Goal: Communication & Community: Answer question/provide support

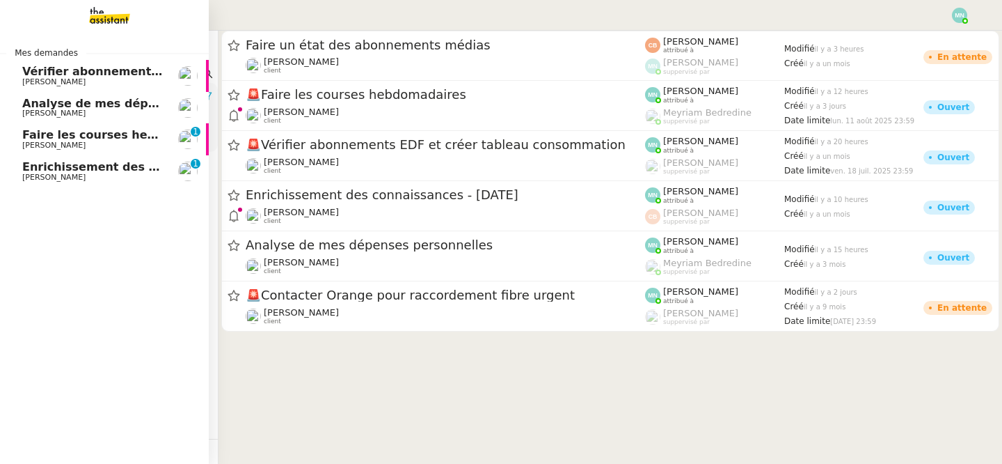
click at [59, 134] on span "Faire les courses hebdomadaires" at bounding box center [125, 134] width 207 height 13
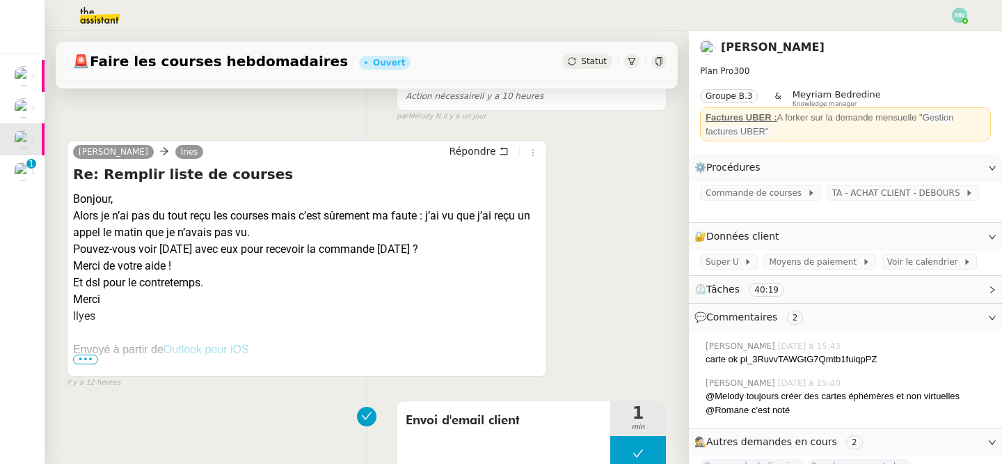
scroll to position [203, 0]
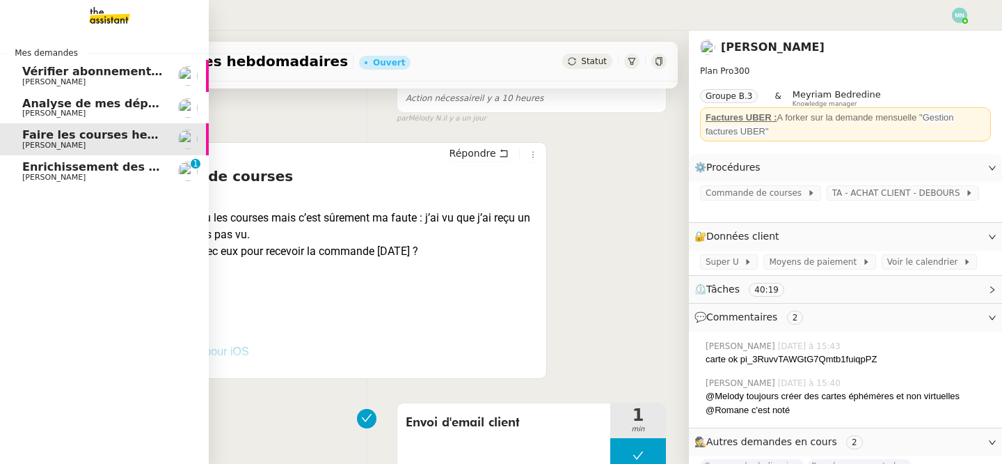
click at [54, 167] on span "Enrichissement des connaissances - [DATE]" at bounding box center [158, 166] width 272 height 13
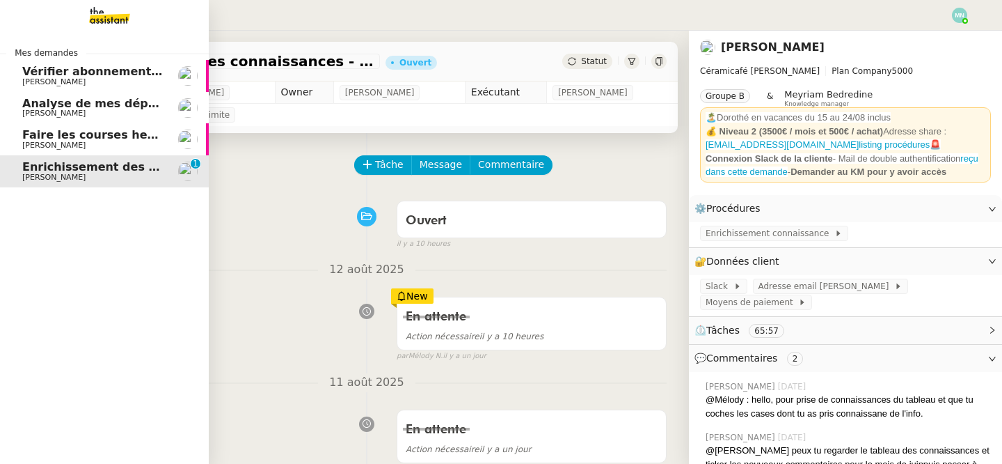
click at [109, 75] on span "Vérifier abonnements EDF et créer tableau consommation" at bounding box center [204, 71] width 365 height 13
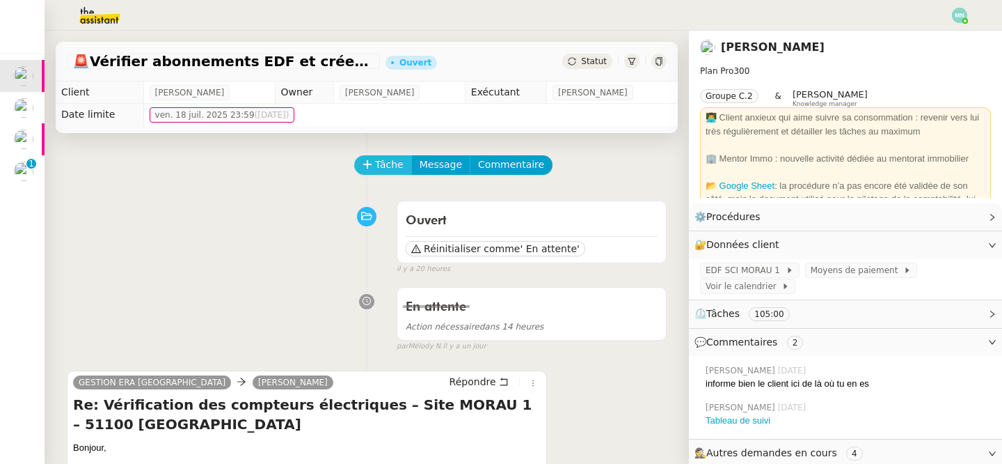
click at [385, 159] on span "Tâche" at bounding box center [389, 165] width 29 height 16
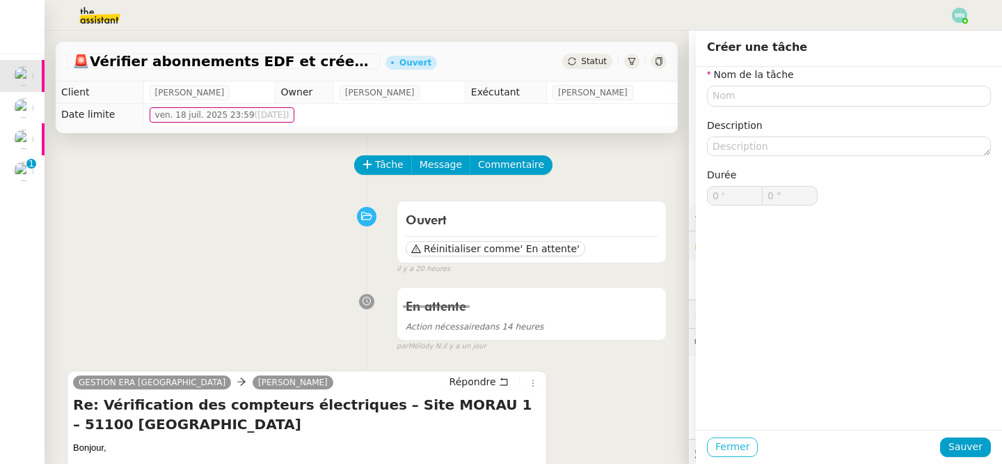
click at [735, 445] on span "Fermer" at bounding box center [732, 446] width 34 height 16
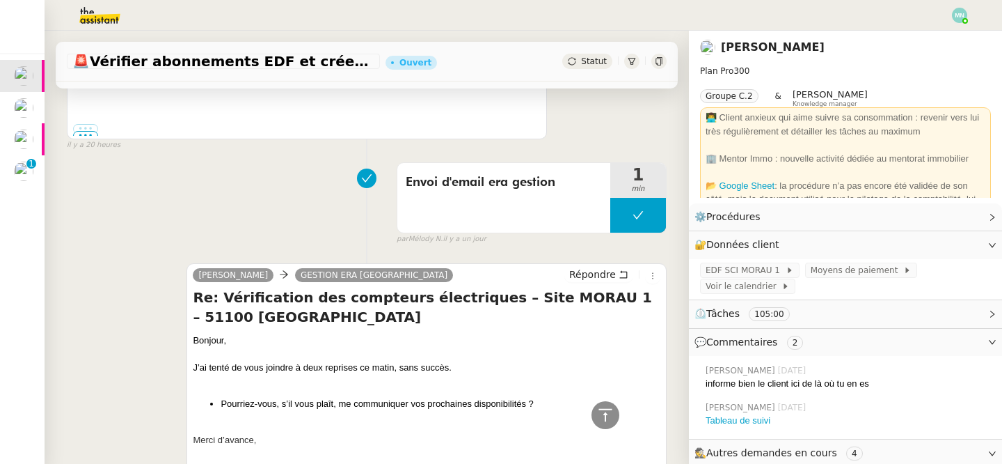
scroll to position [436, 0]
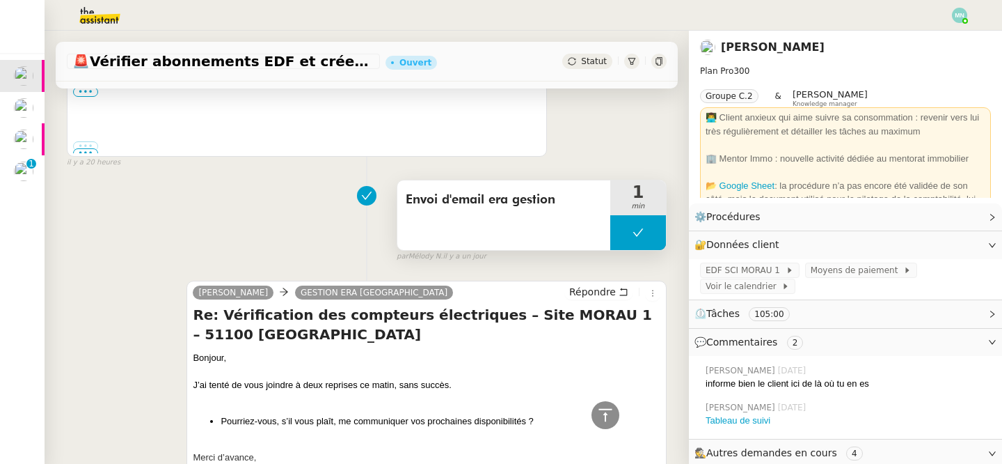
click at [525, 188] on div "Envoi d'email era gestion" at bounding box center [503, 215] width 213 height 70
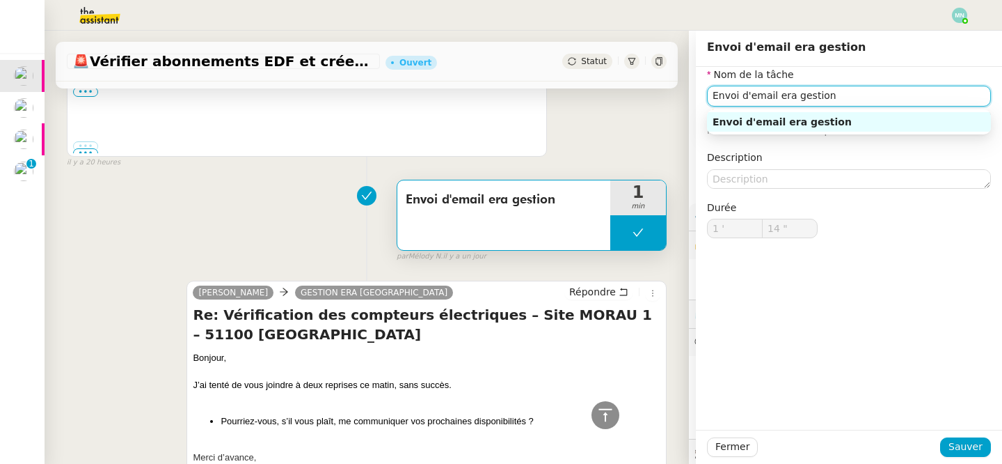
drag, startPoint x: 847, startPoint y: 103, endPoint x: 698, endPoint y: 101, distance: 149.0
click at [698, 101] on div "Nom de la tâche Envoi d'email era gestion ⚠️ Privilégiez un titre clair et expl…" at bounding box center [849, 163] width 306 height 193
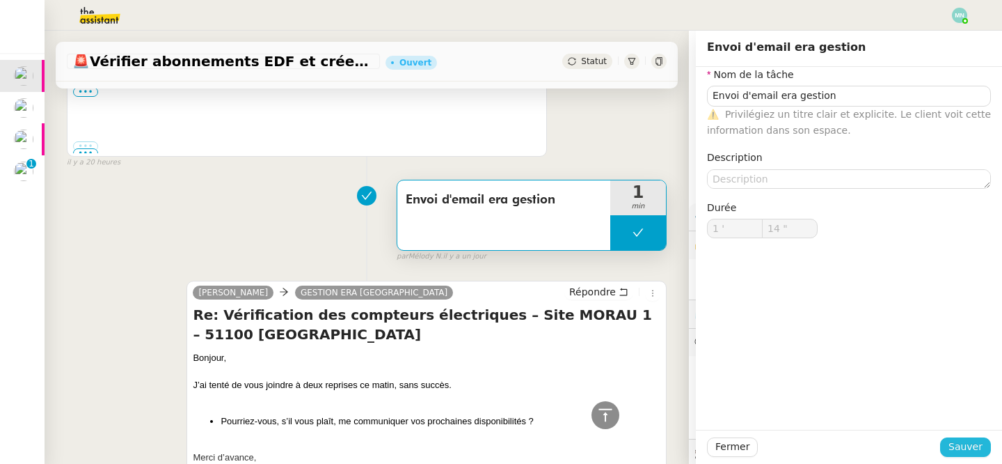
click at [966, 443] on span "Sauver" at bounding box center [966, 446] width 34 height 16
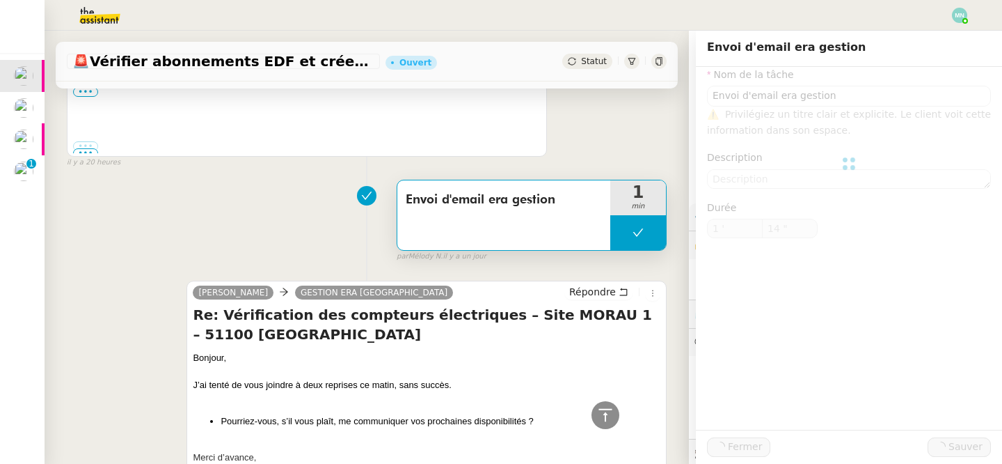
type input "Envoi d'email era gestion"
type input "1 '"
type input "14 ""
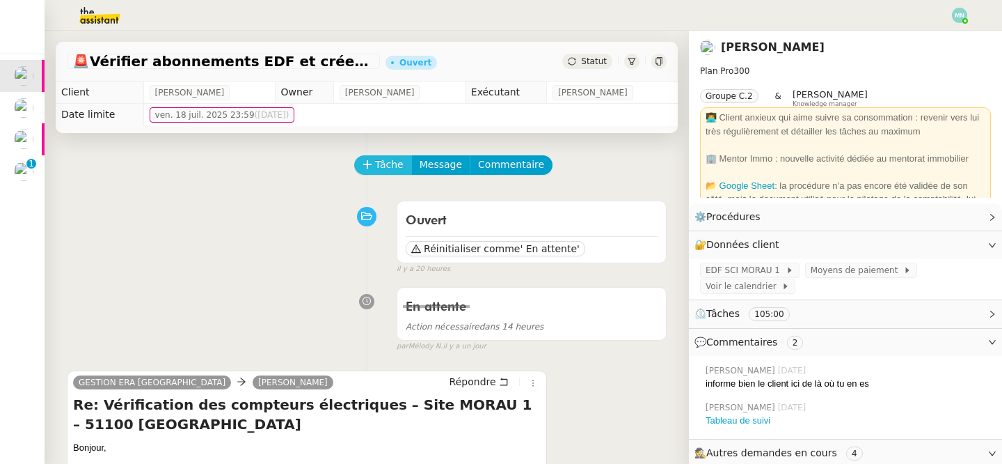
click at [391, 159] on span "Tâche" at bounding box center [389, 165] width 29 height 16
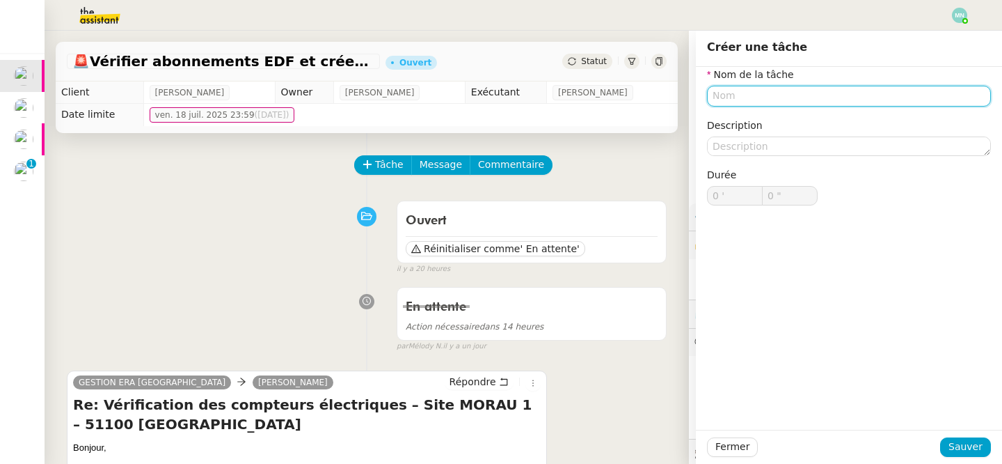
paste input "Envoi d'email era gestion"
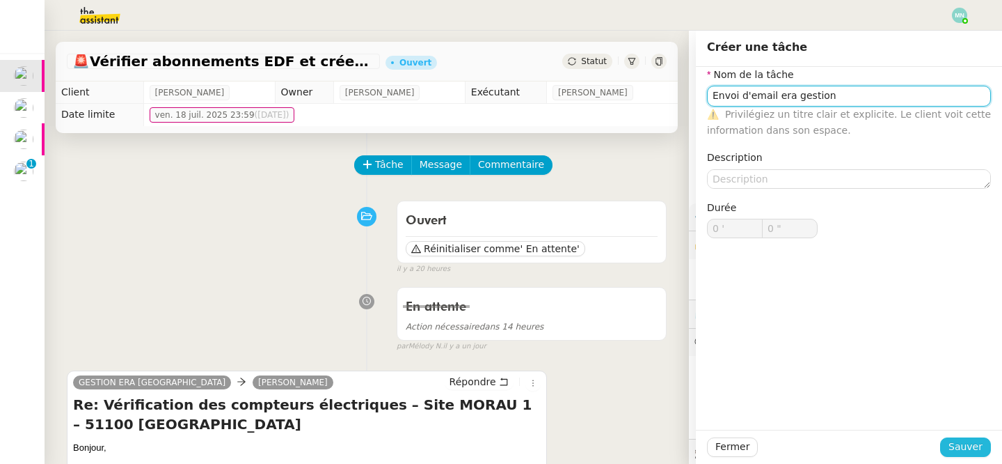
type input "Envoi d'email era gestion"
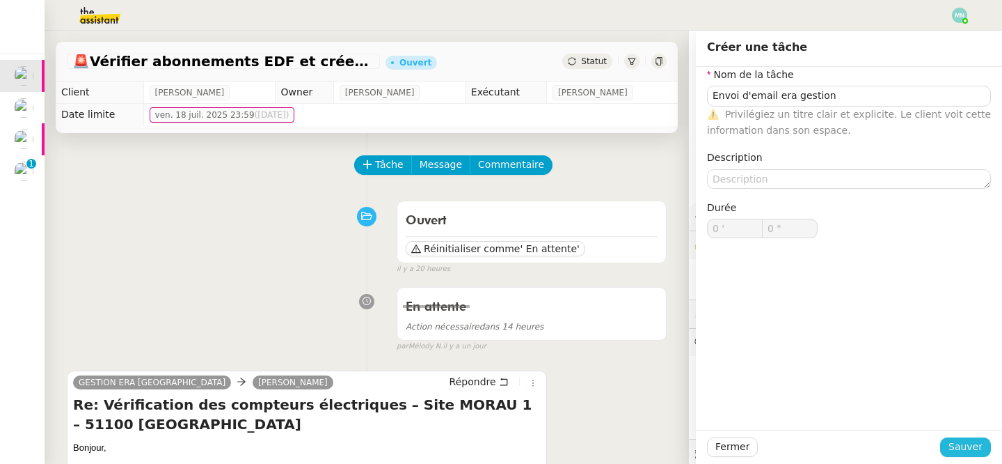
click at [972, 447] on span "Sauver" at bounding box center [966, 446] width 34 height 16
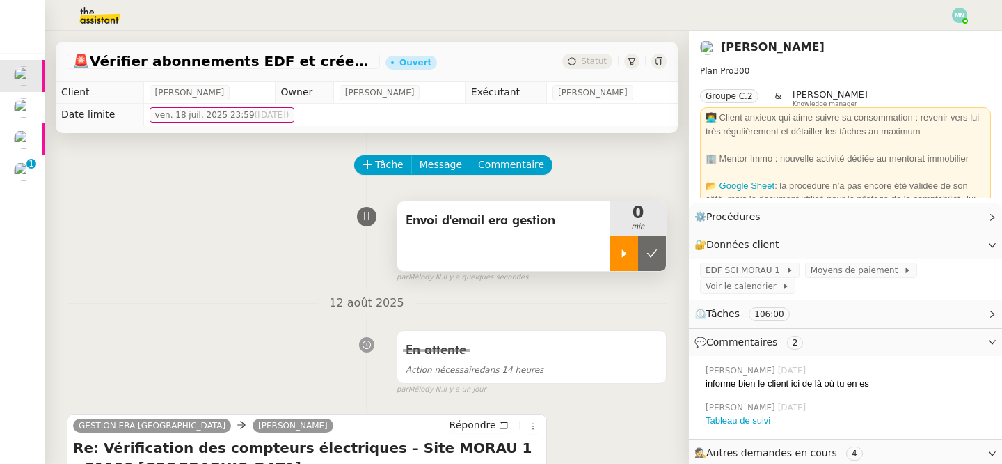
click at [627, 253] on icon at bounding box center [624, 253] width 11 height 11
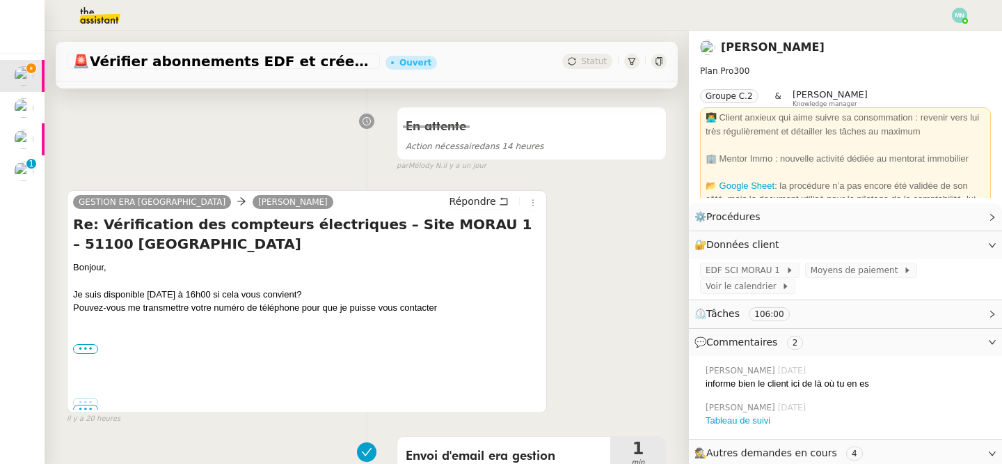
scroll to position [202, 0]
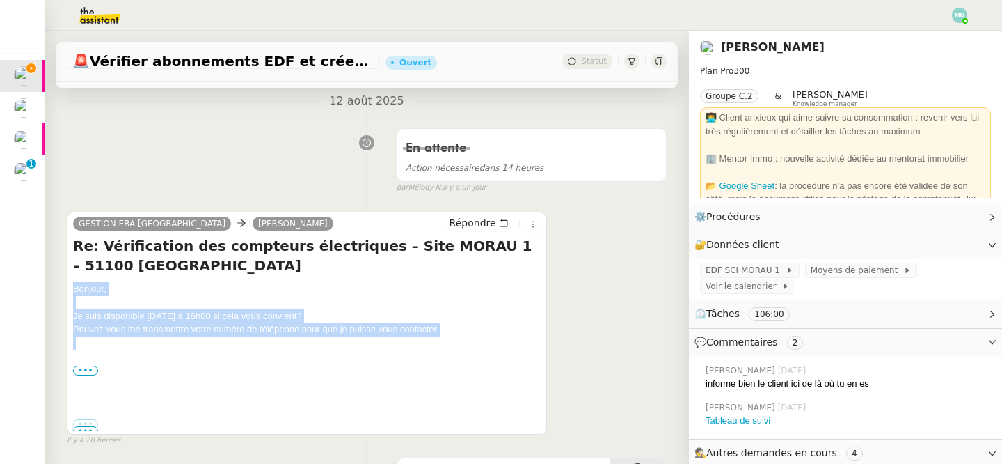
drag, startPoint x: 455, startPoint y: 339, endPoint x: 67, endPoint y: 287, distance: 391.9
click at [67, 287] on div "GESTION ERA REIMS [PERSON_NAME] Re: Vérification des compteurs électriques – Si…" at bounding box center [307, 323] width 480 height 223
copy div "Bonjour, Je suis disponible [DATE] à 16h00 si cela vous convient? Pouvez-vous m…"
click at [482, 222] on span "Répondre" at bounding box center [473, 223] width 47 height 14
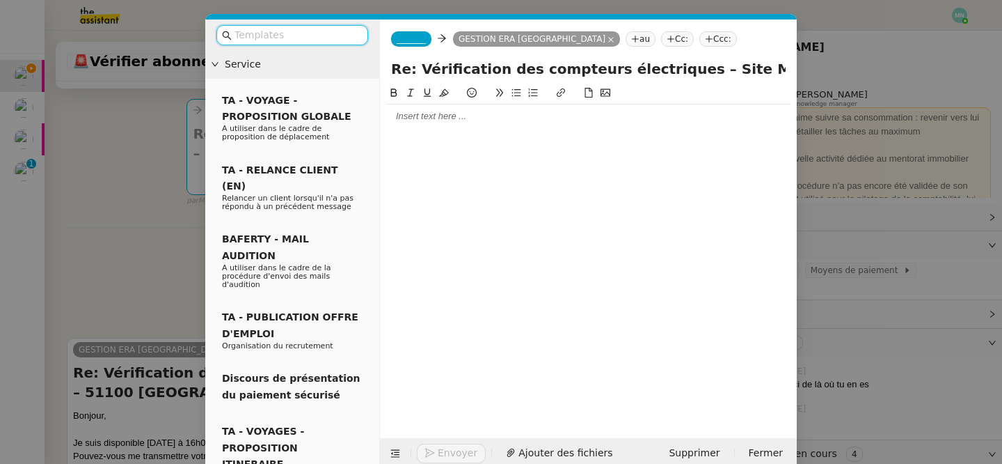
click at [438, 122] on div at bounding box center [589, 116] width 406 height 13
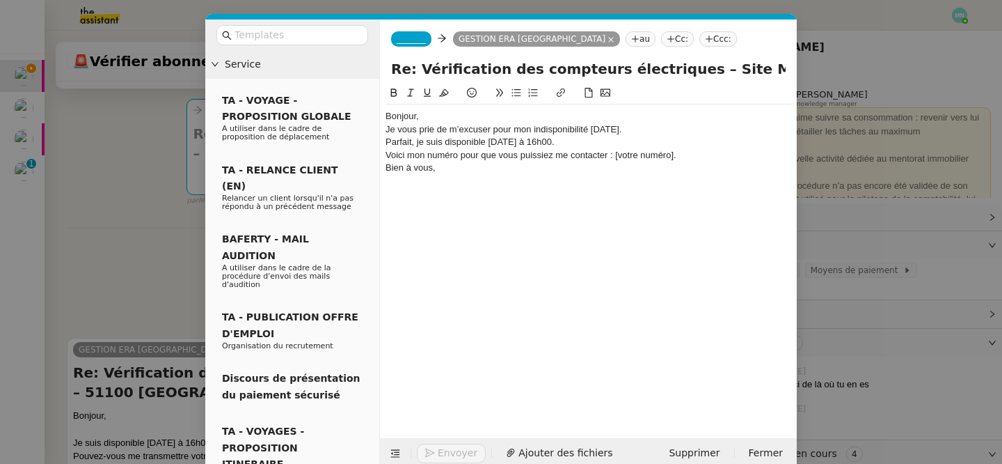
scroll to position [0, 0]
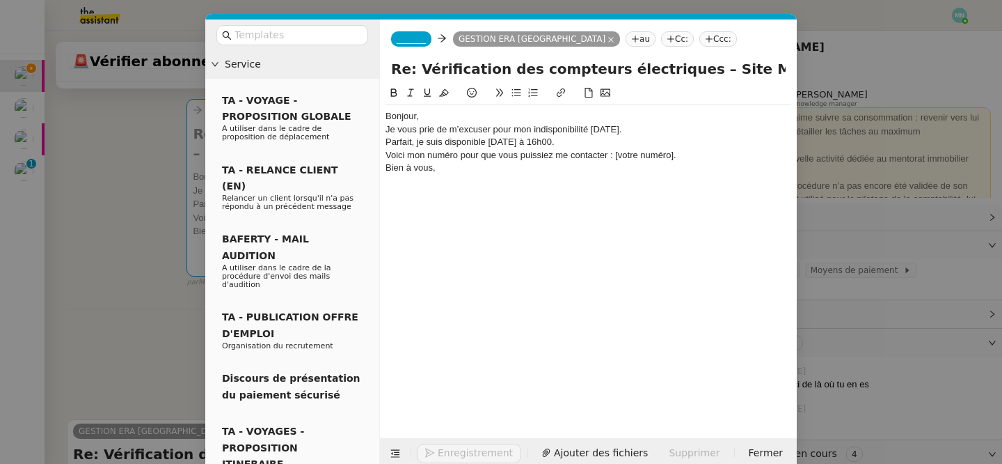
click at [443, 113] on div "Bonjour," at bounding box center [589, 116] width 406 height 13
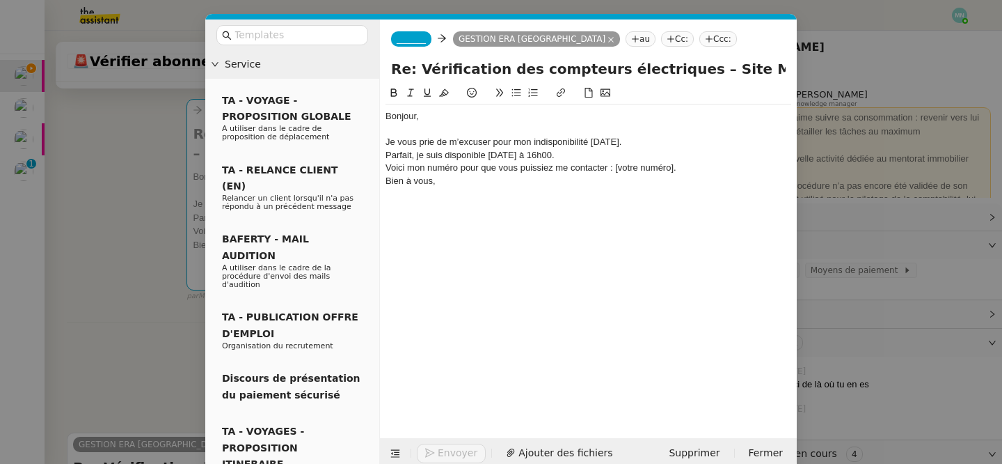
drag, startPoint x: 591, startPoint y: 154, endPoint x: 537, endPoint y: 152, distance: 54.3
click at [537, 152] on div "Parfait, je suis disponible [DATE] à 16h00." at bounding box center [589, 155] width 406 height 13
drag, startPoint x: 422, startPoint y: 154, endPoint x: 370, endPoint y: 152, distance: 52.9
click at [370, 152] on nz-layout "Service TA - VOYAGE - PROPOSITION GLOBALE A utiliser dans le cadre de propositi…" at bounding box center [501, 243] width 592 height 449
click at [509, 157] on div "Je suis disponible [DATE]." at bounding box center [589, 155] width 406 height 13
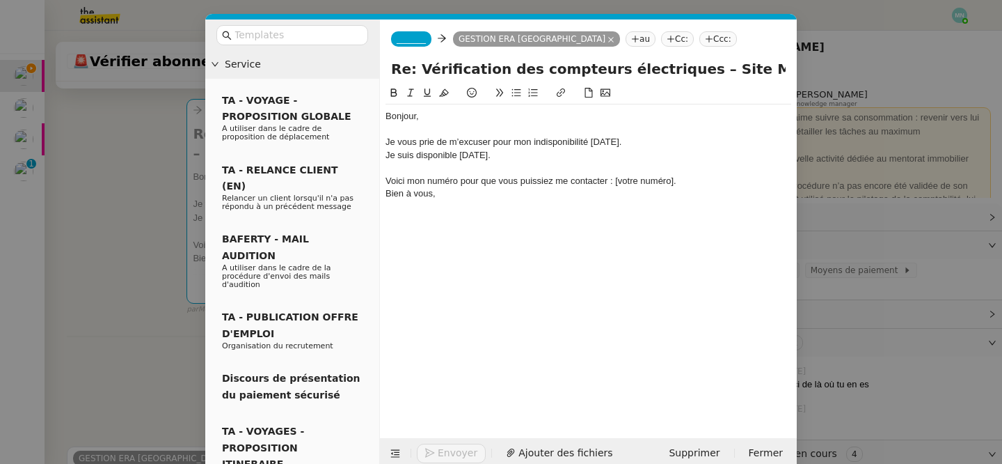
click at [615, 137] on div "Je vous prie de m’excuser pour mon indisponibilité [DATE]." at bounding box center [589, 142] width 406 height 13
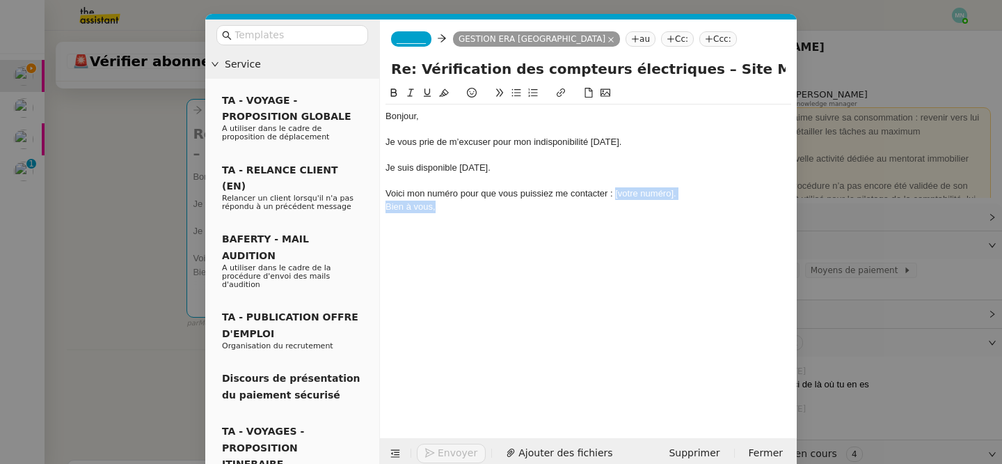
drag, startPoint x: 616, startPoint y: 193, endPoint x: 697, endPoint y: 200, distance: 81.8
click at [697, 200] on div "Bonjour, Je vous prie de m’excuser pour mon indisponibilité [DATE]. Je suis dis…" at bounding box center [589, 167] width 406 height 127
click at [503, 166] on div "Je suis disponible [DATE]." at bounding box center [589, 167] width 406 height 13
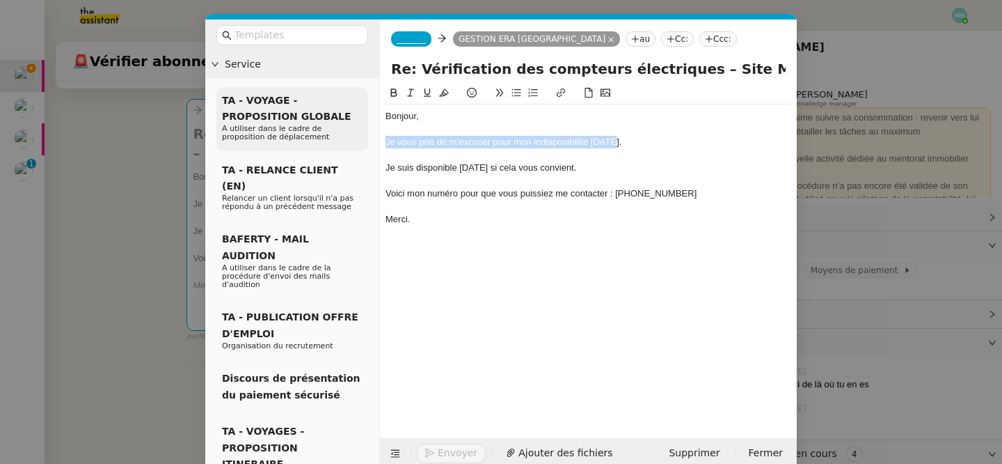
drag, startPoint x: 620, startPoint y: 143, endPoint x: 358, endPoint y: 142, distance: 262.4
click at [356, 143] on nz-layout "Service TA - VOYAGE - PROPOSITION GLOBALE A utiliser dans le cadre de propositi…" at bounding box center [501, 243] width 592 height 449
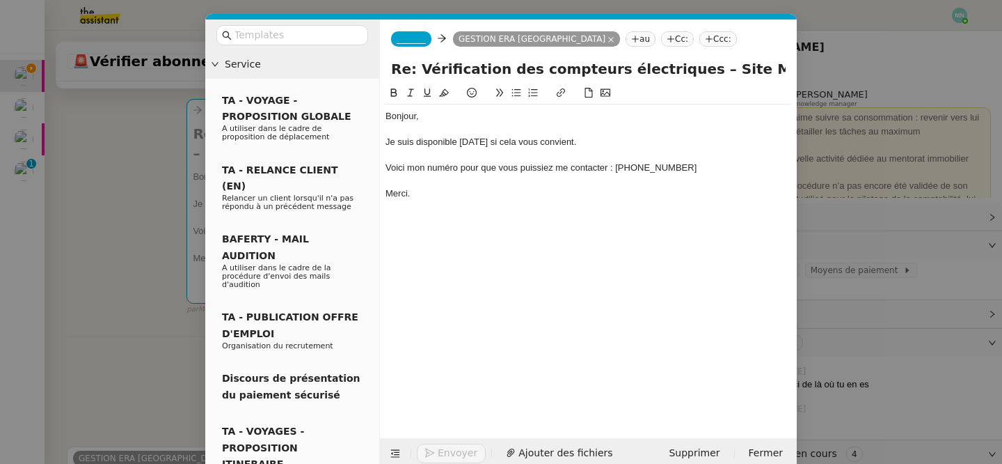
click at [414, 41] on span "_______" at bounding box center [411, 39] width 29 height 10
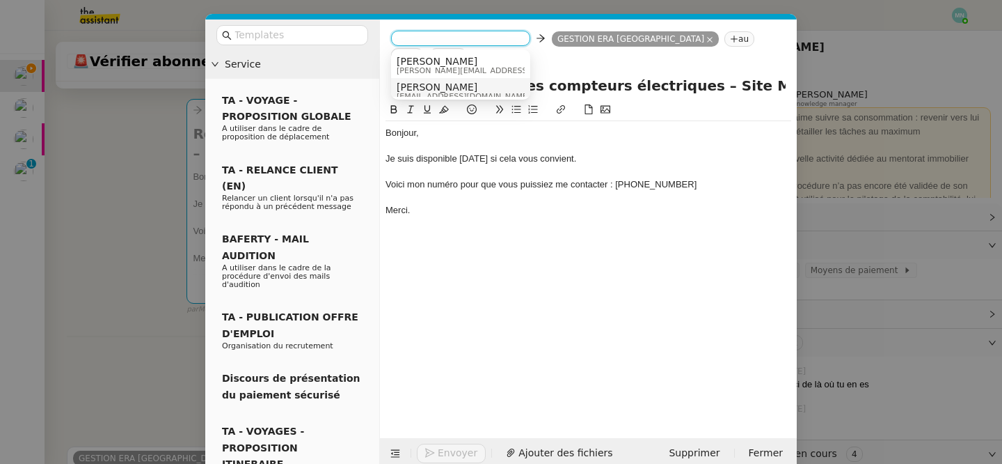
click at [428, 88] on span "[PERSON_NAME]" at bounding box center [464, 86] width 134 height 11
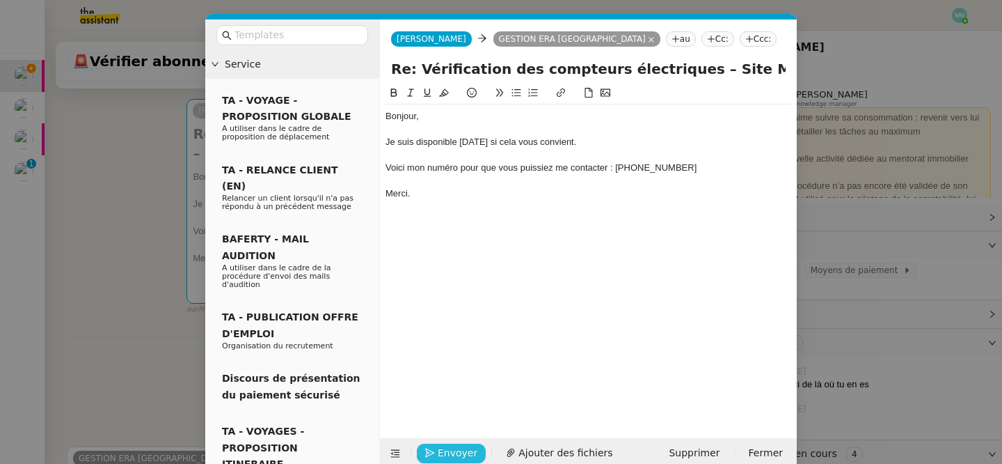
click at [455, 449] on span "Envoyer" at bounding box center [458, 453] width 40 height 16
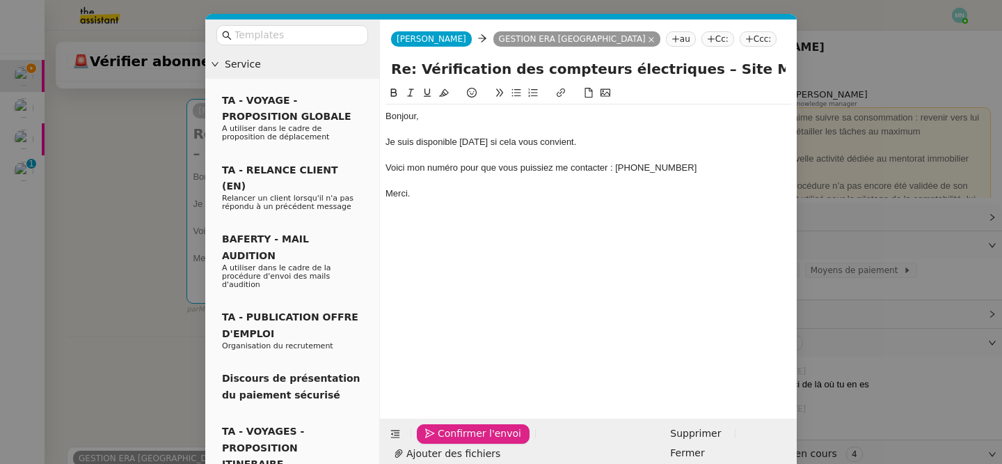
click at [456, 441] on span "Confirmer l'envoi" at bounding box center [480, 433] width 84 height 16
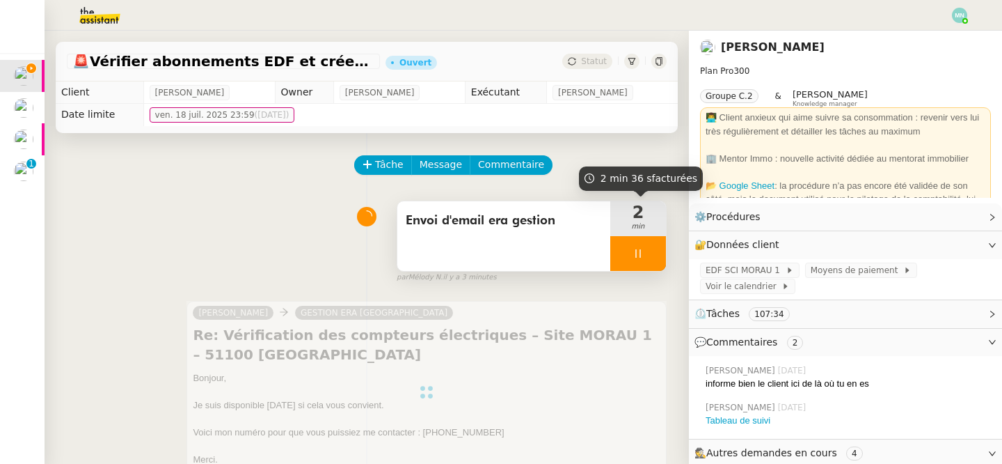
click at [623, 260] on div at bounding box center [638, 253] width 56 height 35
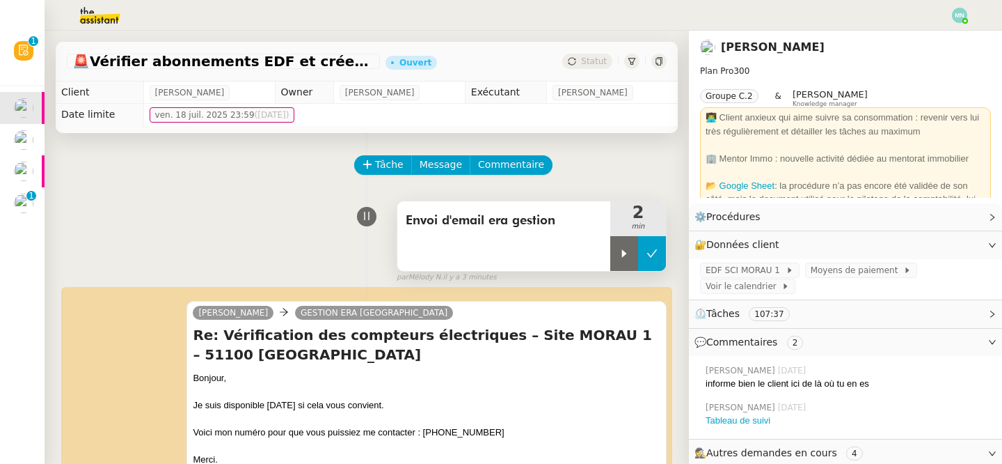
click at [649, 260] on button at bounding box center [652, 253] width 28 height 35
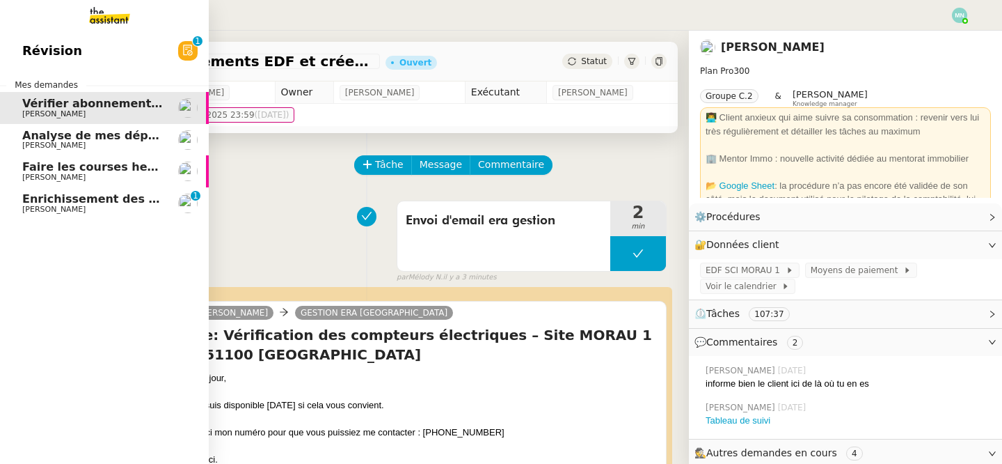
click at [106, 137] on span "Analyse de mes dépenses personnelles" at bounding box center [145, 135] width 246 height 13
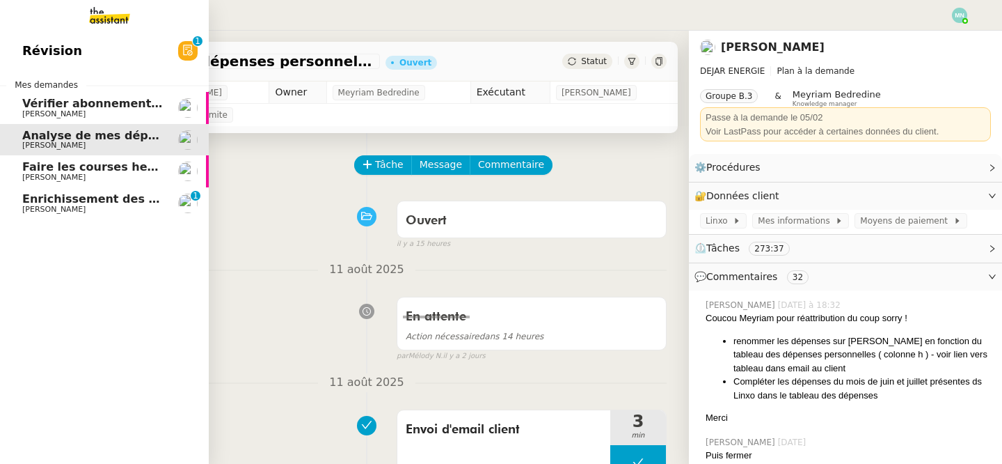
click at [100, 175] on span "[PERSON_NAME]" at bounding box center [92, 177] width 141 height 8
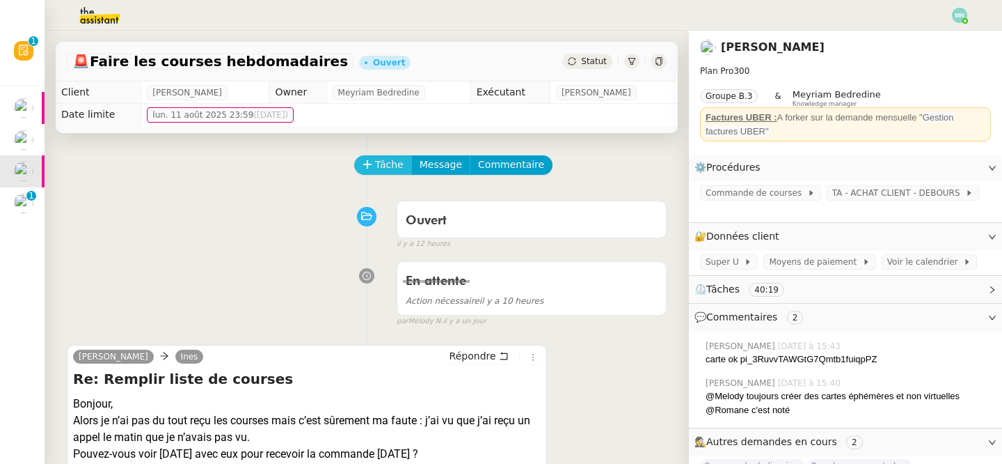
click at [377, 168] on span "Tâche" at bounding box center [389, 165] width 29 height 16
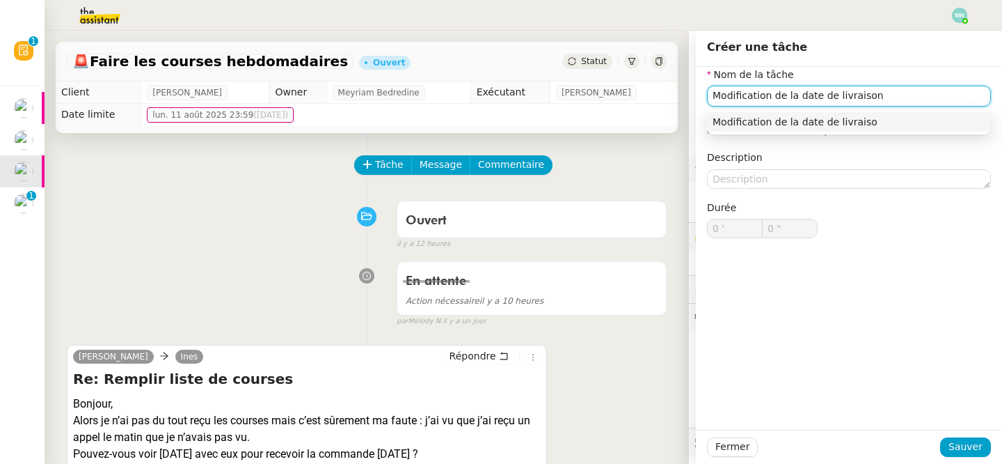
type input "Modification de la date de livraison"
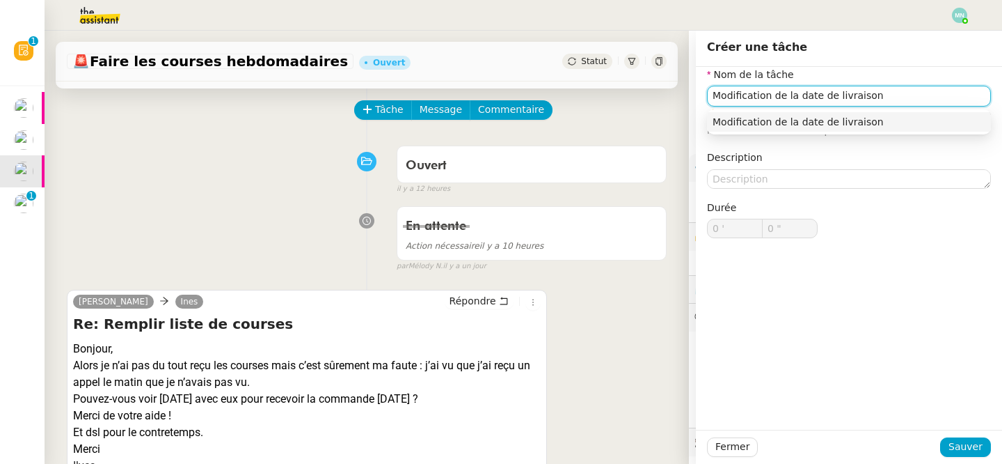
scroll to position [54, 0]
drag, startPoint x: 892, startPoint y: 98, endPoint x: 679, endPoint y: 99, distance: 213.0
click at [679, 99] on app-ticket "🚨 Faire les courses hebdomadaires Ouvert Statut Client Ilyes Hadj Owner Meyriam…" at bounding box center [524, 247] width 958 height 433
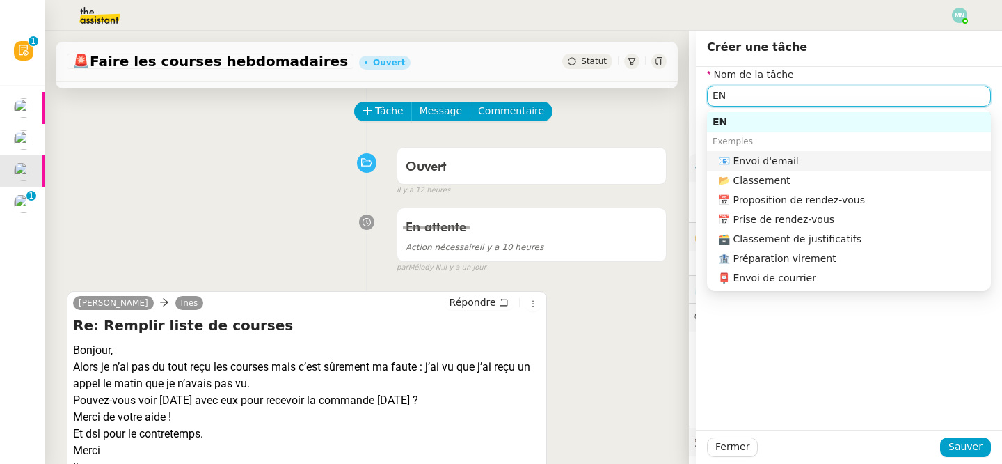
click at [767, 164] on div "📧 Envoi d'email" at bounding box center [851, 161] width 267 height 13
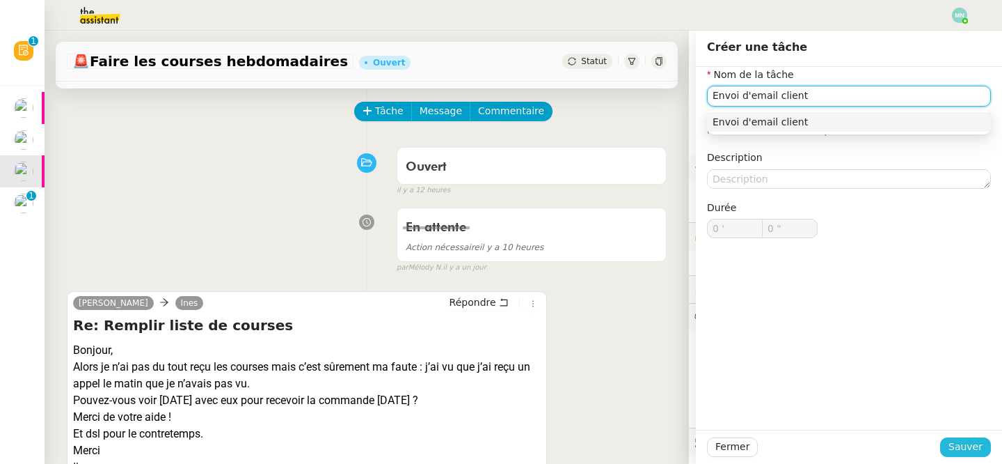
type input "Envoi d'email client"
click at [971, 452] on span "Sauver" at bounding box center [966, 446] width 34 height 16
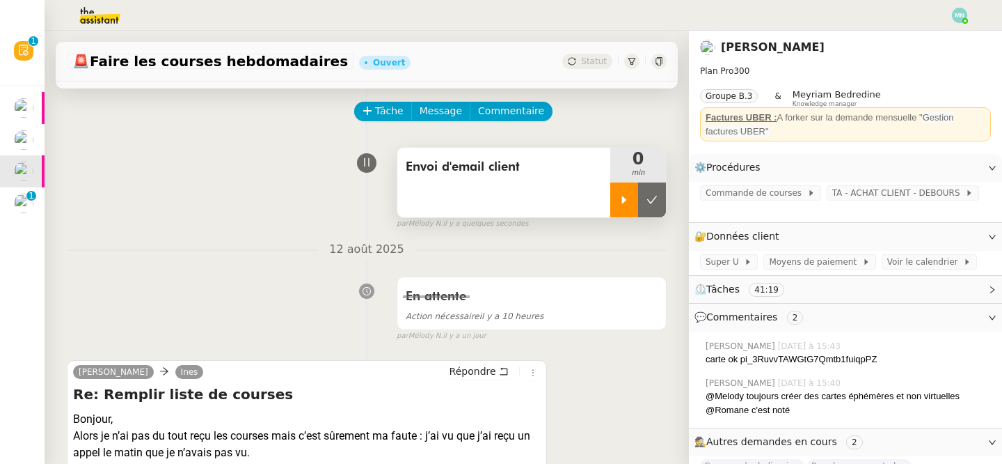
click at [612, 191] on div at bounding box center [624, 199] width 28 height 35
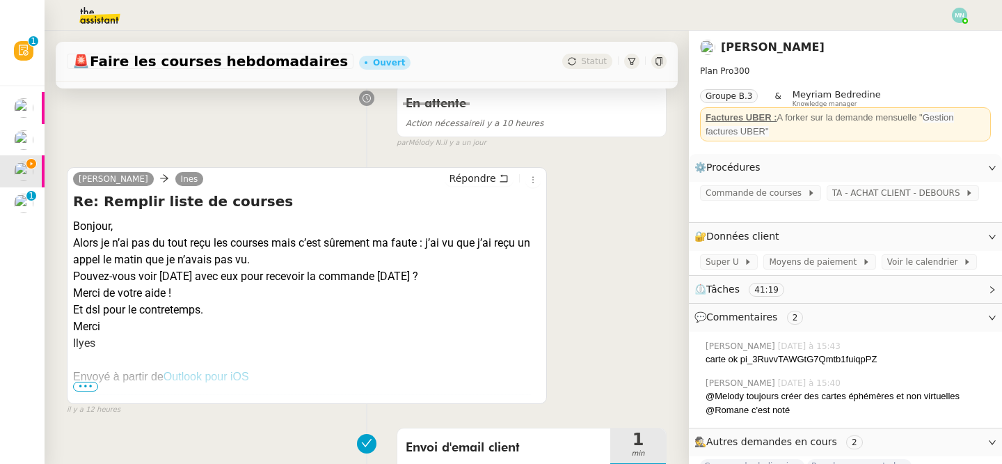
scroll to position [274, 0]
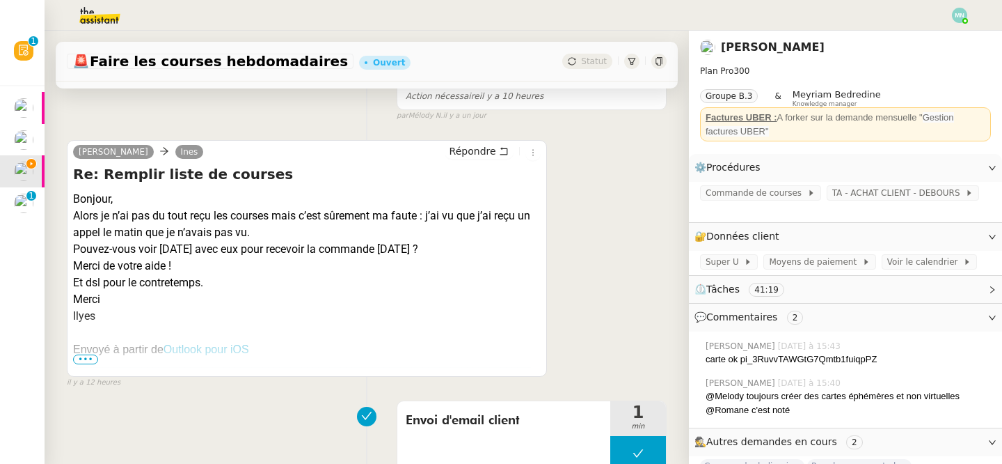
drag, startPoint x: 73, startPoint y: 197, endPoint x: 187, endPoint y: 317, distance: 165.4
click at [187, 317] on div "Bonjour, Alors je n’ai pas du tout reçu les courses mais c’est sûrement ma faut…" at bounding box center [307, 258] width 468 height 134
copy div "Bonjour, Alors je n’ai pas du tout reçu les courses mais c’est sûrement ma faut…"
click at [489, 154] on span "Répondre" at bounding box center [473, 151] width 47 height 14
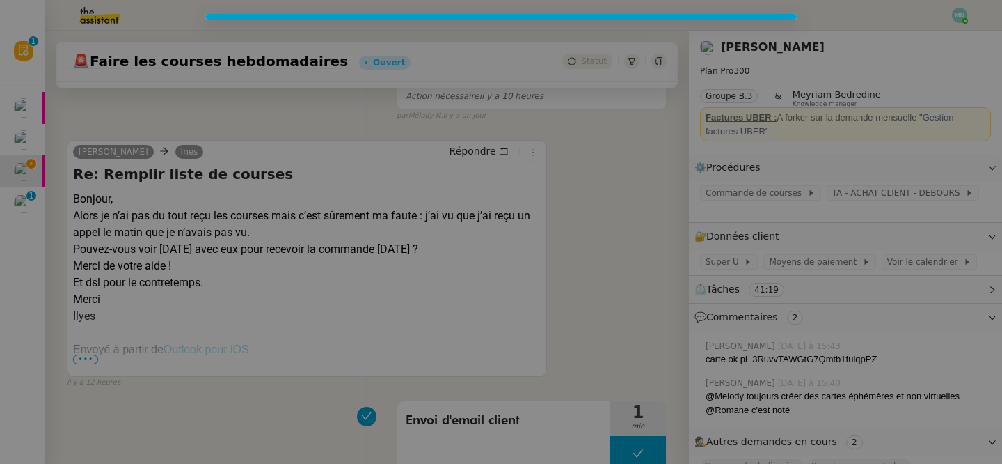
scroll to position [379, 0]
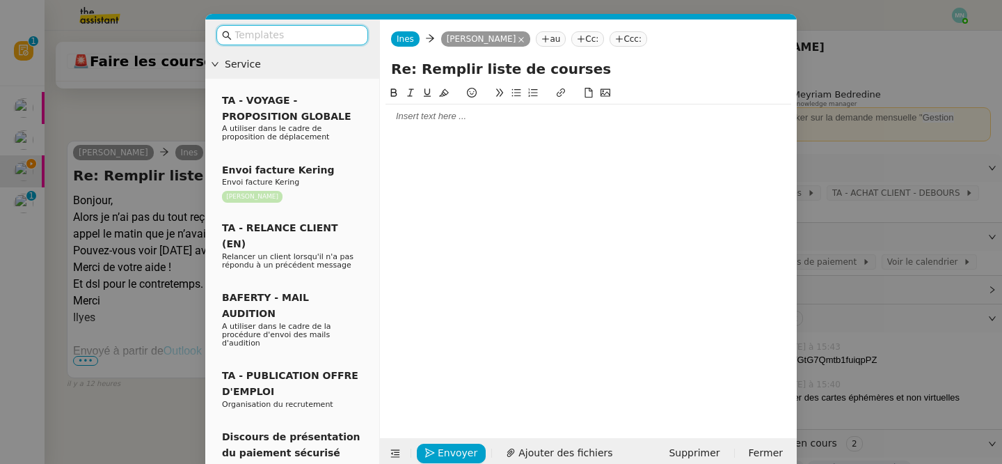
click at [435, 123] on div at bounding box center [589, 116] width 406 height 24
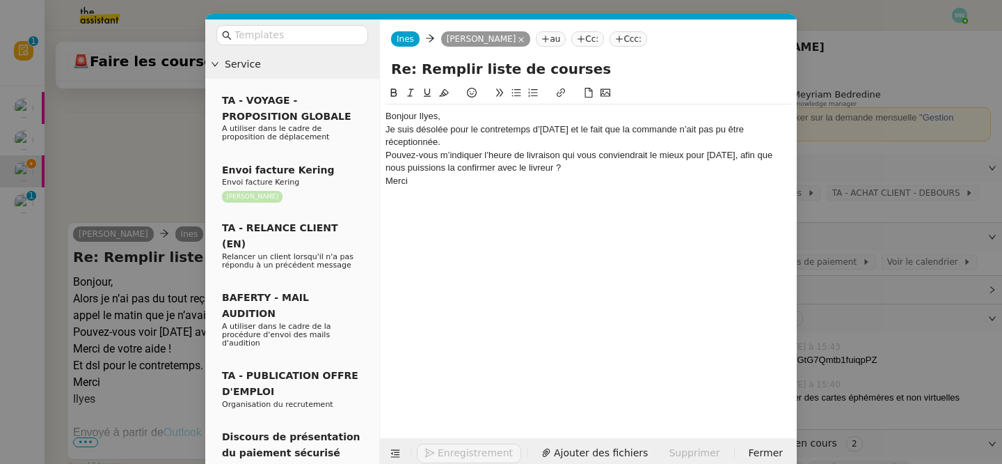
scroll to position [461, 0]
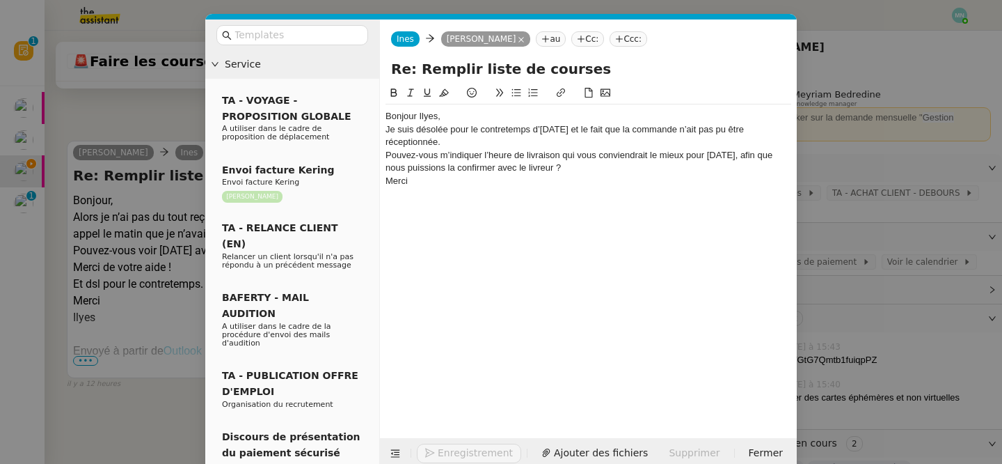
click at [462, 114] on div "Bonjour Ilyes," at bounding box center [589, 116] width 406 height 13
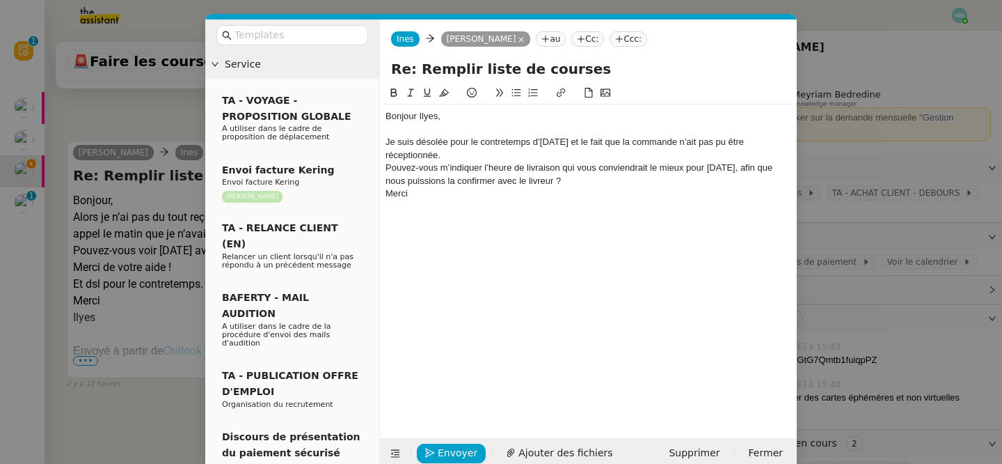
scroll to position [475, 0]
click at [787, 143] on div "Je suis désolée pour le contretemps d’[DATE] et le fait que la commande n’ait p…" at bounding box center [589, 149] width 406 height 26
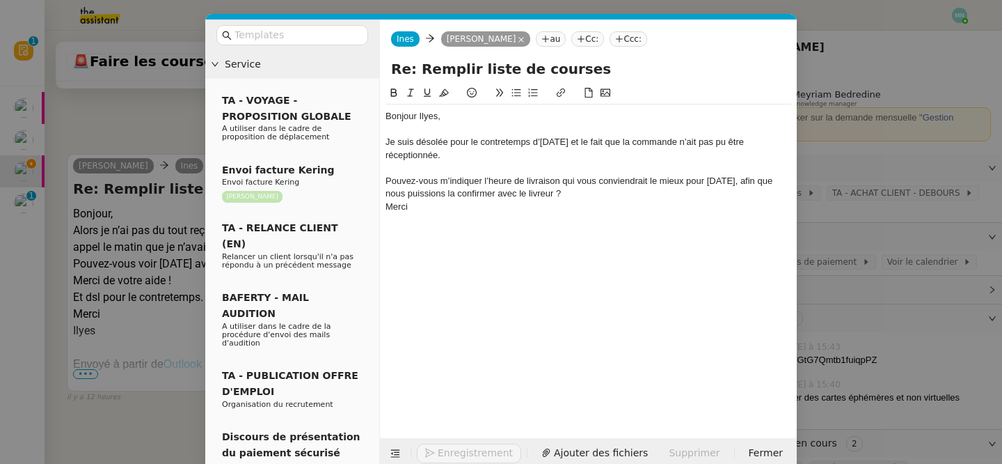
scroll to position [488, 0]
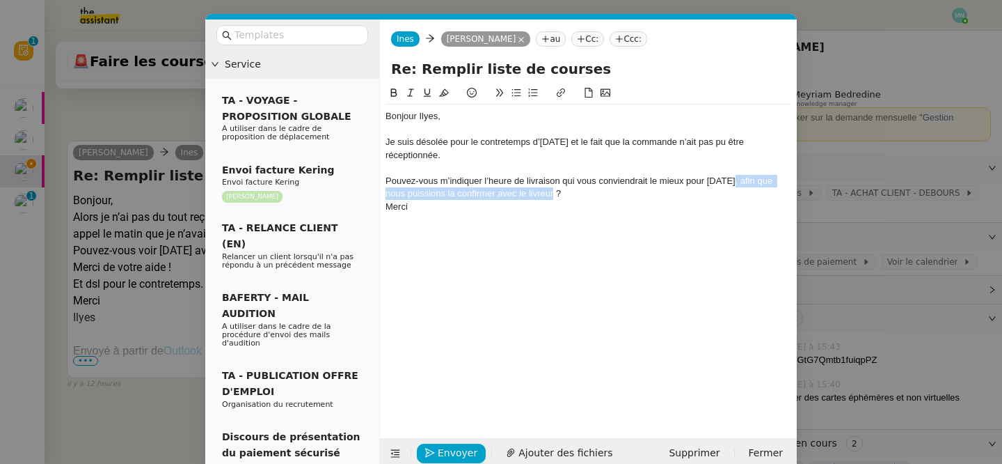
drag, startPoint x: 534, startPoint y: 180, endPoint x: 728, endPoint y: 163, distance: 194.9
click at [728, 175] on div "Pouvez-vous m’indiquer l’heure de livraison qui vous conviendrait le mieux pour…" at bounding box center [589, 188] width 406 height 26
click at [745, 175] on div "Pouvez-vous m’indiquer l’heure de livraison qui vous conviendrait le mieux pour…" at bounding box center [589, 181] width 406 height 13
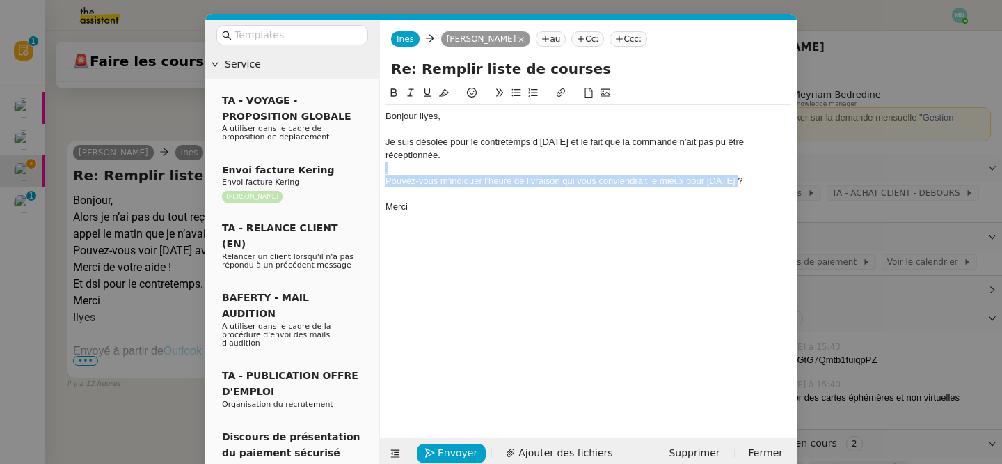
drag, startPoint x: 738, startPoint y: 171, endPoint x: 367, endPoint y: 160, distance: 371.1
click at [367, 160] on nz-layout "Service TA - VOYAGE - PROPOSITION GLOBALE A utiliser dans le cadre de propositi…" at bounding box center [501, 243] width 592 height 449
click at [514, 94] on icon at bounding box center [517, 93] width 10 height 10
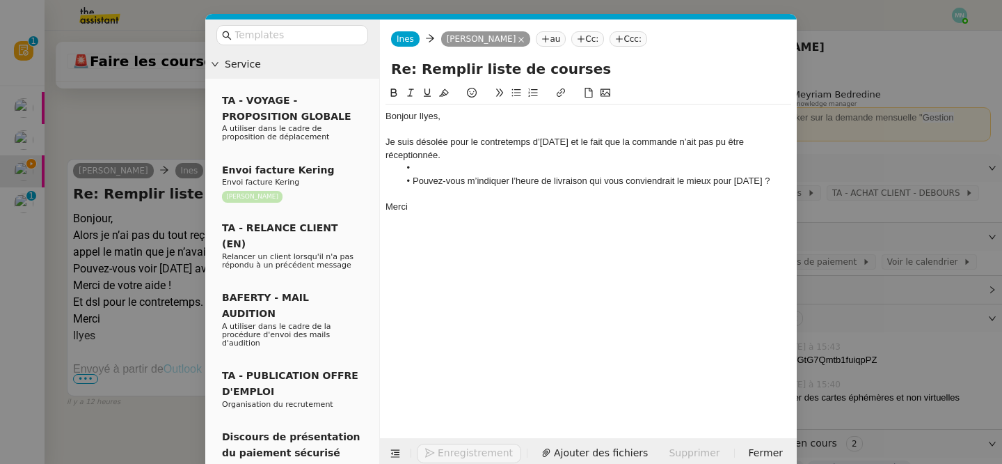
scroll to position [506, 0]
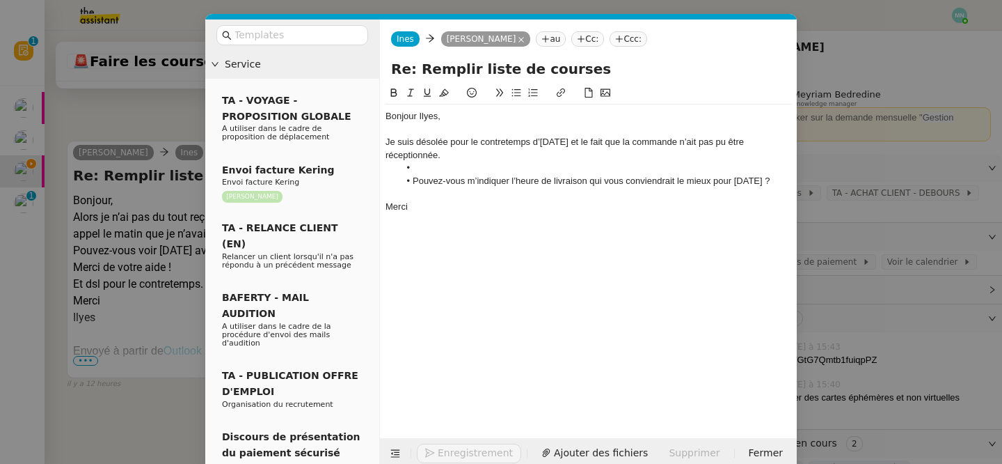
click at [436, 161] on li at bounding box center [595, 167] width 393 height 13
click at [477, 356] on div "Bonjour [PERSON_NAME], Je suis désolée pour le contretemps d’[DATE] et le fait …" at bounding box center [589, 250] width 406 height 331
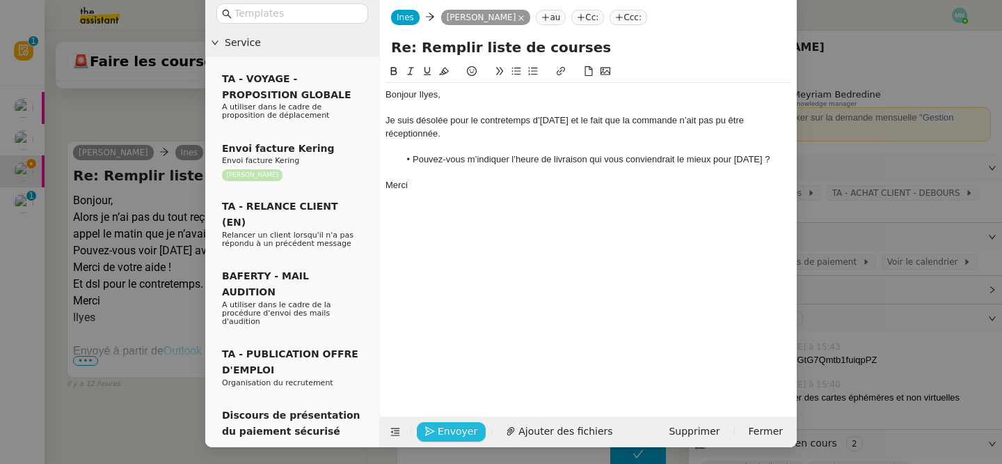
click at [450, 432] on span "Envoyer" at bounding box center [458, 431] width 40 height 16
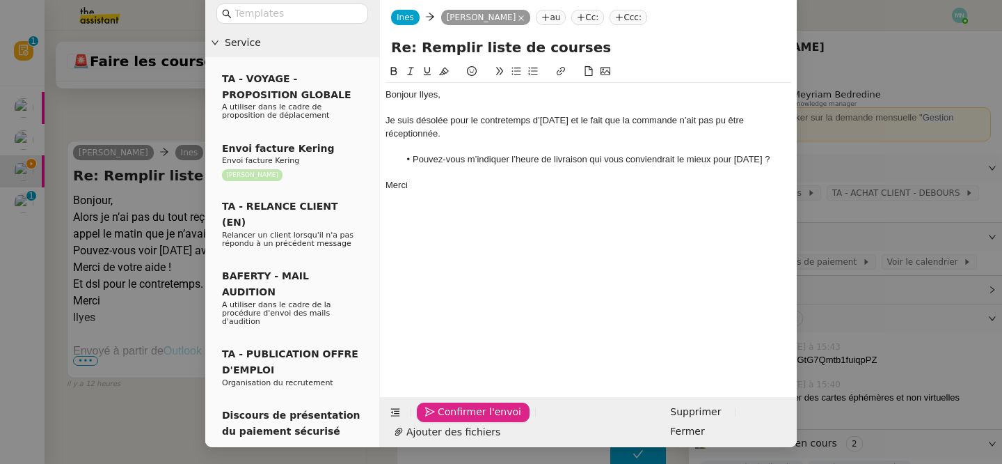
click at [450, 420] on span "Confirmer l'envoi" at bounding box center [480, 412] width 84 height 16
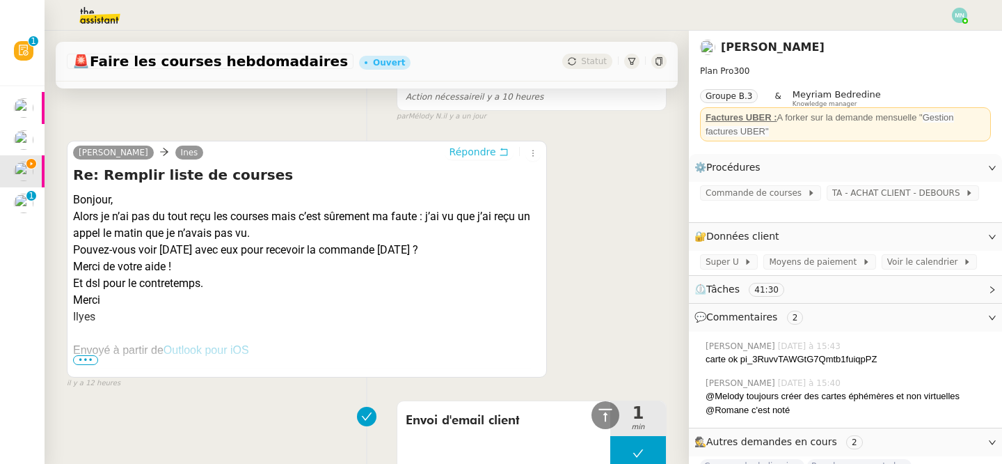
scroll to position [0, 0]
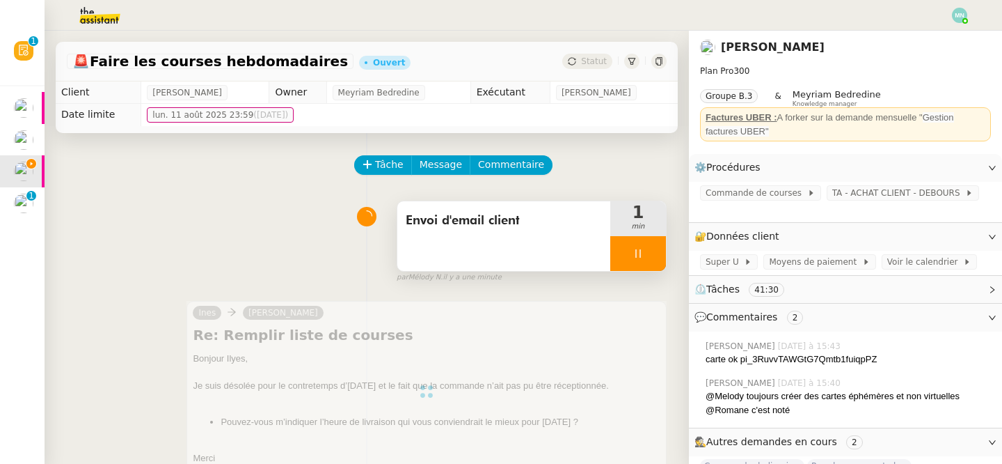
click at [624, 255] on div at bounding box center [638, 253] width 56 height 35
click at [654, 258] on icon at bounding box center [652, 253] width 11 height 11
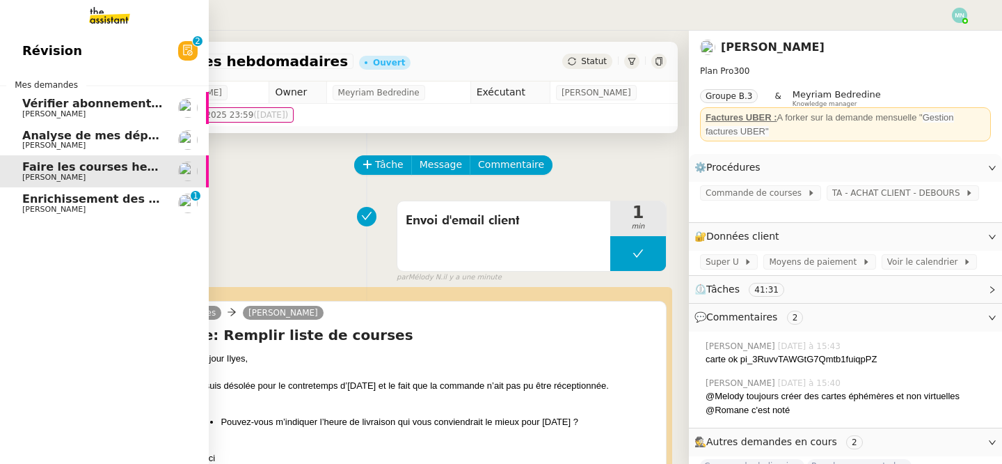
click at [72, 204] on span "Enrichissement des connaissances - [DATE]" at bounding box center [158, 198] width 272 height 13
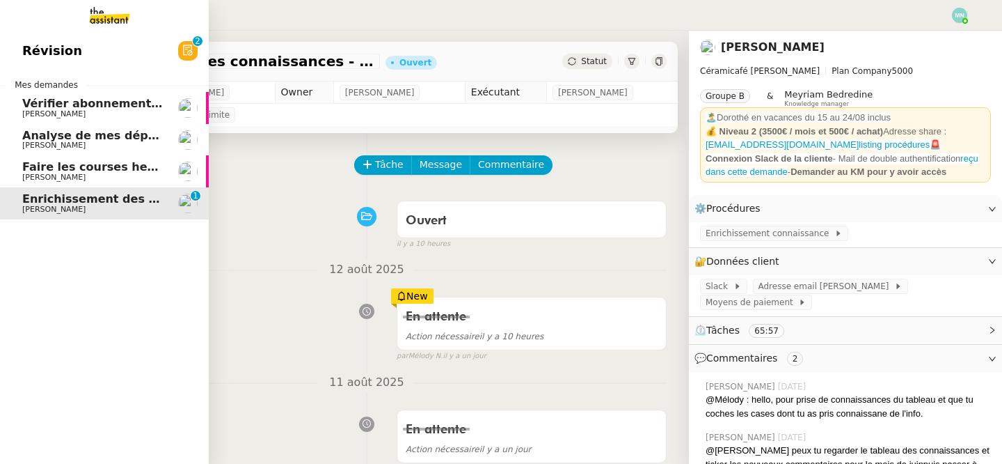
click at [50, 143] on span "[PERSON_NAME]" at bounding box center [53, 145] width 63 height 9
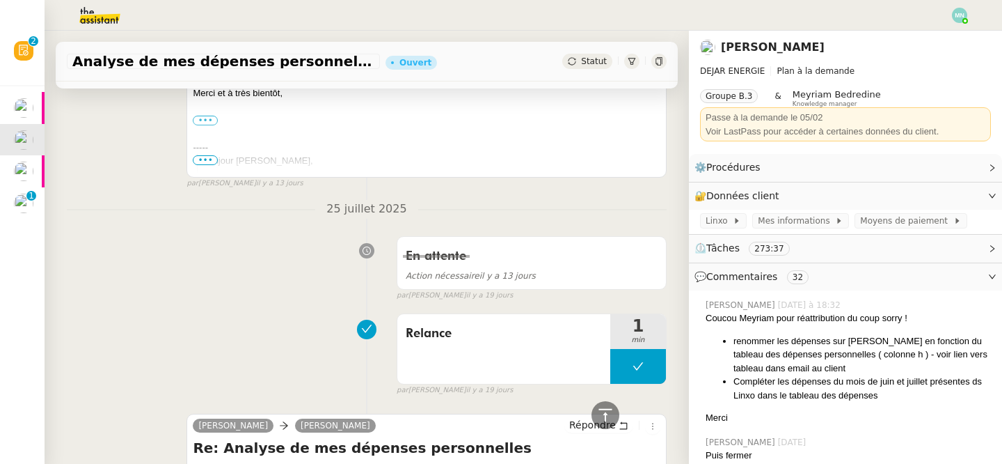
scroll to position [2050, 0]
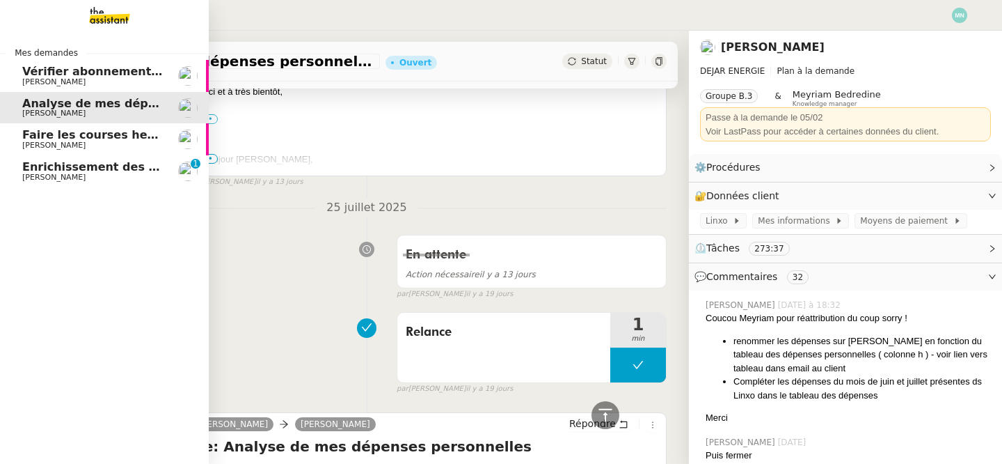
click at [28, 74] on span "Vérifier abonnements EDF et créer tableau consommation" at bounding box center [204, 71] width 365 height 13
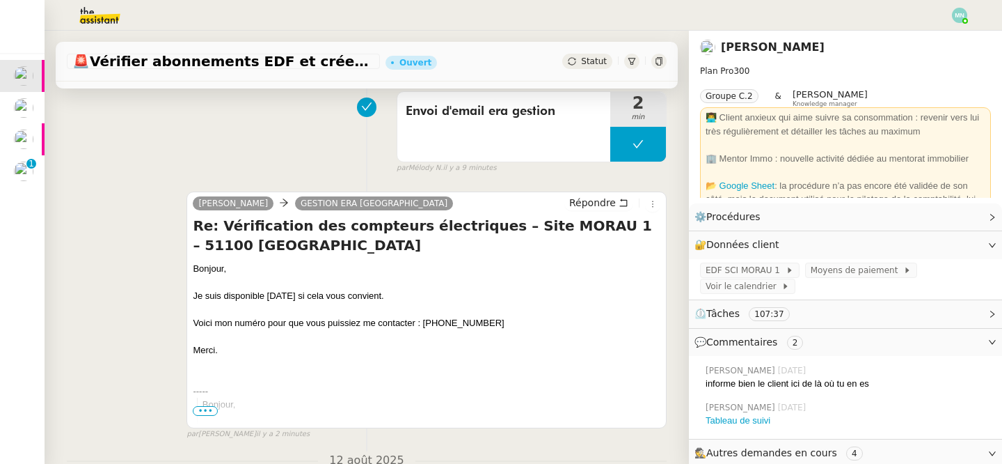
scroll to position [111, 0]
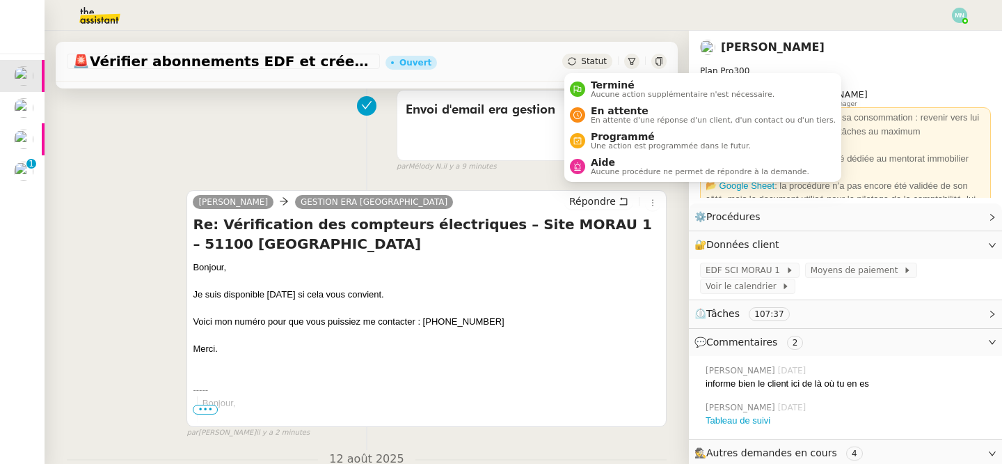
click at [596, 56] on div "Statut" at bounding box center [587, 61] width 50 height 15
click at [614, 113] on span "En attente" at bounding box center [713, 110] width 245 height 11
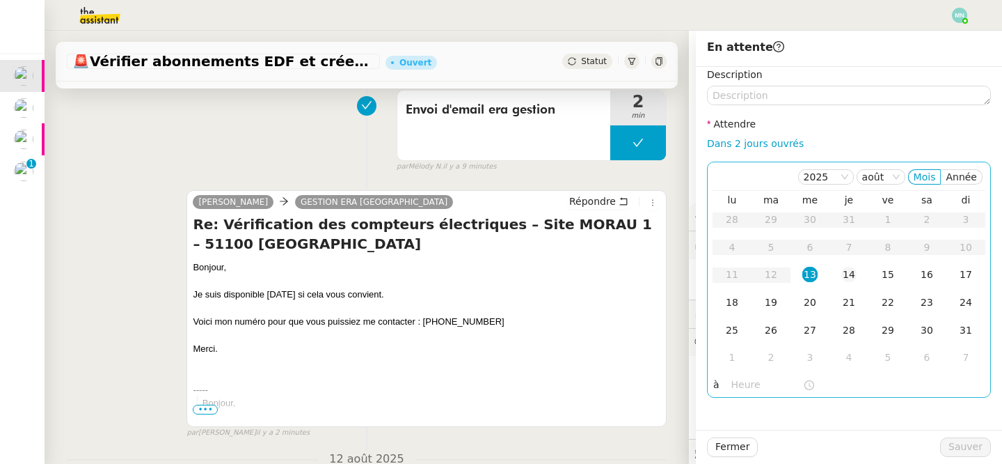
click at [855, 281] on div "14" at bounding box center [848, 274] width 15 height 15
click at [816, 280] on div "13" at bounding box center [809, 274] width 15 height 15
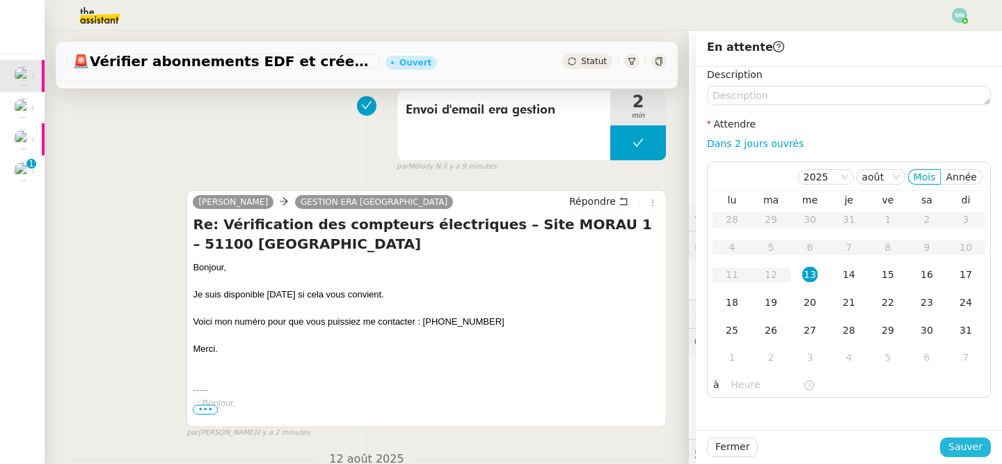
click at [967, 445] on span "Sauver" at bounding box center [966, 446] width 34 height 16
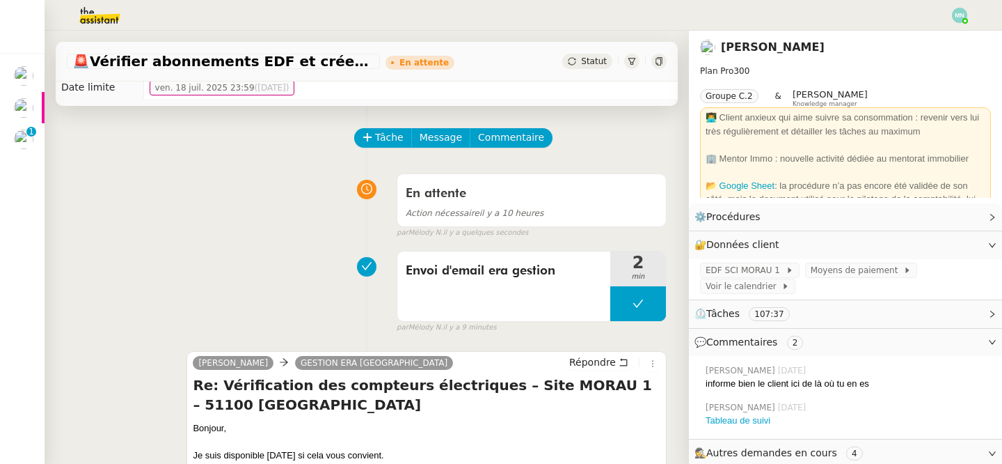
scroll to position [18, 0]
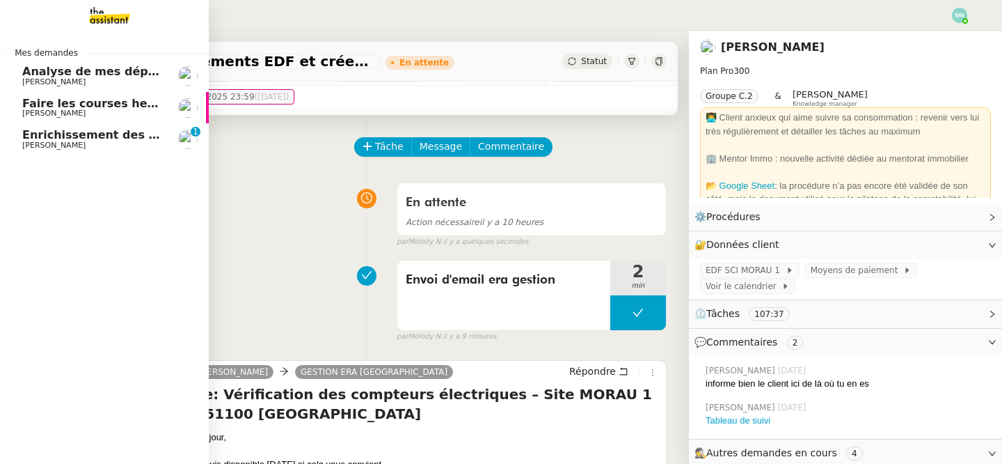
click at [39, 108] on span "Faire les courses hebdomadaires" at bounding box center [125, 103] width 207 height 13
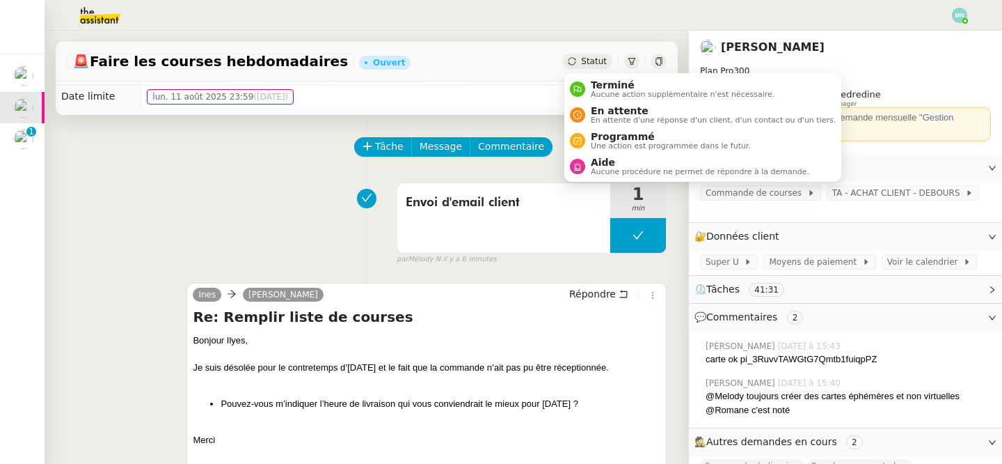
click at [595, 61] on span "Statut" at bounding box center [594, 61] width 26 height 10
click at [619, 118] on span "En attente d'une réponse d'un client, d'un contact ou d'un tiers." at bounding box center [713, 120] width 245 height 8
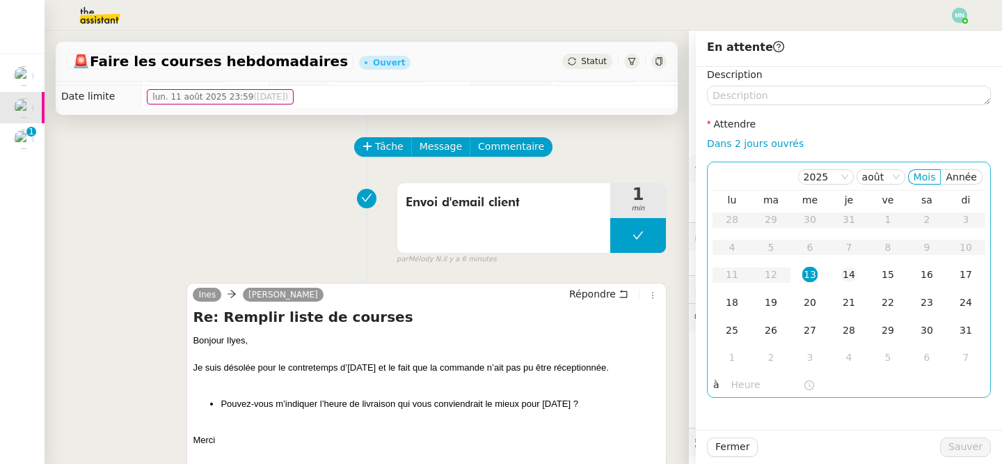
click at [848, 281] on div "14" at bounding box center [848, 274] width 15 height 15
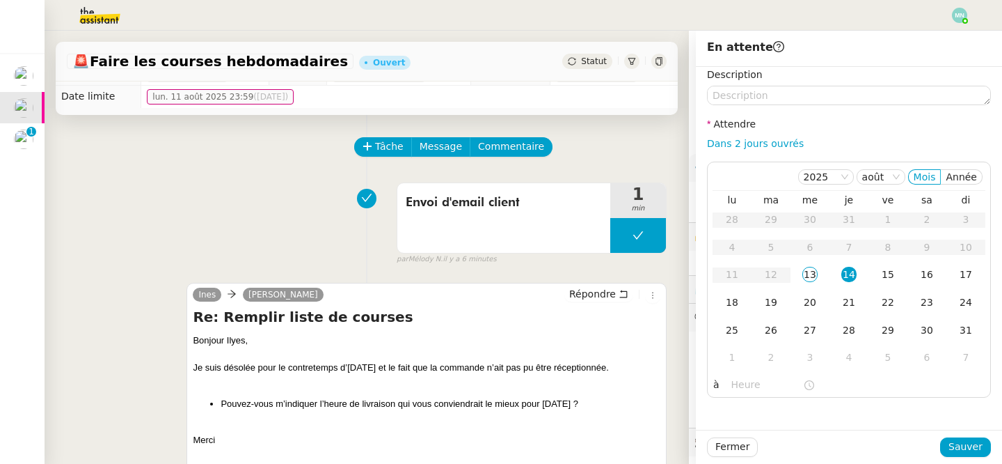
click at [985, 457] on div "Fermer Sauver" at bounding box center [849, 446] width 306 height 34
click at [972, 446] on span "Sauver" at bounding box center [966, 446] width 34 height 16
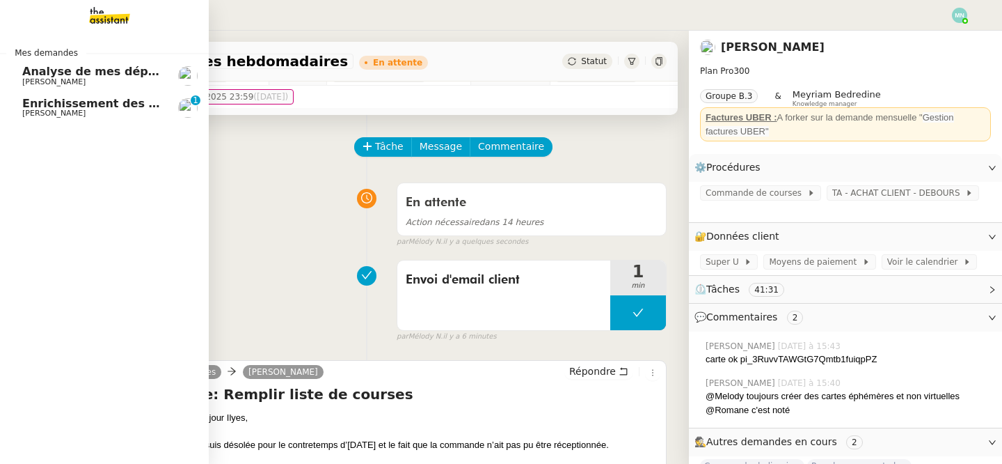
click at [70, 73] on span "Analyse de mes dépenses personnelles" at bounding box center [145, 71] width 246 height 13
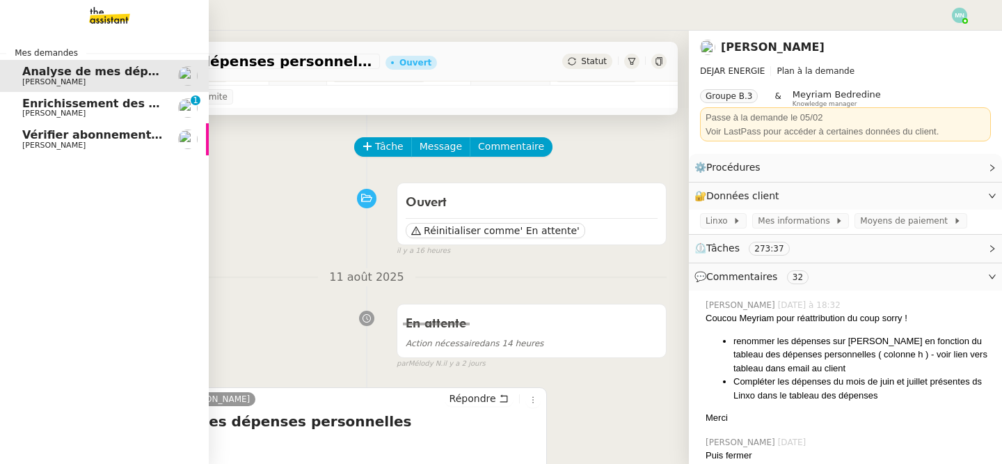
click at [50, 141] on span "Vérifier abonnements EDF et créer tableau consommation" at bounding box center [204, 134] width 365 height 13
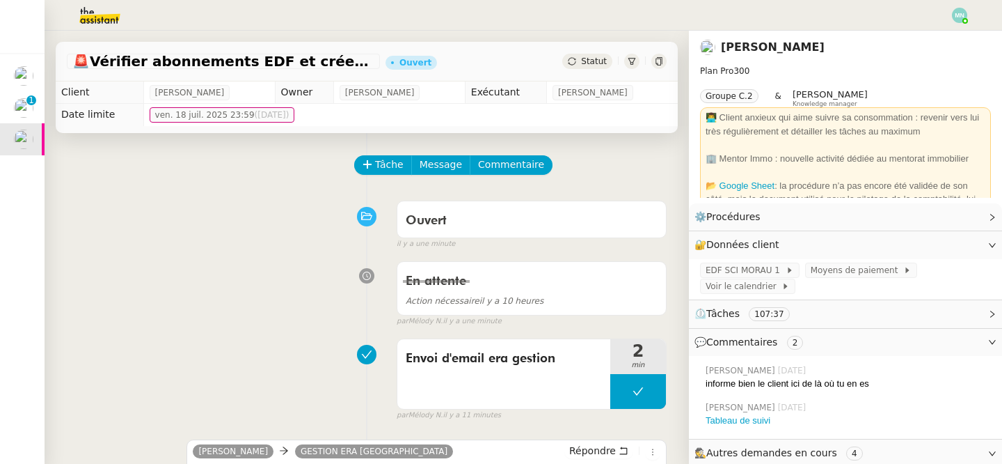
click at [598, 61] on span "Statut" at bounding box center [594, 61] width 26 height 10
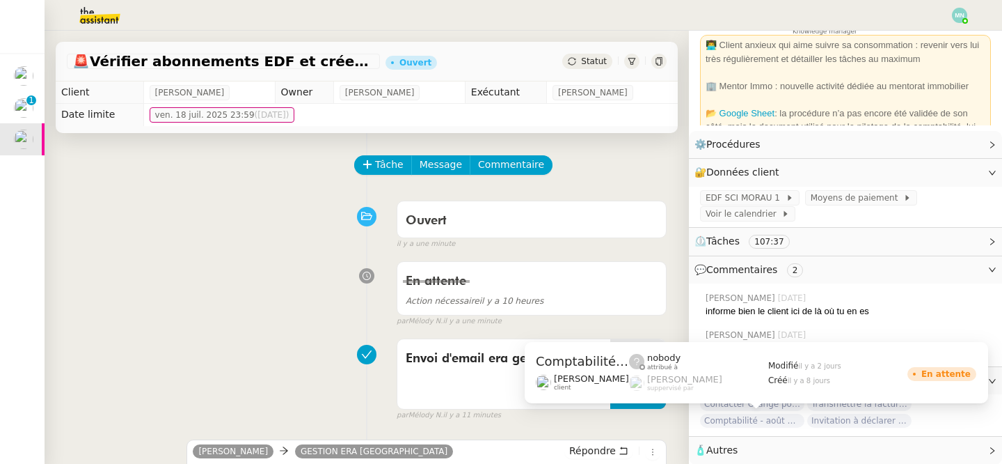
click at [775, 420] on span "Comptabilité - août 2025" at bounding box center [752, 420] width 104 height 14
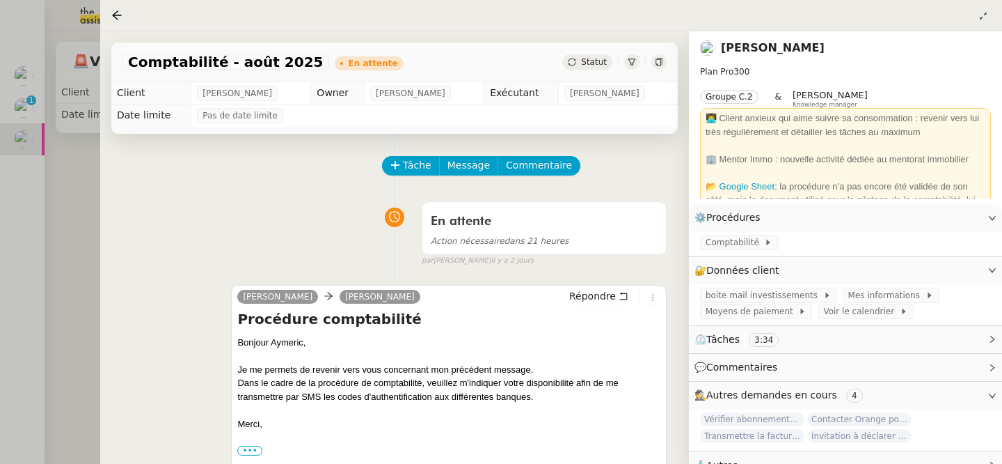
click at [54, 260] on div at bounding box center [501, 232] width 1002 height 464
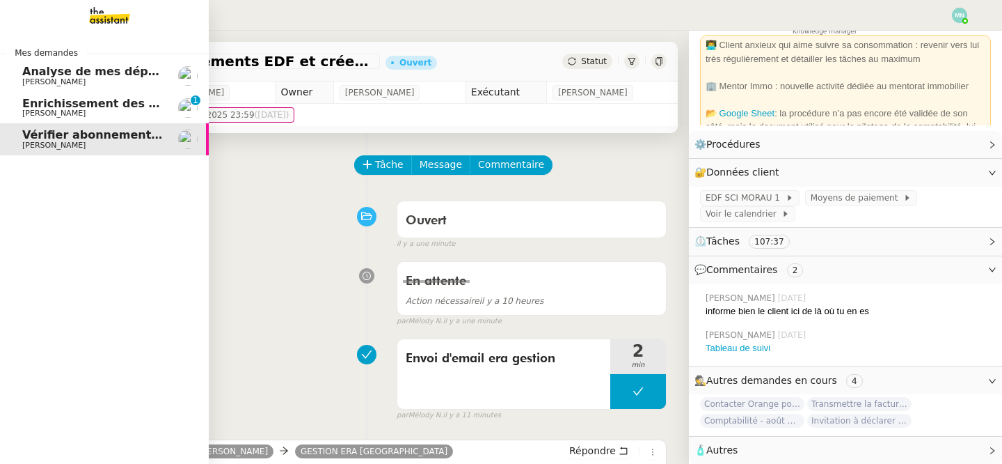
click at [63, 112] on span "[PERSON_NAME]" at bounding box center [53, 113] width 63 height 9
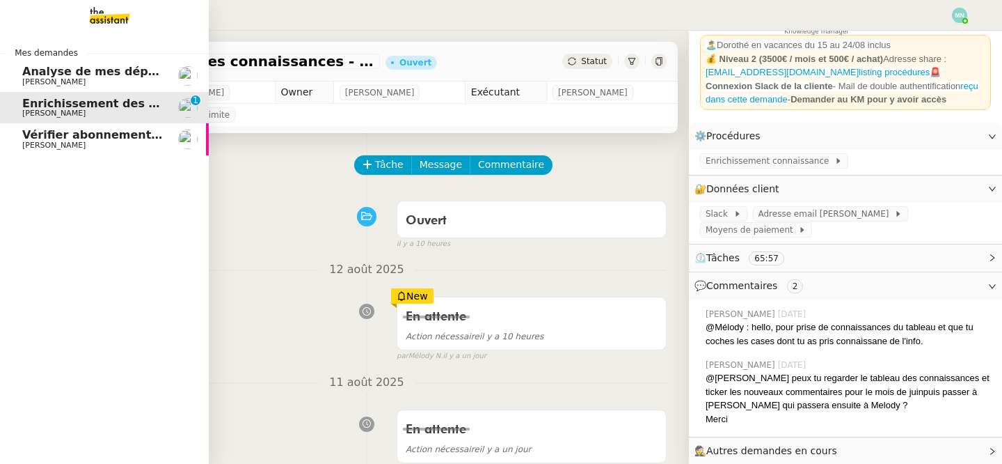
scroll to position [72, 0]
click at [95, 74] on span "Analyse de mes dépenses personnelles" at bounding box center [145, 71] width 246 height 13
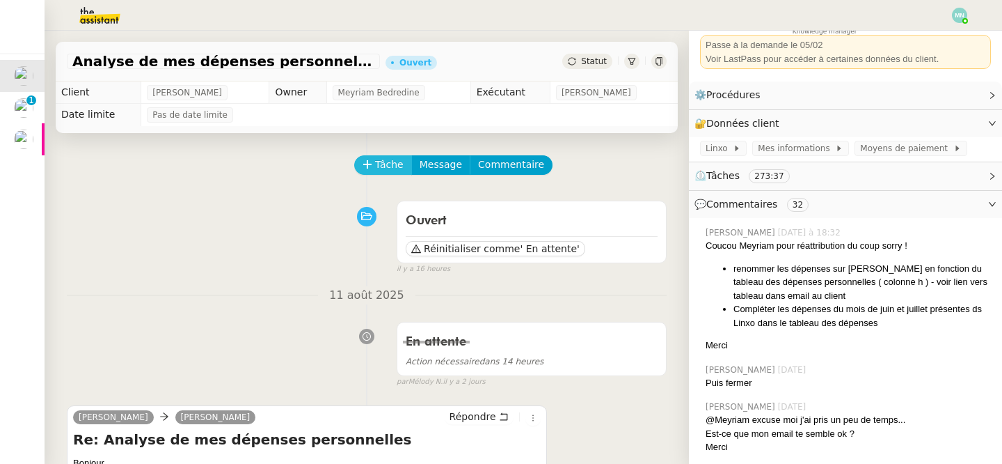
click at [370, 166] on icon at bounding box center [368, 164] width 10 height 10
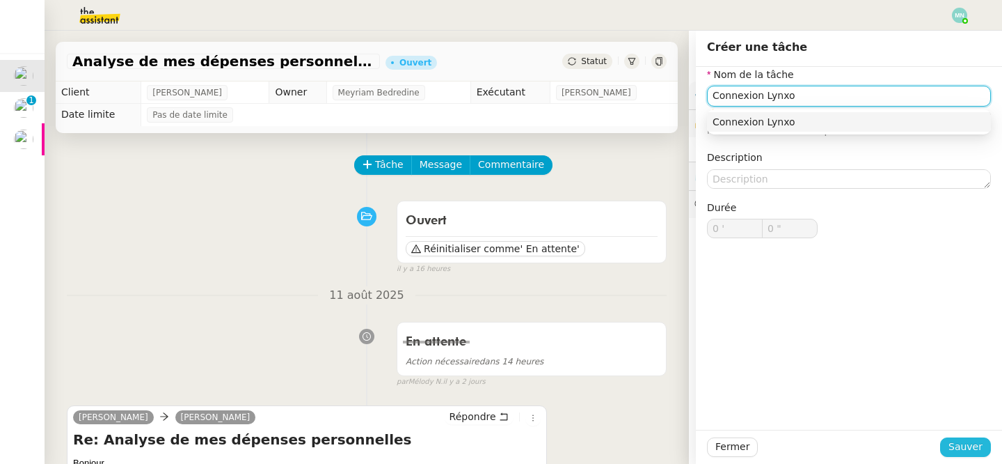
type input "Connexion Lynxo"
click at [972, 445] on span "Sauver" at bounding box center [966, 446] width 34 height 16
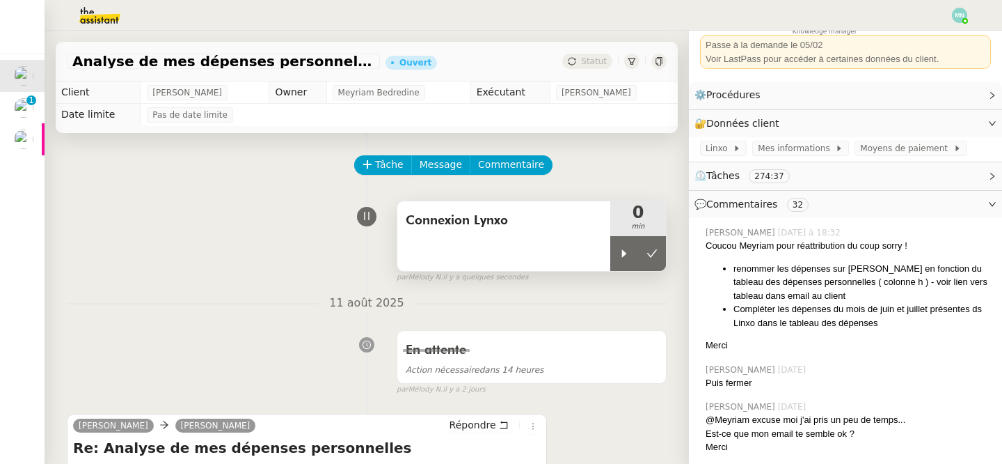
click at [526, 242] on div "Connexion Lynxo" at bounding box center [503, 236] width 213 height 70
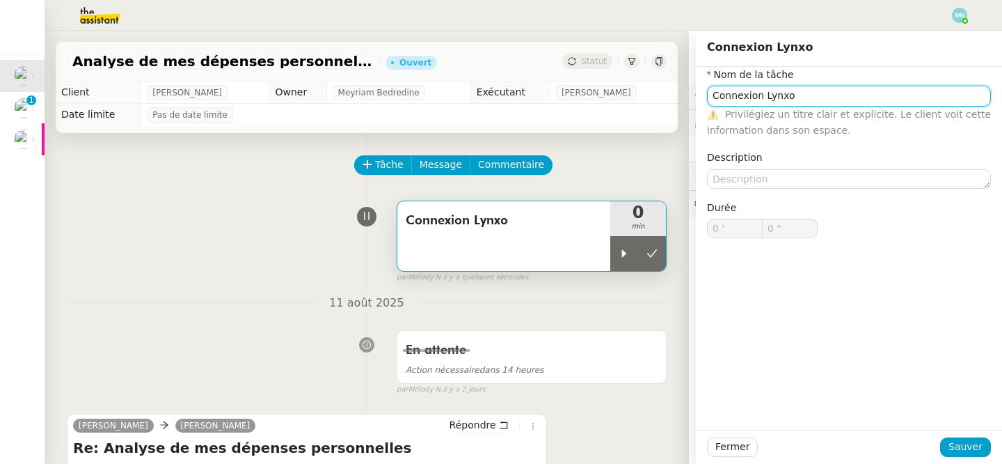
click at [772, 92] on input "Connexion Lynxo" at bounding box center [849, 96] width 284 height 20
click at [800, 127] on div "Connexion Linxo" at bounding box center [849, 122] width 273 height 13
type input "Connexion Linxo"
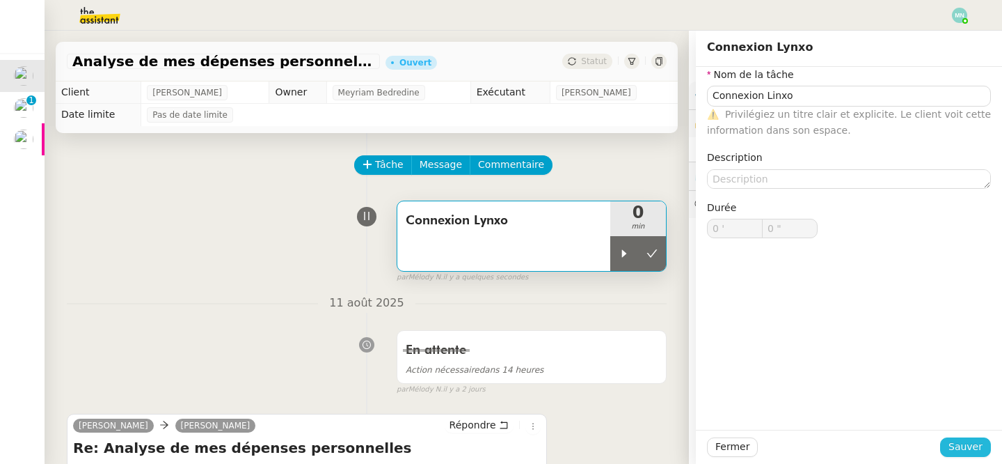
click at [976, 441] on span "Sauver" at bounding box center [966, 446] width 34 height 16
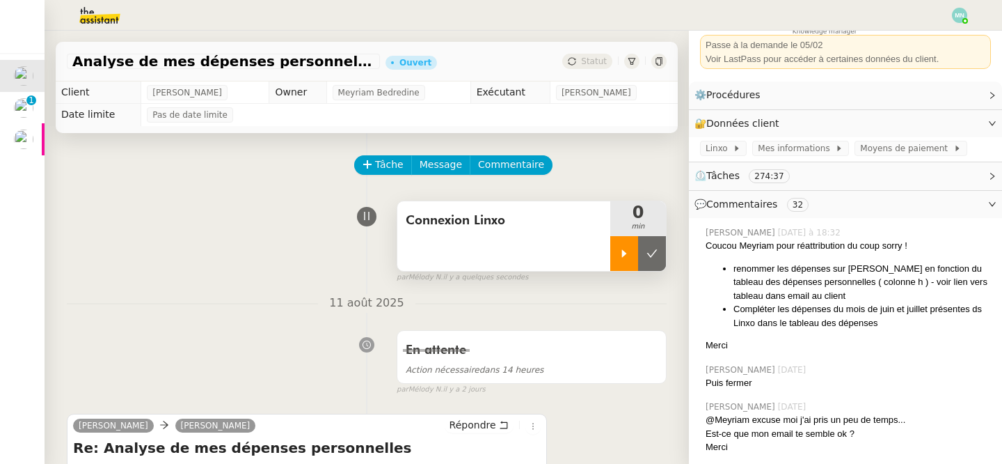
click at [619, 251] on icon at bounding box center [624, 253] width 11 height 11
click at [717, 152] on span "Linxo" at bounding box center [719, 148] width 27 height 14
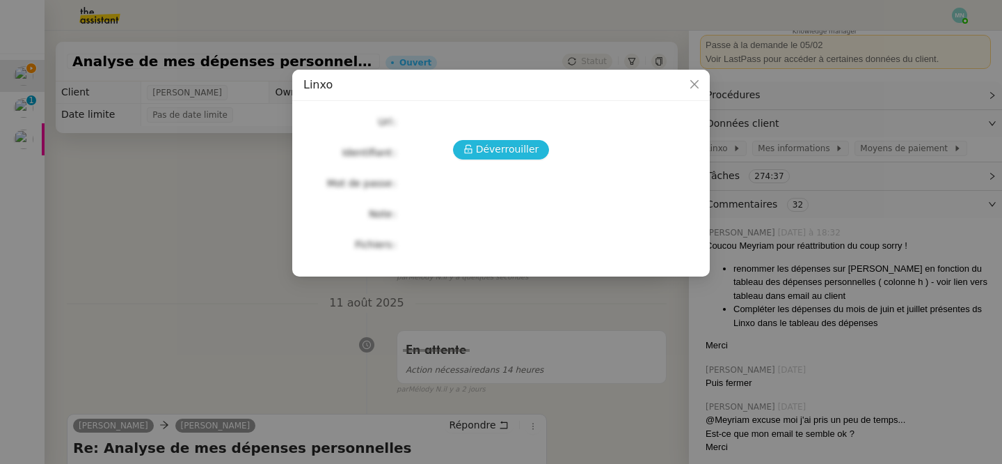
click at [484, 148] on span "Déverrouiller" at bounding box center [507, 149] width 63 height 16
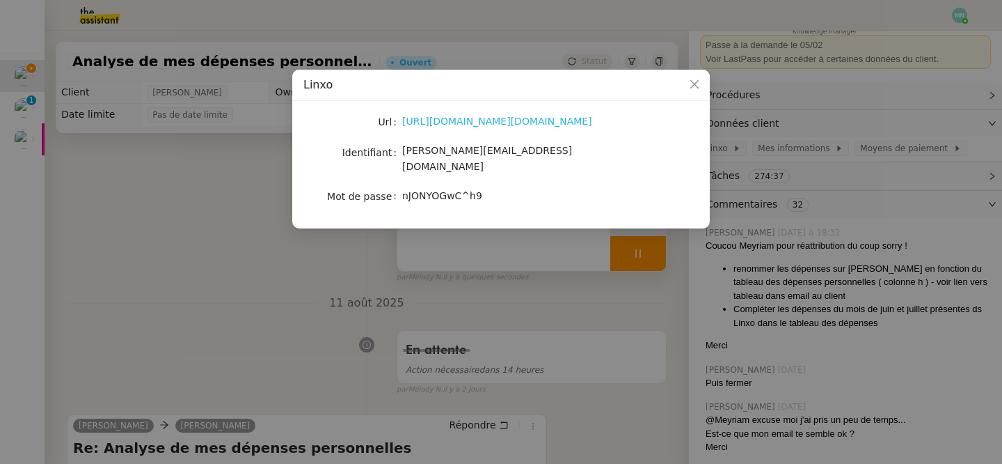
click at [494, 122] on link "[URL][DOMAIN_NAME][DOMAIN_NAME]" at bounding box center [497, 121] width 190 height 11
drag, startPoint x: 517, startPoint y: 158, endPoint x: 404, endPoint y: 154, distance: 113.5
click at [404, 154] on div "[PERSON_NAME][EMAIL_ADDRESS][DOMAIN_NAME]" at bounding box center [517, 159] width 230 height 33
copy span "[PERSON_NAME][EMAIL_ADDRESS][DOMAIN_NAME]"
drag, startPoint x: 498, startPoint y: 189, endPoint x: 398, endPoint y: 187, distance: 99.5
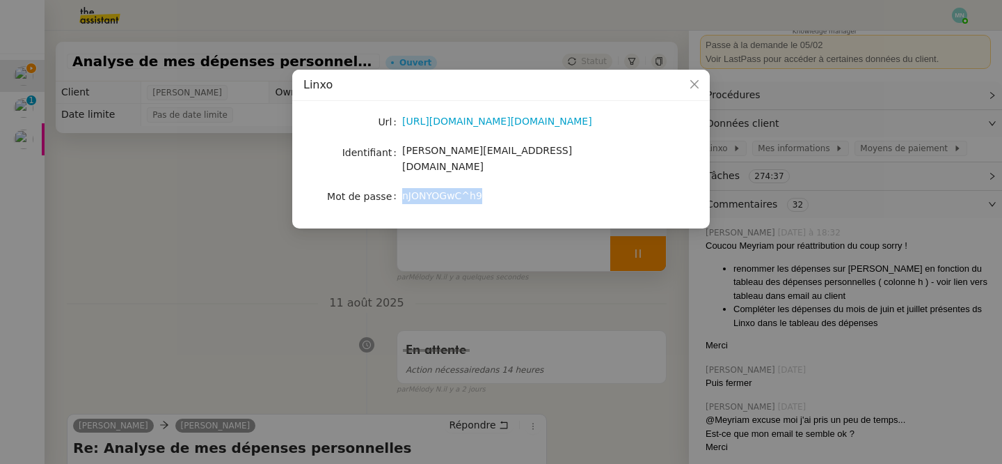
click at [398, 187] on nz-form-item "Mot de passe [SECURITY_DATA]" at bounding box center [500, 196] width 395 height 19
copy nz-form-item "nJONYOGwC^h9"
click at [278, 315] on nz-modal-container "Linxo Url [URL][DOMAIN_NAME][DOMAIN_NAME] Identifiant [PERSON_NAME][EMAIL_ADDRE…" at bounding box center [501, 232] width 1002 height 464
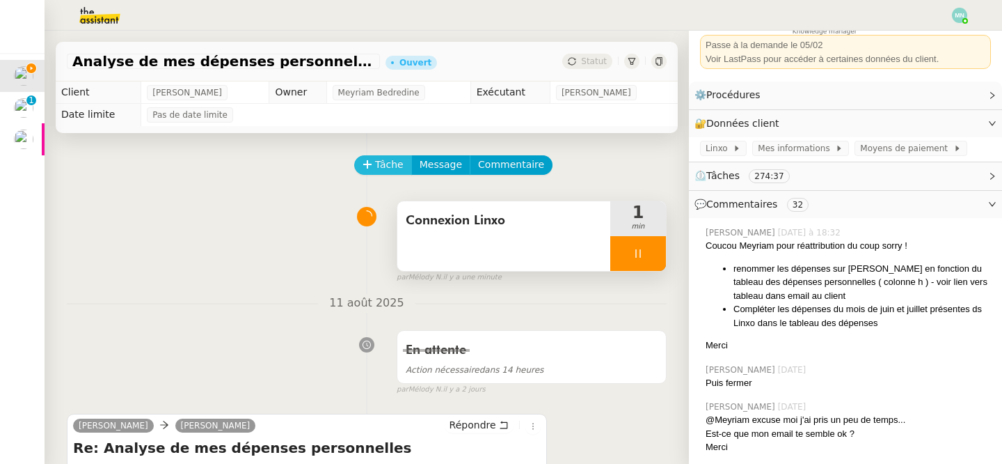
click at [386, 167] on span "Tâche" at bounding box center [389, 165] width 29 height 16
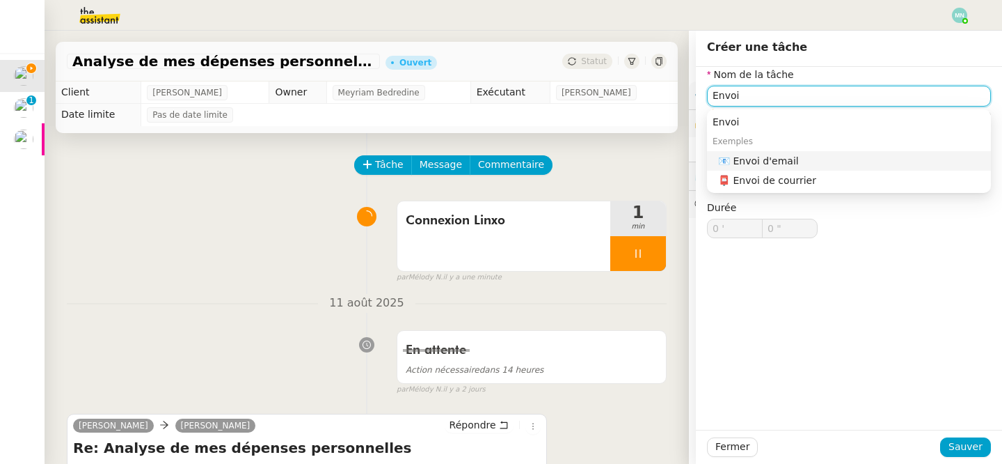
click at [816, 162] on div "📧 Envoi d'email" at bounding box center [851, 161] width 267 height 13
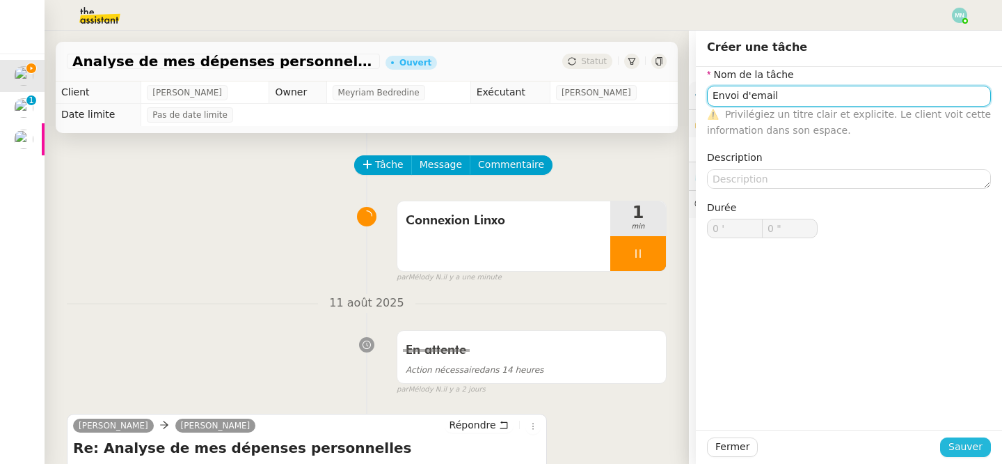
type input "Envoi d'email"
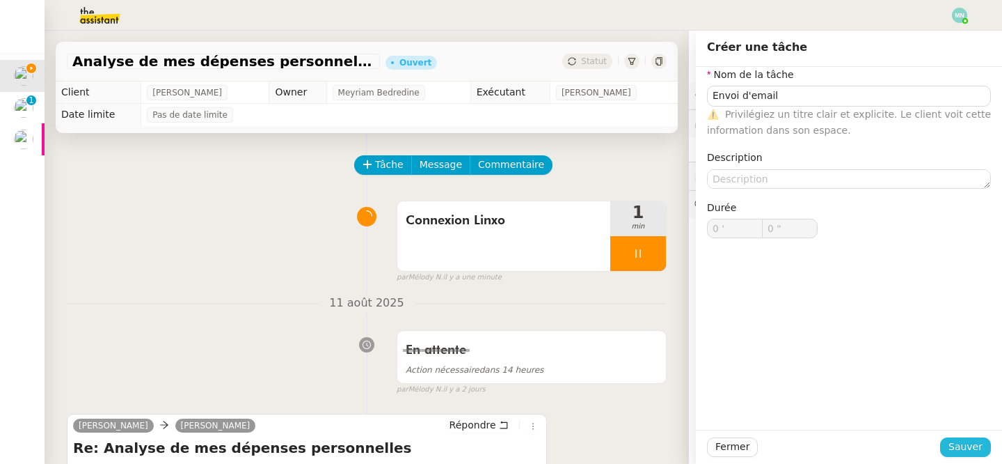
click at [975, 441] on span "Sauver" at bounding box center [966, 446] width 34 height 16
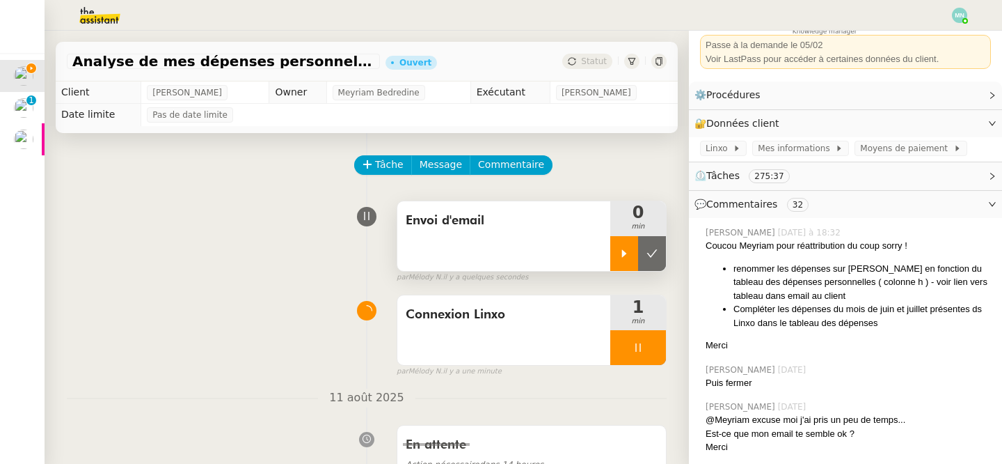
click at [630, 258] on div at bounding box center [624, 253] width 28 height 35
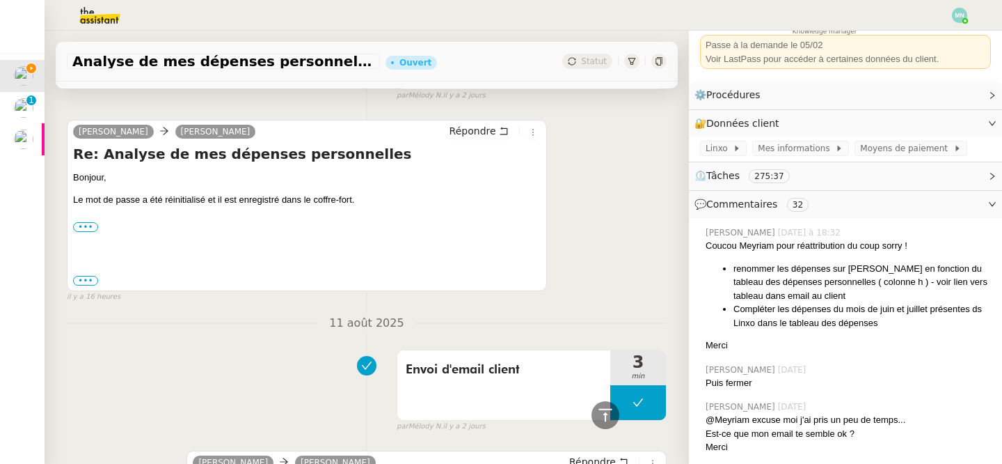
scroll to position [367, 0]
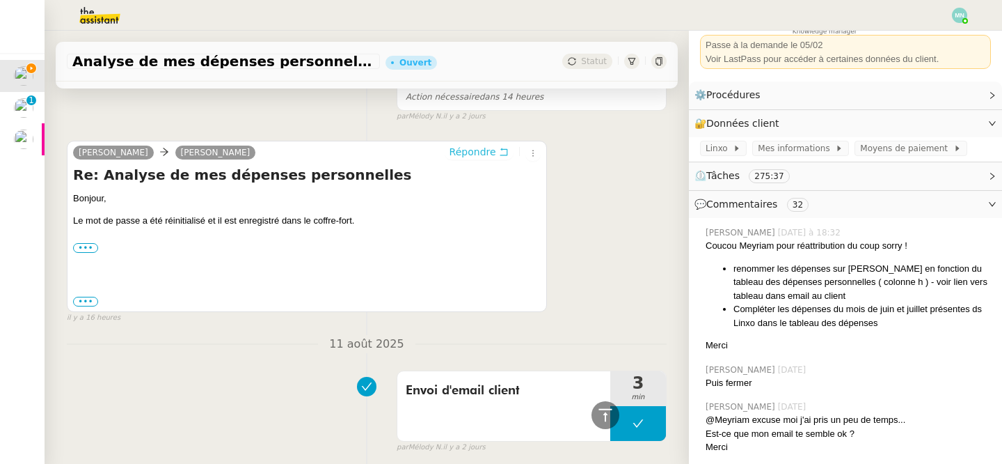
click at [482, 155] on span "Répondre" at bounding box center [473, 152] width 47 height 14
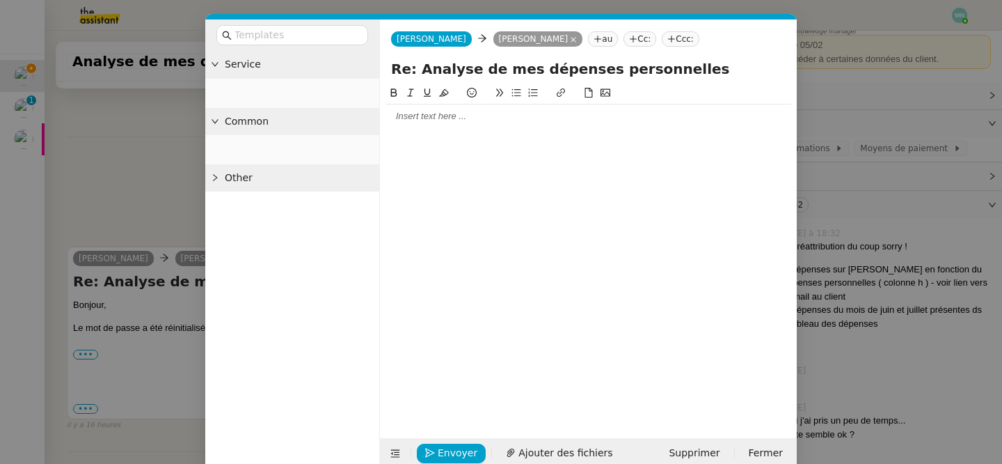
scroll to position [473, 0]
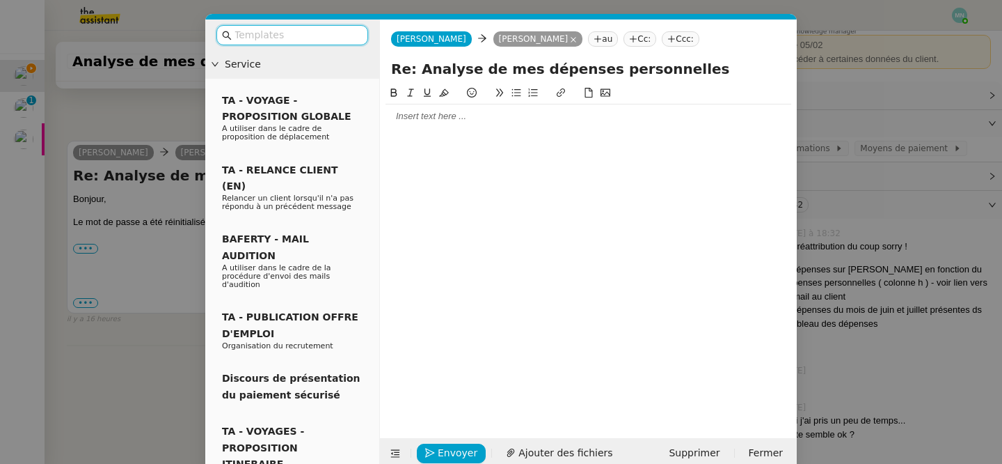
click at [425, 117] on div at bounding box center [589, 116] width 406 height 13
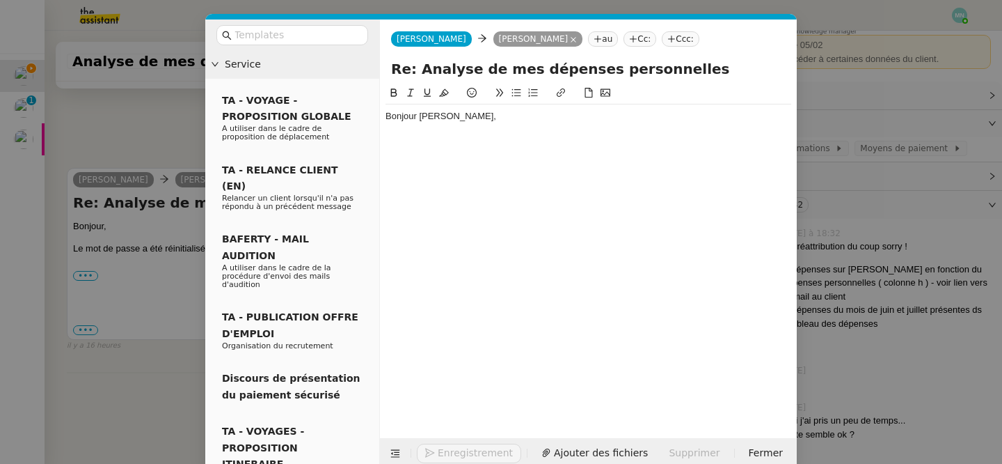
scroll to position [514, 0]
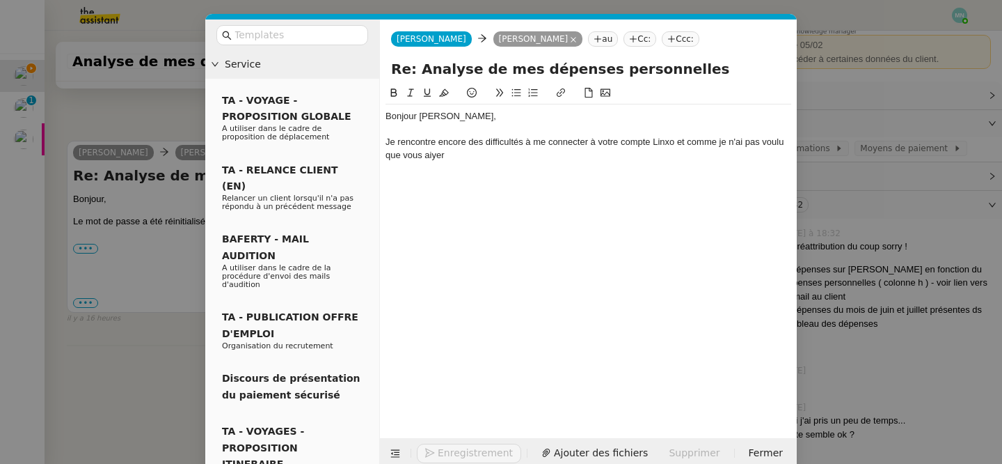
click at [130, 184] on nz-modal-container "Service TA - VOYAGE - PROPOSITION GLOBALE A utiliser dans le cadre de propositi…" at bounding box center [501, 232] width 1002 height 464
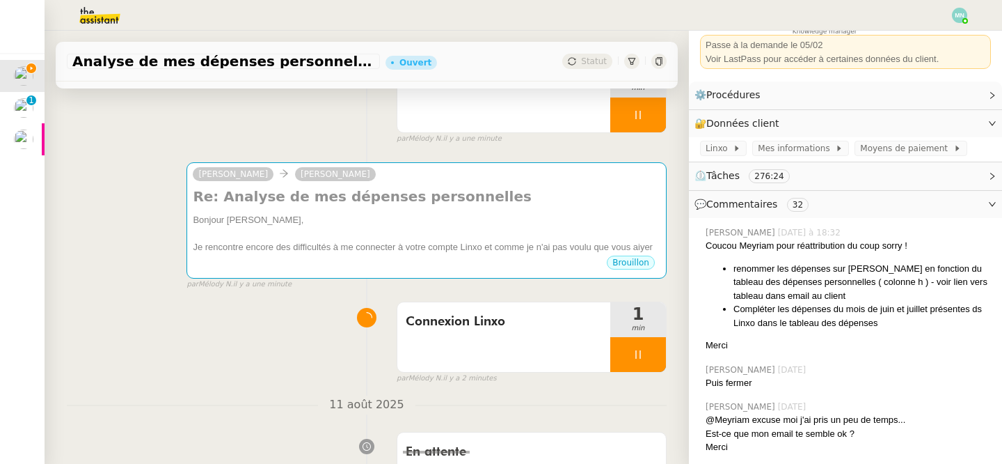
scroll to position [204, 0]
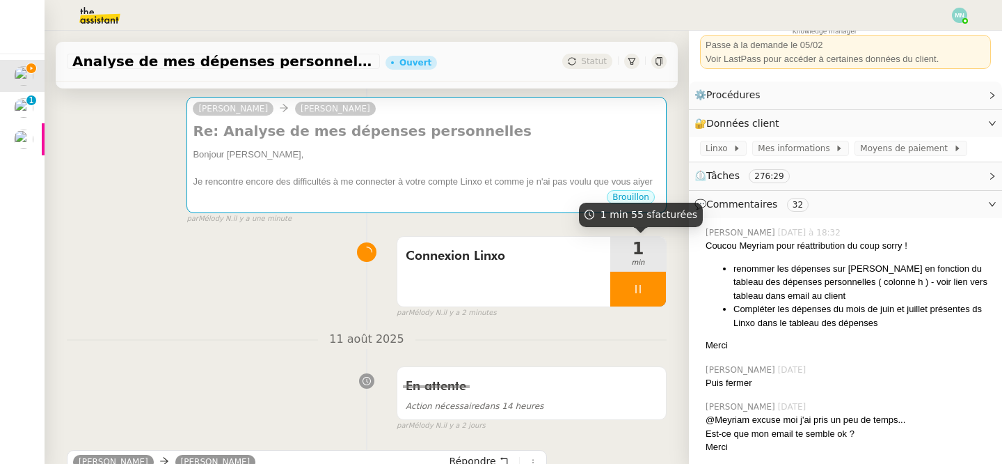
click at [629, 288] on div at bounding box center [638, 288] width 56 height 35
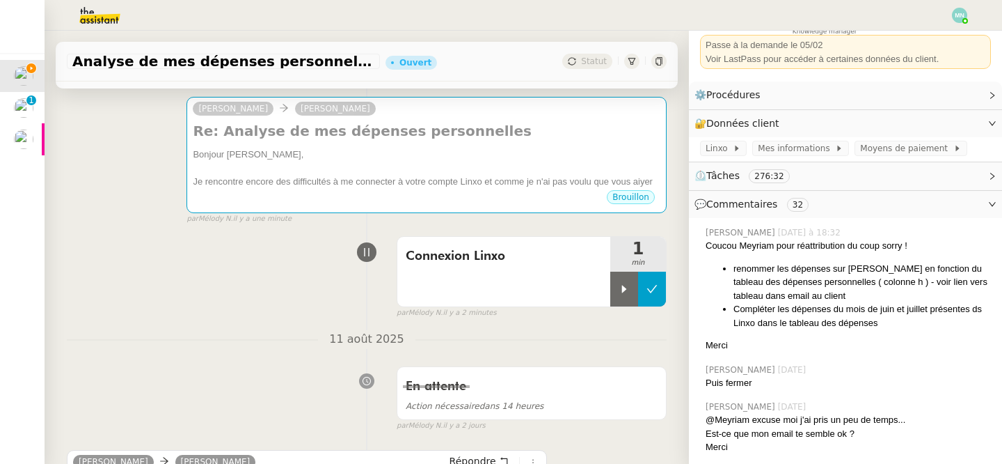
click at [654, 302] on button at bounding box center [652, 288] width 28 height 35
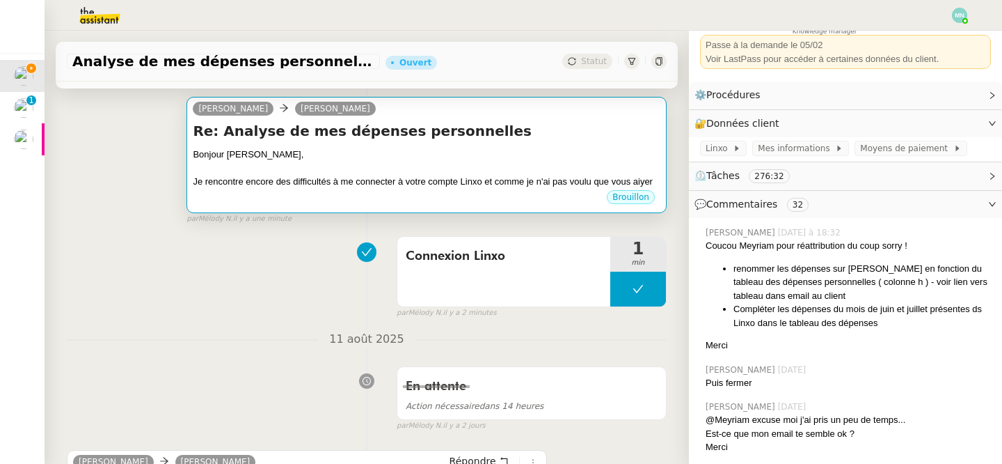
click at [551, 198] on div "Brouillon" at bounding box center [427, 199] width 468 height 21
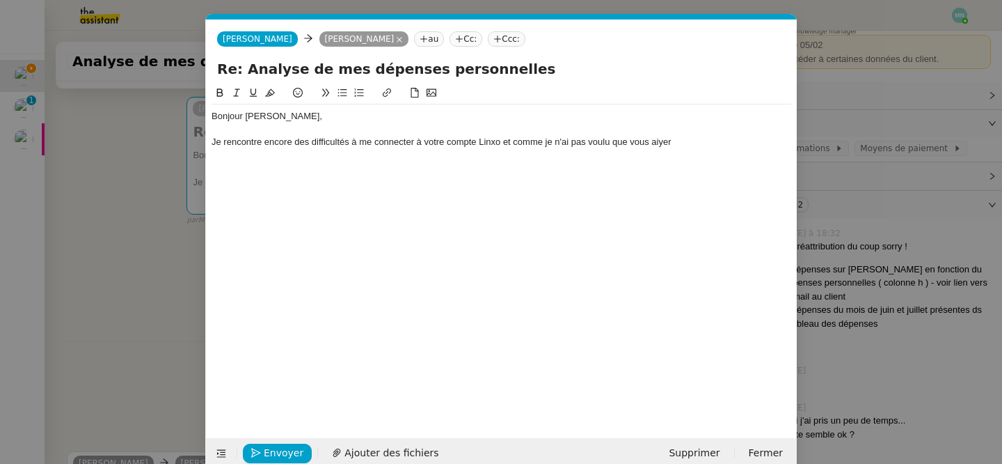
scroll to position [0, 29]
click at [682, 141] on div "Je rencontre encore des difficultés à me connecter à votre compte Linxo et comm…" at bounding box center [502, 142] width 580 height 13
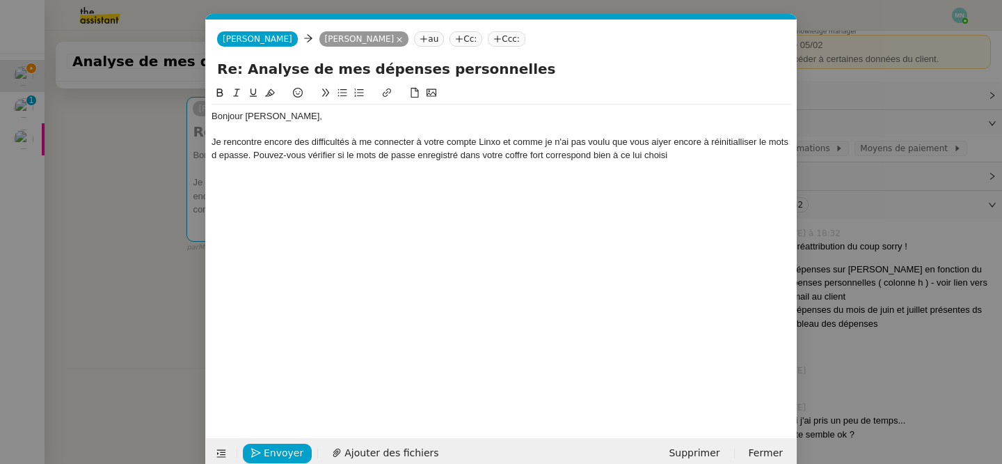
click at [356, 153] on div "Je rencontre encore des difficultés à me connecter à votre compte Linxo et comm…" at bounding box center [502, 149] width 580 height 26
click at [718, 157] on div "Je rencontre encore des difficultés à me connecter à votre compte Linxo et comm…" at bounding box center [502, 149] width 580 height 26
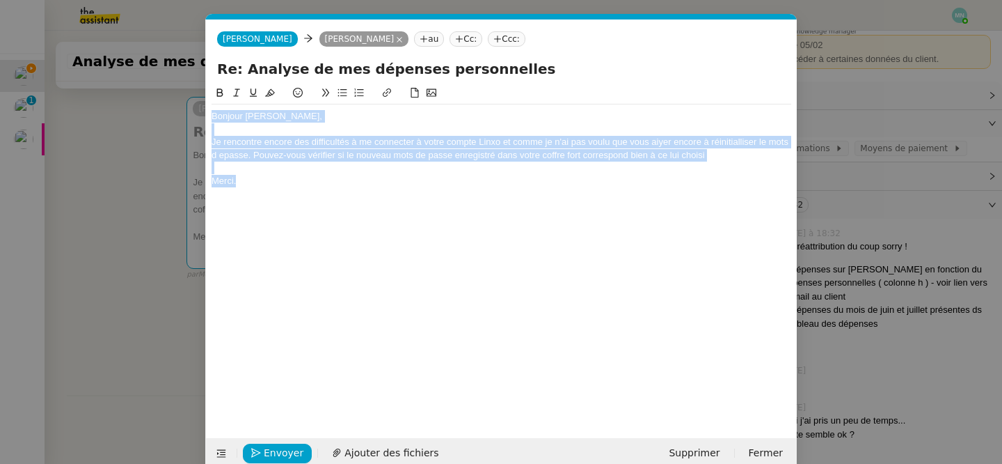
drag, startPoint x: 274, startPoint y: 180, endPoint x: 212, endPoint y: 93, distance: 107.8
click at [212, 93] on div "Bonjour [PERSON_NAME], Je rencontre encore des difficultés à me connecter à vot…" at bounding box center [502, 139] width 580 height 108
copy div "Bonjour [PERSON_NAME], Je rencontre encore des difficultés à me connecter à vot…"
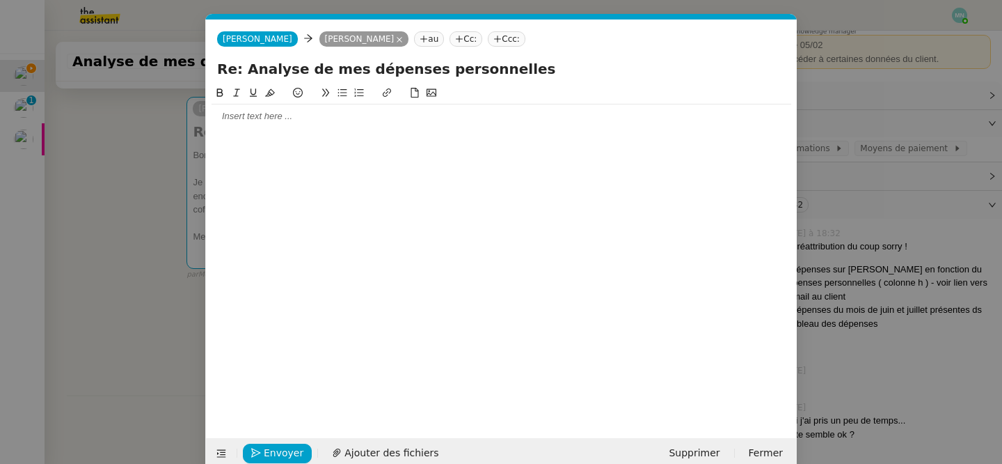
scroll to position [0, 0]
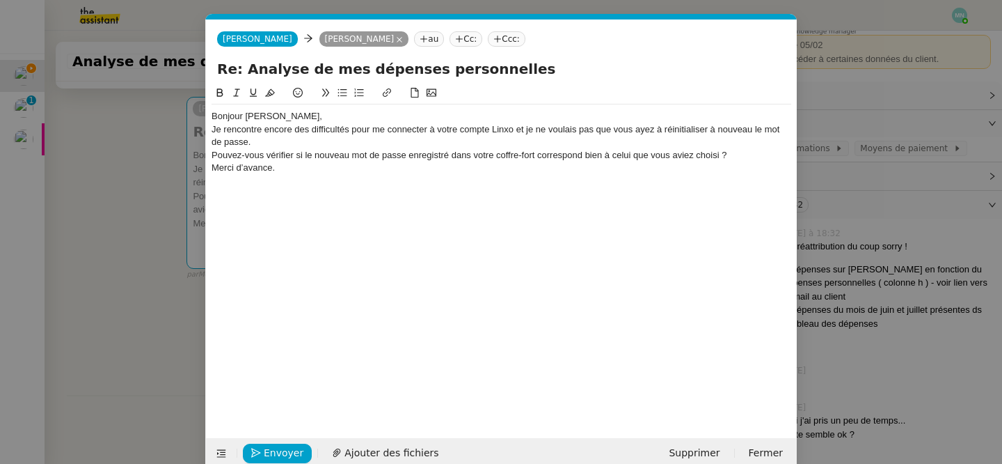
click at [315, 116] on div "Bonjour [PERSON_NAME]," at bounding box center [502, 116] width 580 height 13
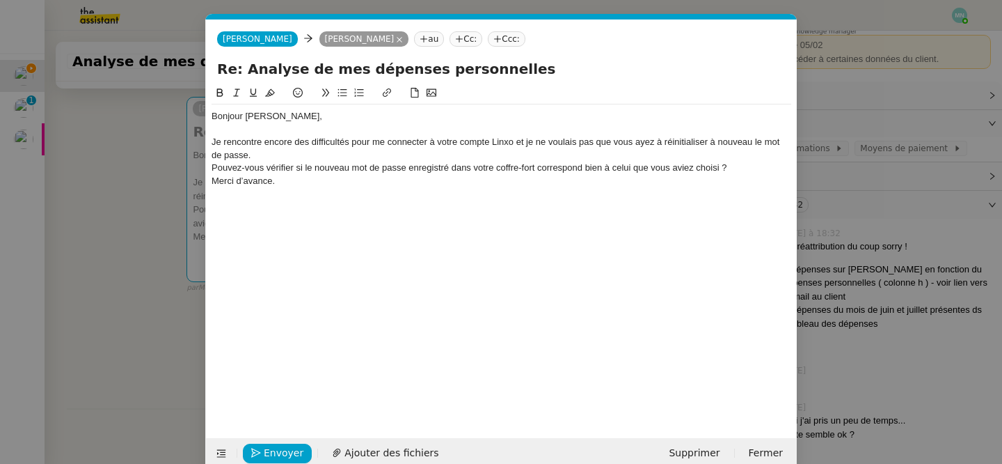
click at [301, 155] on div "Je rencontre encore des difficultés pour me connecter à votre compte Linxo et j…" at bounding box center [502, 149] width 580 height 26
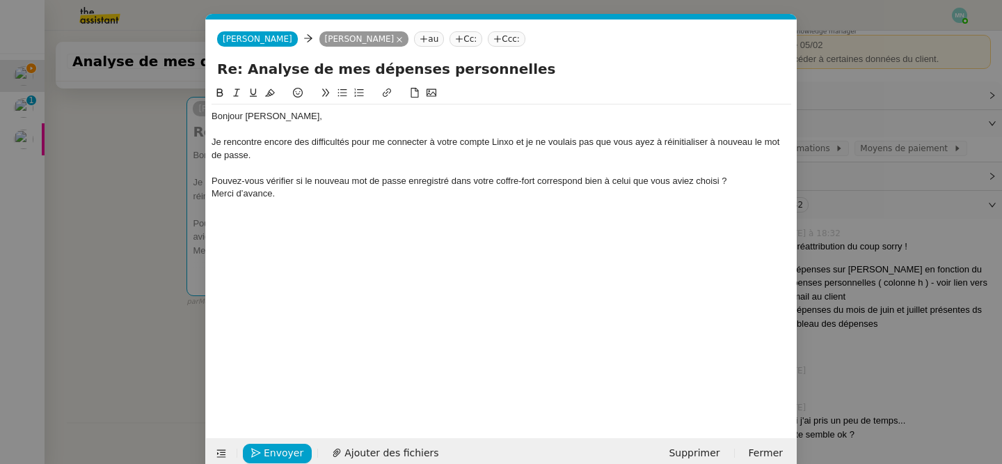
click at [734, 180] on div "Pouvez-vous vérifier si le nouveau mot de passe enregistré dans votre coffre-fo…" at bounding box center [502, 181] width 580 height 13
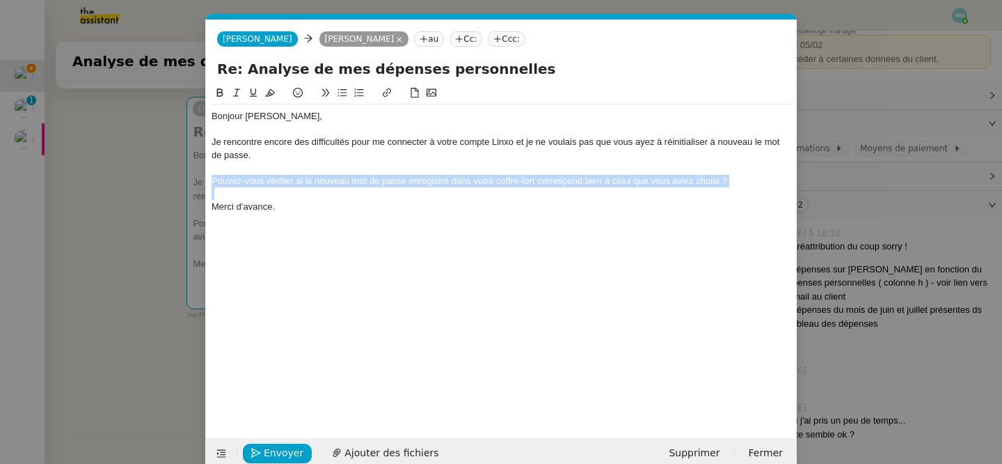
drag, startPoint x: 745, startPoint y: 187, endPoint x: 211, endPoint y: 182, distance: 533.8
click at [211, 182] on nz-spin "Bonjour [PERSON_NAME], Je rencontre encore des difficultés pour me connecter à …" at bounding box center [501, 253] width 591 height 337
click at [346, 92] on icon at bounding box center [343, 93] width 10 height 10
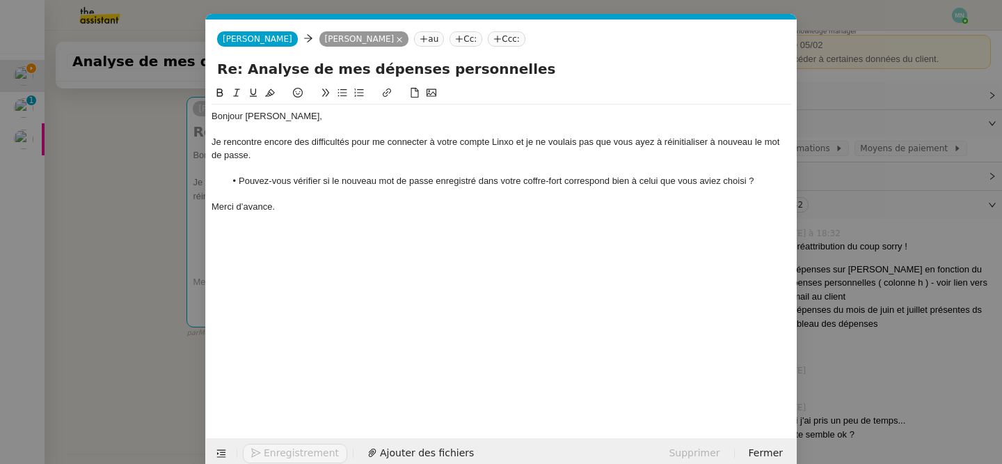
click at [390, 398] on div "Bonjour [PERSON_NAME], Je rencontre encore des difficultés pour me connecter à …" at bounding box center [502, 250] width 580 height 331
click at [380, 450] on span "Ajouter des fichiers" at bounding box center [392, 453] width 94 height 16
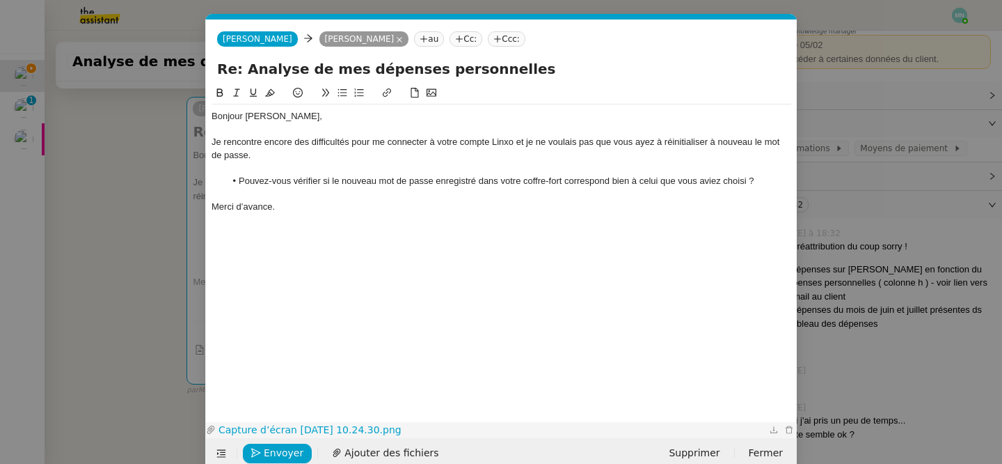
click at [315, 429] on link "Capture d’écran [DATE] 10.24.30.png" at bounding box center [491, 430] width 551 height 16
click at [431, 299] on div "Bonjour [PERSON_NAME], Je rencontre encore des difficultés pour me connecter à …" at bounding box center [502, 241] width 580 height 312
click at [278, 454] on span "Envoyer" at bounding box center [284, 453] width 40 height 16
click at [278, 454] on span "Confirmer l'envoi" at bounding box center [306, 453] width 84 height 16
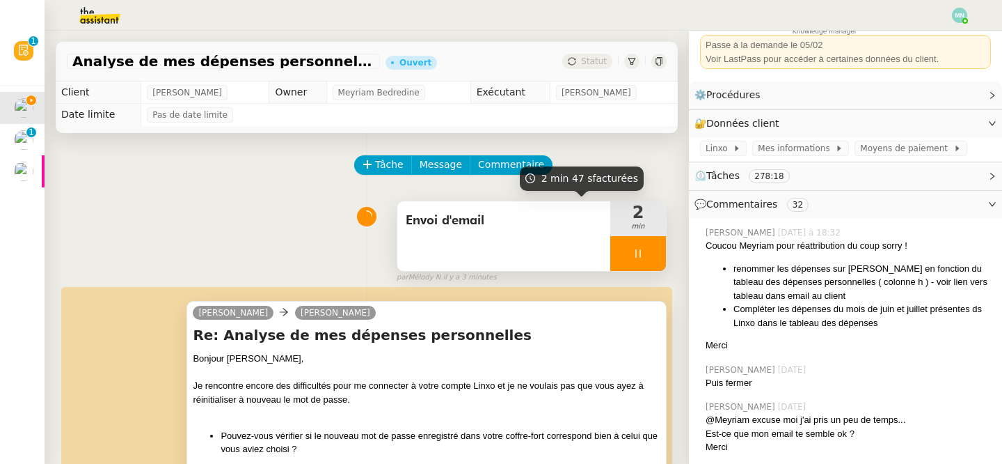
click at [628, 248] on div at bounding box center [638, 253] width 56 height 35
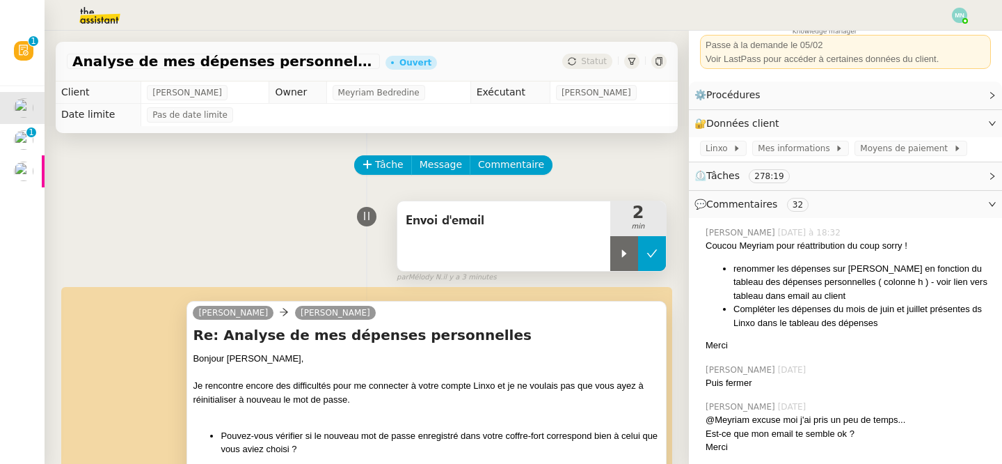
click at [655, 261] on button at bounding box center [652, 253] width 28 height 35
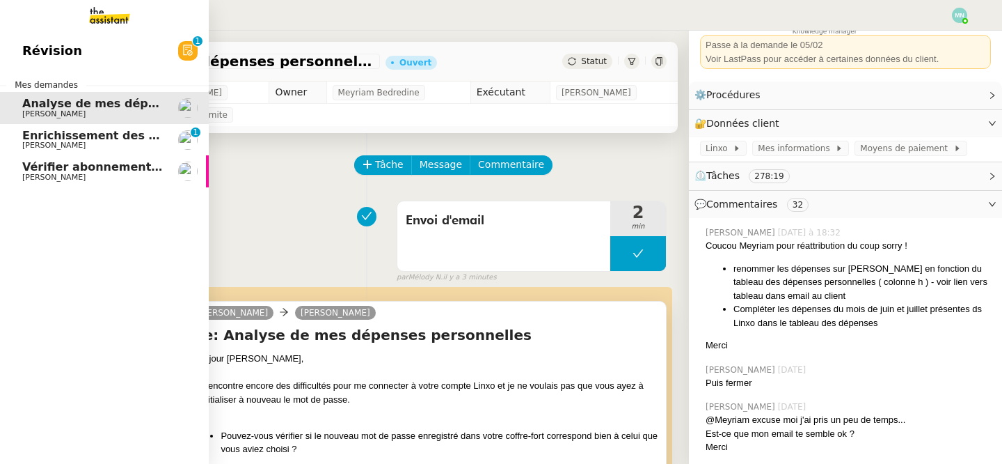
click at [63, 175] on span "[PERSON_NAME]" at bounding box center [53, 177] width 63 height 9
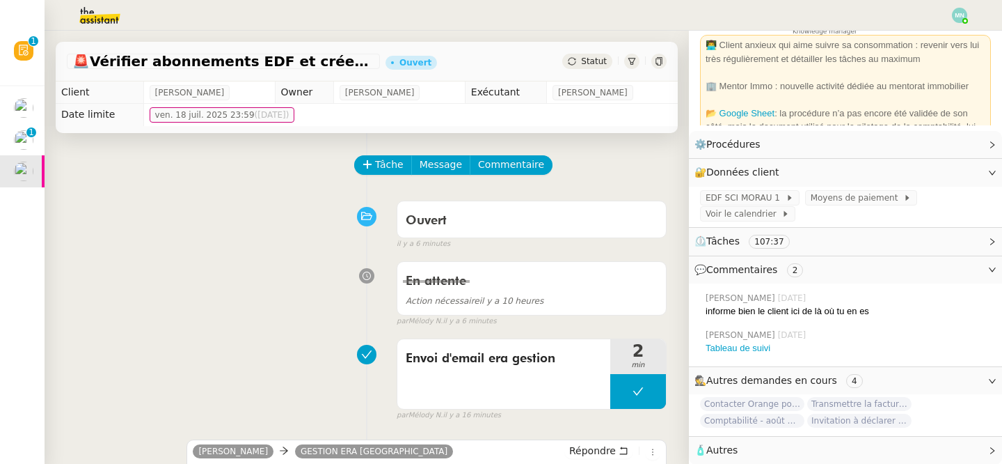
click at [591, 65] on span "Statut" at bounding box center [594, 61] width 26 height 10
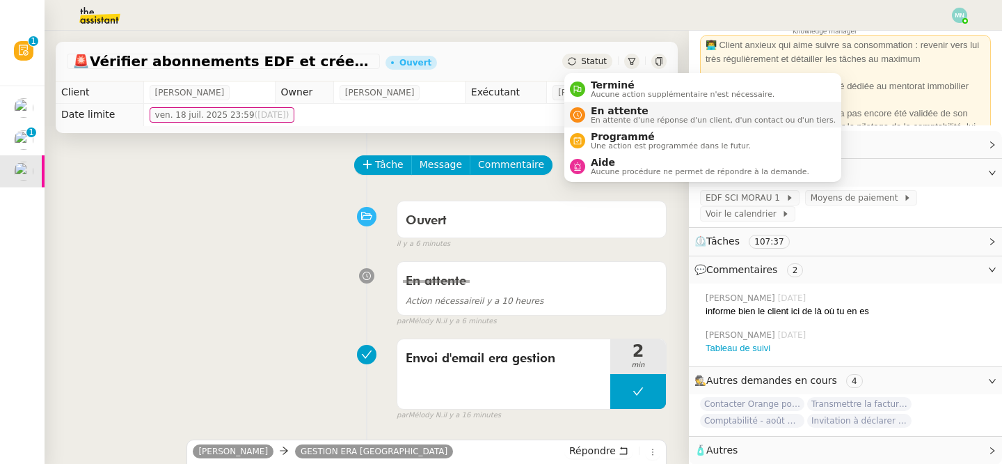
click at [626, 111] on span "En attente" at bounding box center [713, 110] width 245 height 11
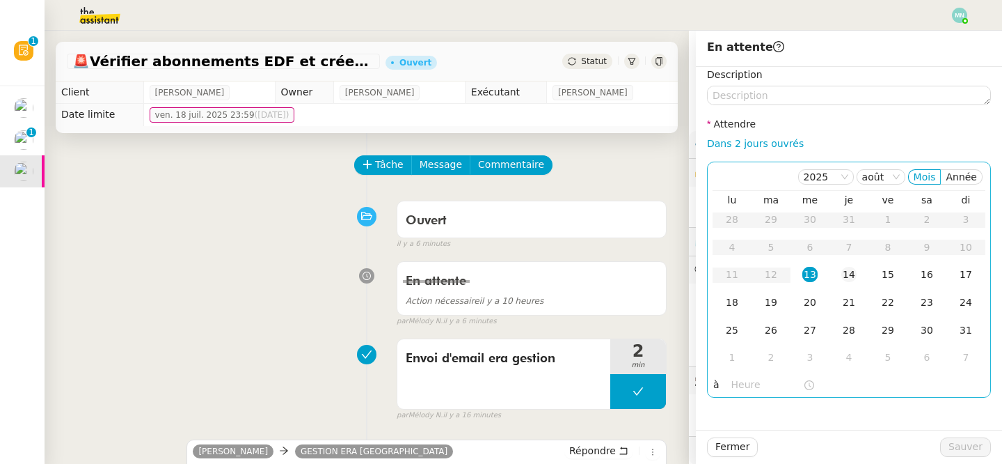
click at [853, 278] on div "14" at bounding box center [848, 274] width 15 height 15
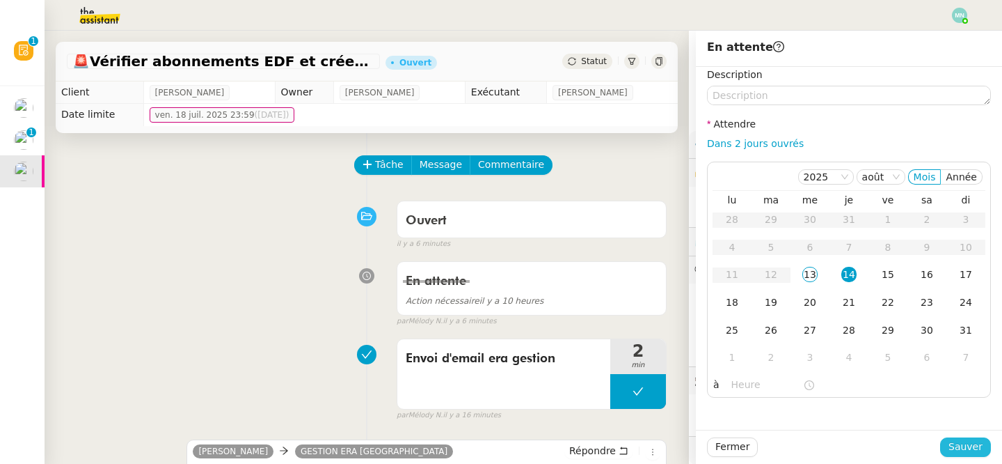
click at [972, 445] on span "Sauver" at bounding box center [966, 446] width 34 height 16
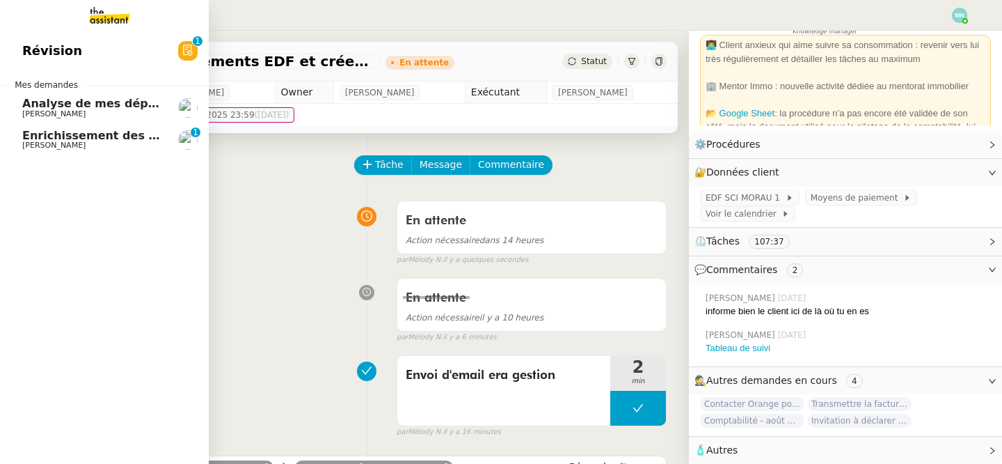
click at [77, 139] on span "Enrichissement des connaissances - [DATE]" at bounding box center [158, 135] width 272 height 13
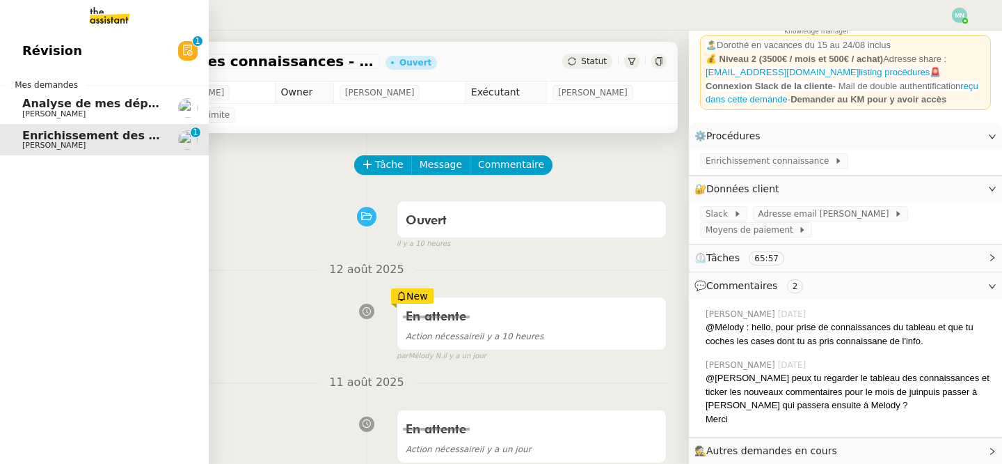
scroll to position [72, 0]
click at [79, 102] on span "Analyse de mes dépenses personnelles" at bounding box center [145, 103] width 246 height 13
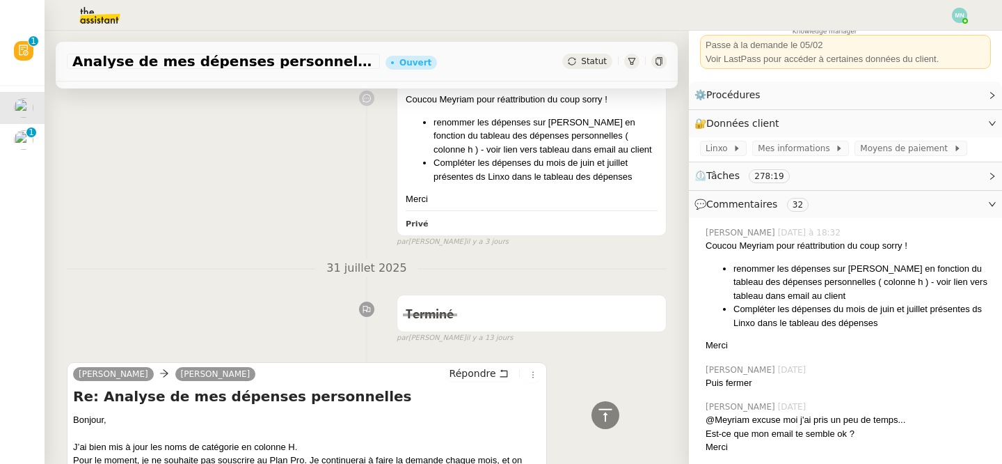
scroll to position [1782, 0]
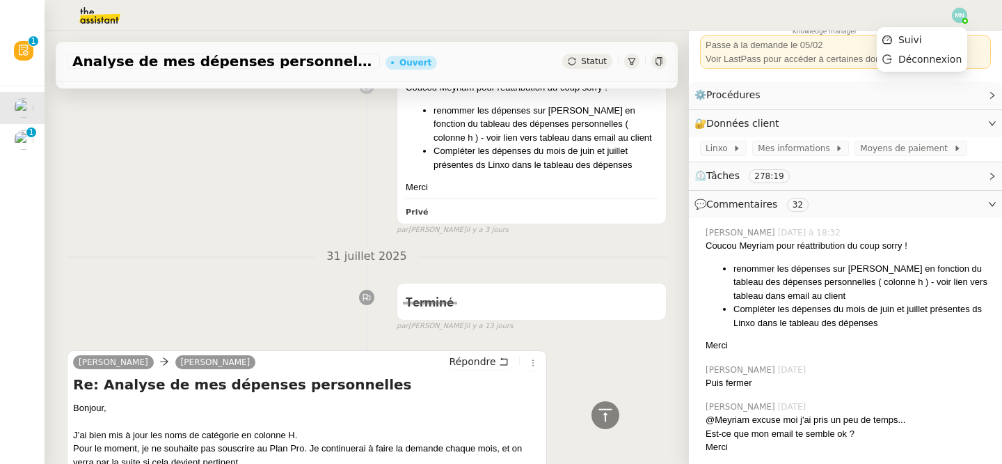
click at [961, 14] on img at bounding box center [959, 15] width 15 height 15
click at [947, 37] on li "Suivi" at bounding box center [922, 39] width 90 height 19
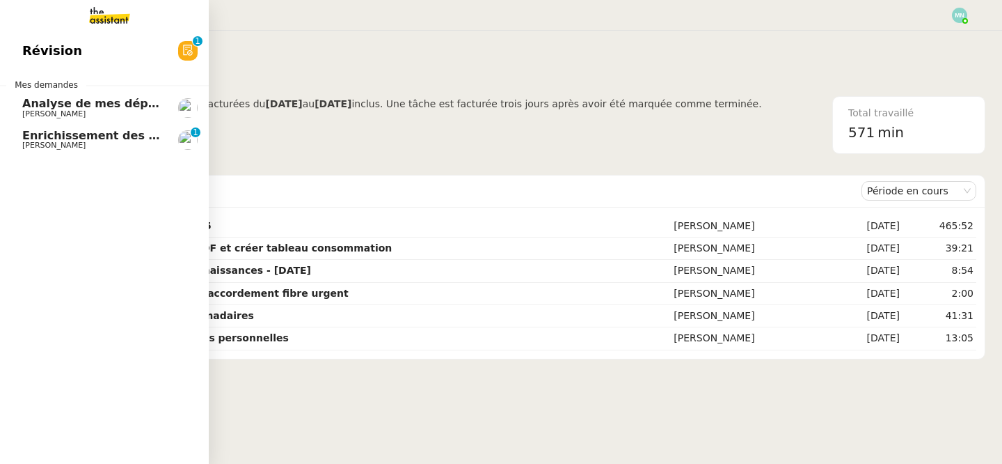
click at [102, 139] on span "Enrichissement des connaissances - [DATE]" at bounding box center [158, 135] width 272 height 13
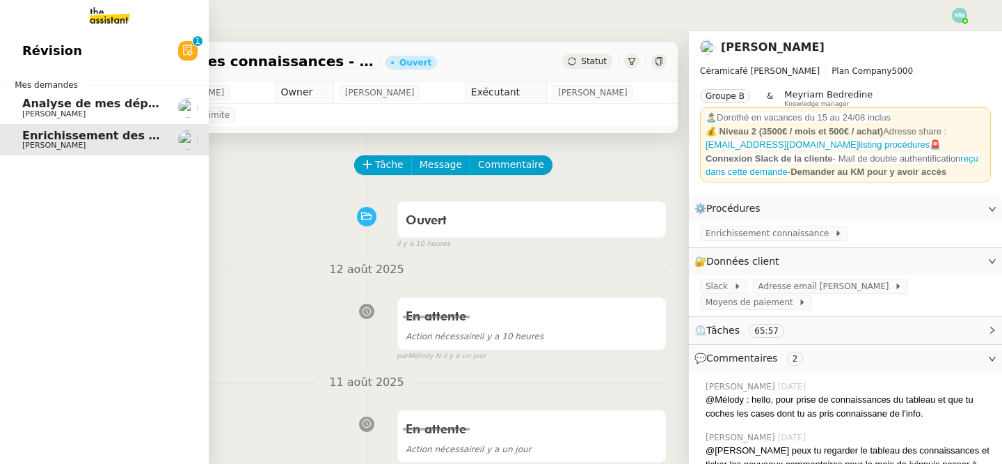
click at [65, 131] on span "Enrichissement des connaissances - [DATE]" at bounding box center [158, 135] width 272 height 13
click at [69, 93] on link "Analyse de mes dépenses personnelles [PERSON_NAME]" at bounding box center [104, 108] width 209 height 32
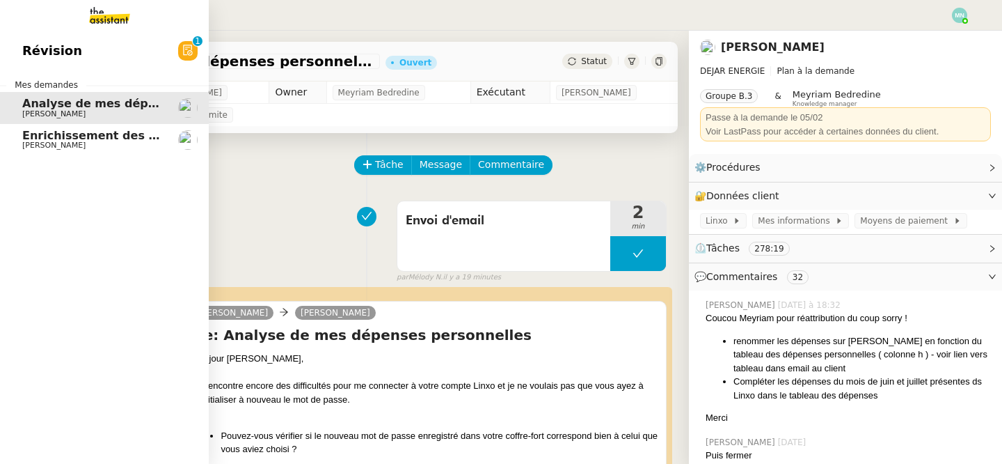
click at [30, 140] on span "Enrichissement des connaissances - [DATE]" at bounding box center [158, 135] width 272 height 13
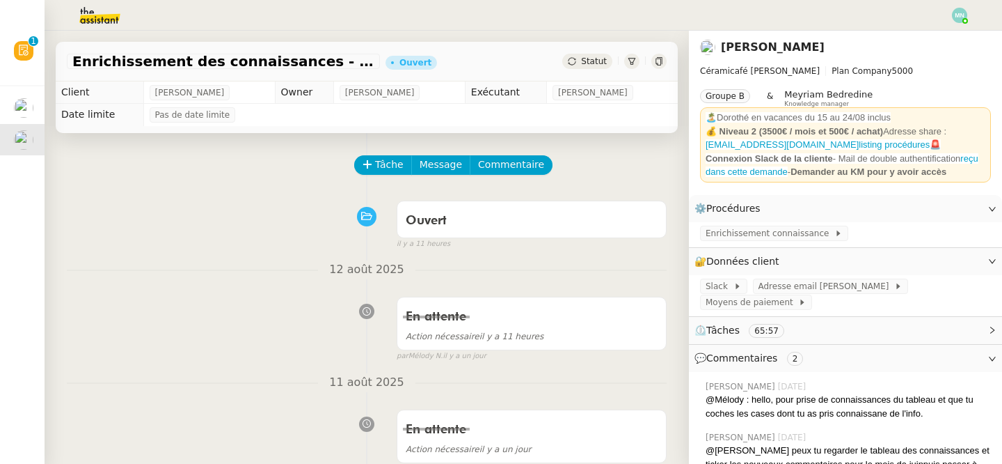
click at [85, 18] on img at bounding box center [89, 15] width 108 height 31
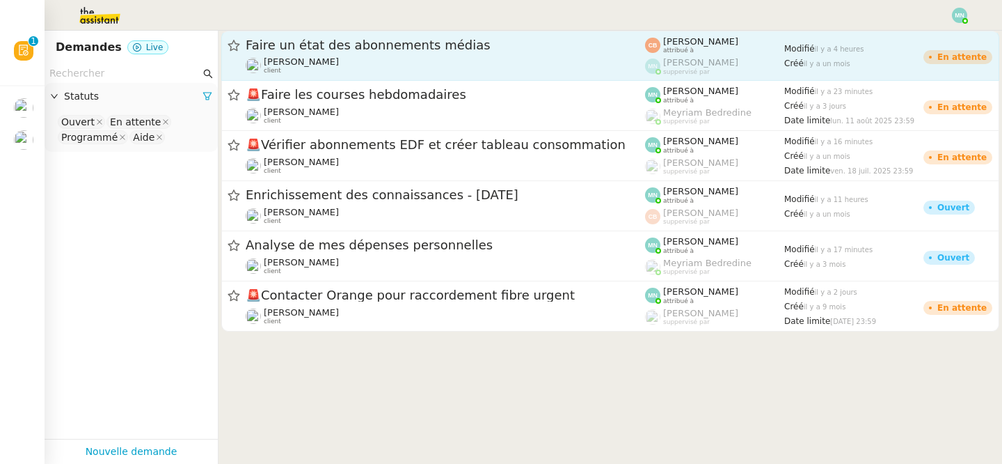
click at [335, 50] on span "Faire un état des abonnements médias" at bounding box center [445, 45] width 399 height 13
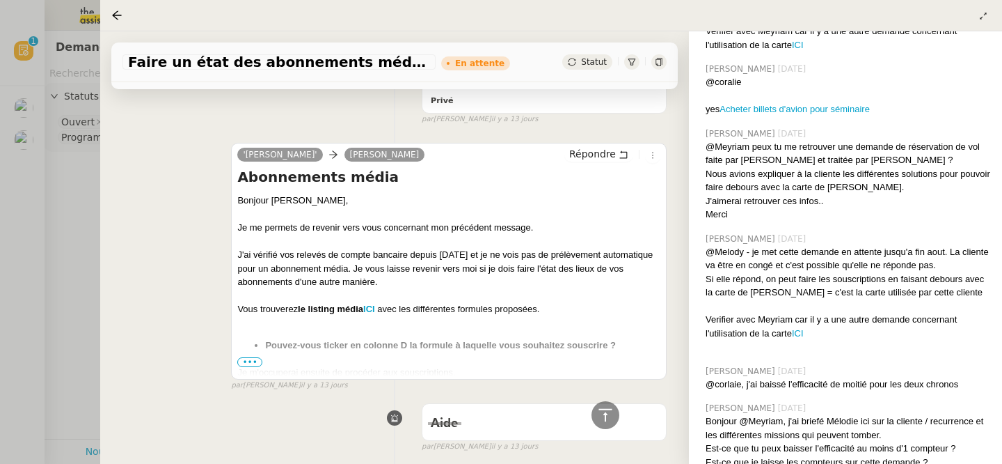
scroll to position [995, 0]
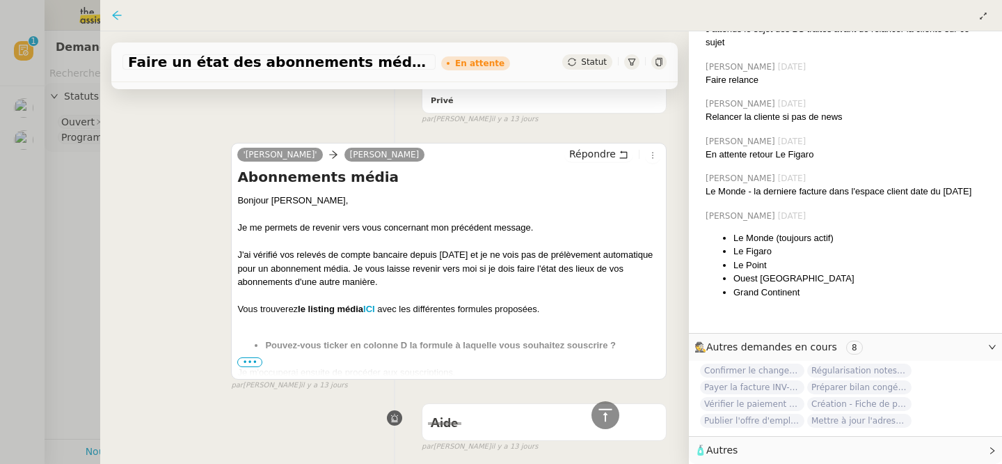
click at [115, 14] on icon at bounding box center [116, 15] width 11 height 11
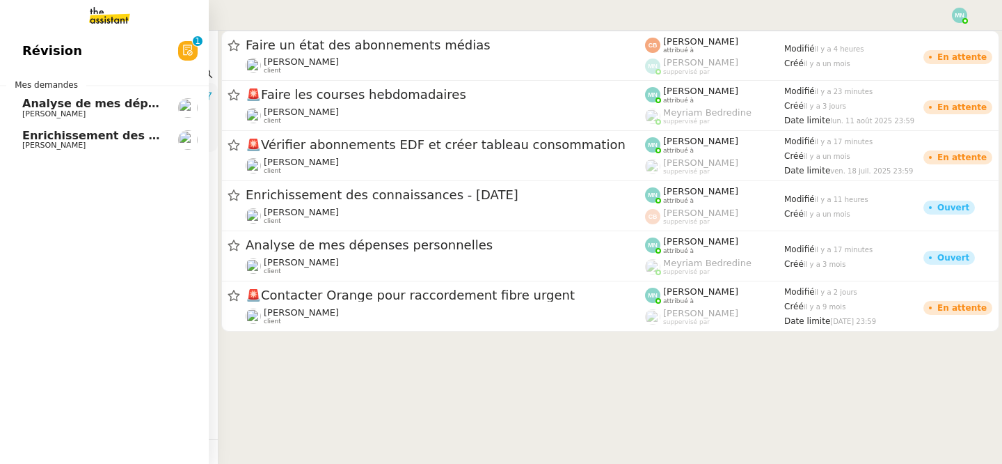
click at [71, 122] on link "Analyse de mes dépenses personnelles [PERSON_NAME]" at bounding box center [104, 108] width 209 height 32
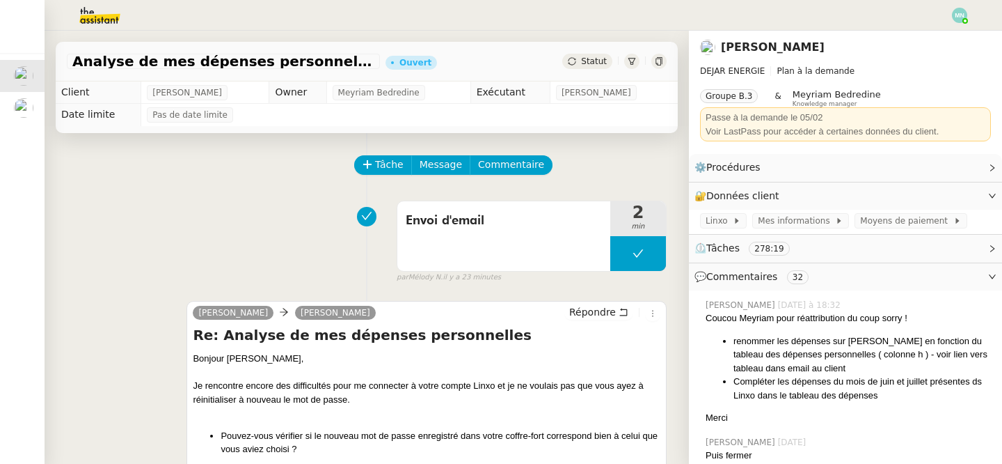
click at [580, 63] on div "Statut" at bounding box center [587, 61] width 50 height 15
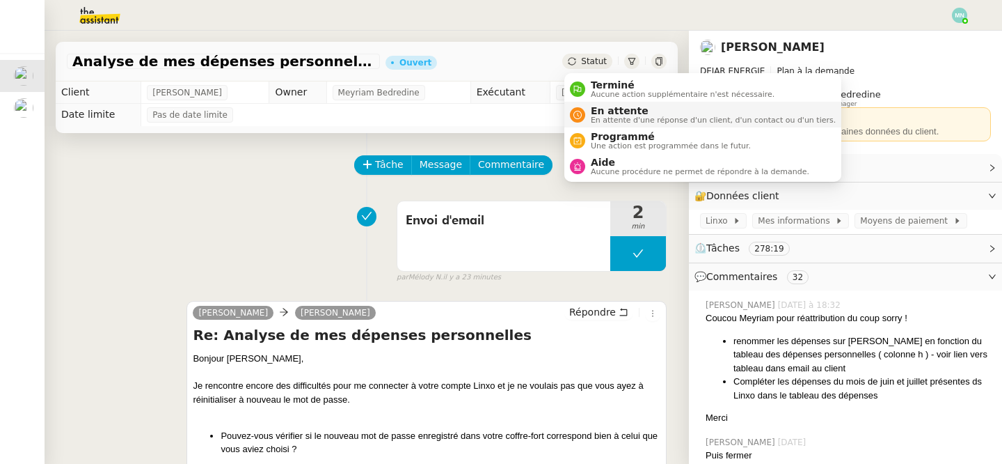
click at [618, 112] on span "En attente" at bounding box center [713, 110] width 245 height 11
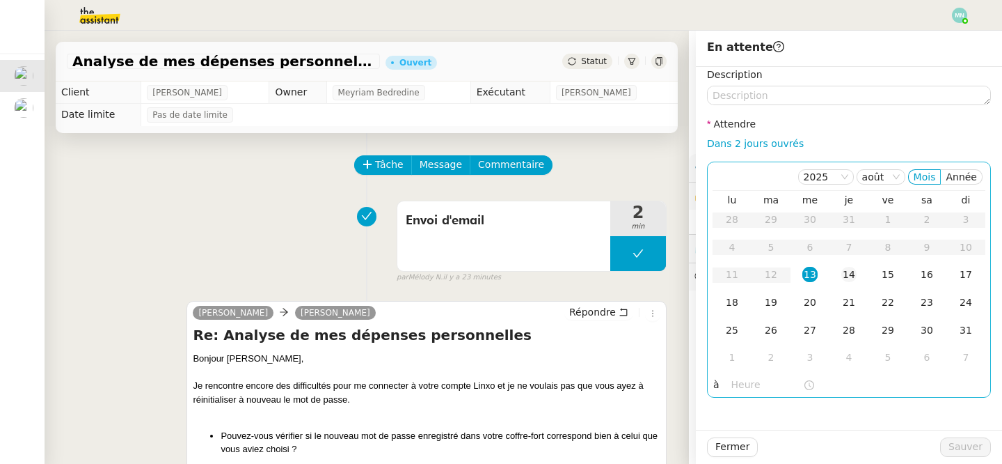
click at [857, 275] on td "14" at bounding box center [849, 275] width 39 height 28
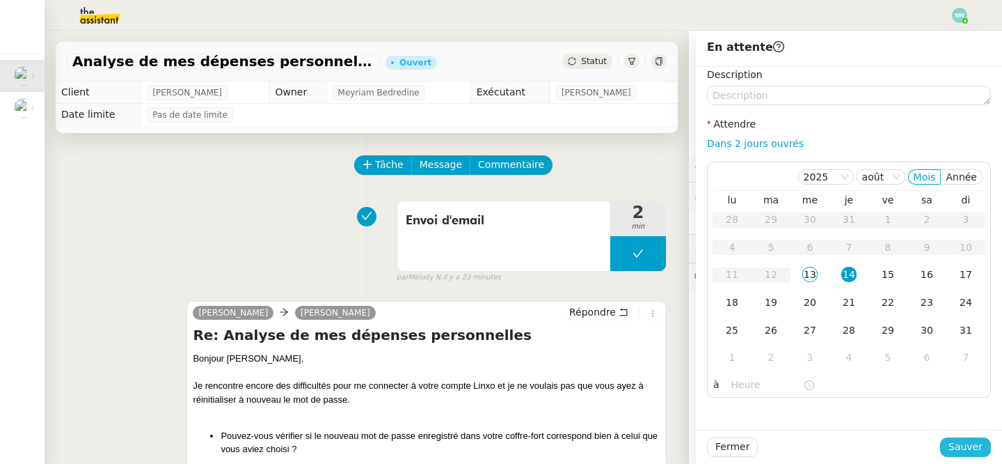
click at [968, 447] on span "Sauver" at bounding box center [966, 446] width 34 height 16
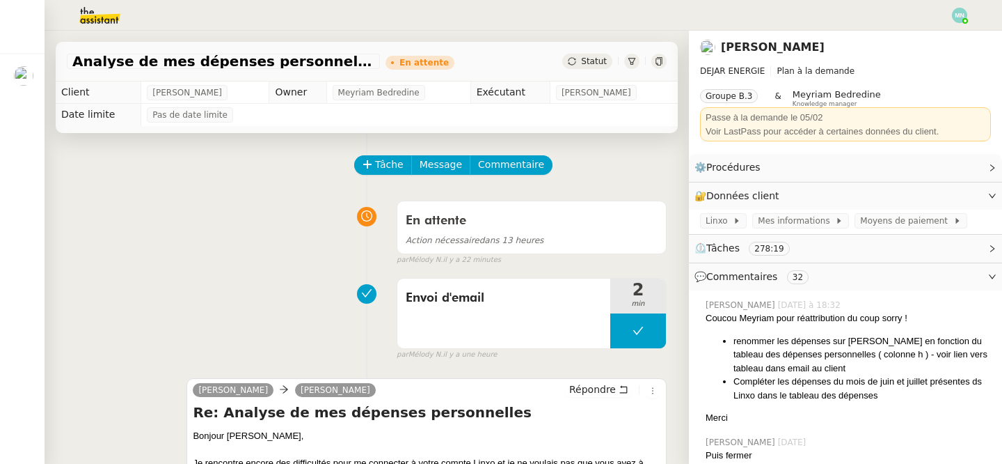
click at [97, 19] on img at bounding box center [89, 15] width 108 height 31
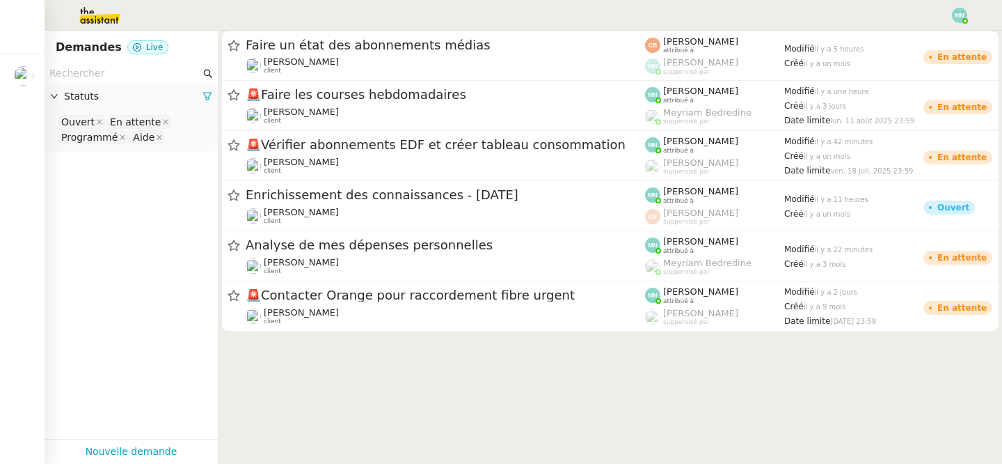
click at [954, 15] on img at bounding box center [959, 15] width 15 height 15
click at [933, 33] on li "Suivi" at bounding box center [922, 39] width 90 height 19
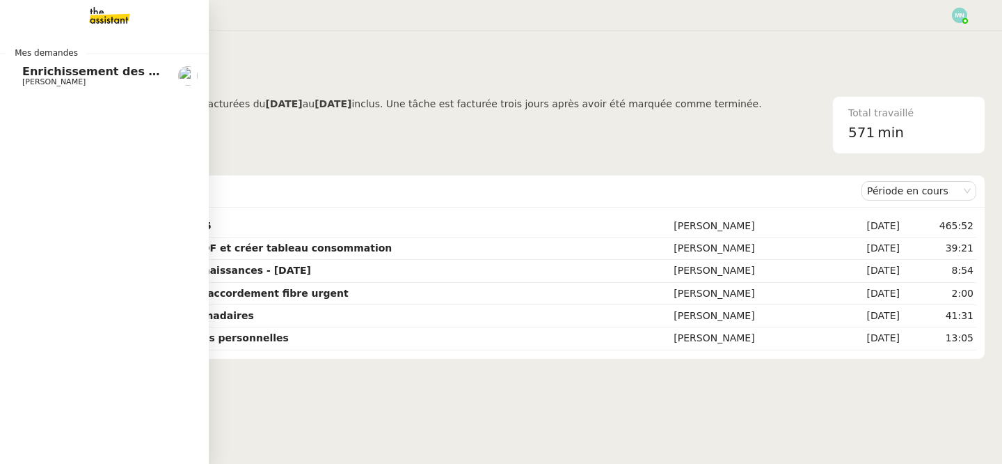
click at [33, 82] on span "[PERSON_NAME]" at bounding box center [53, 81] width 63 height 9
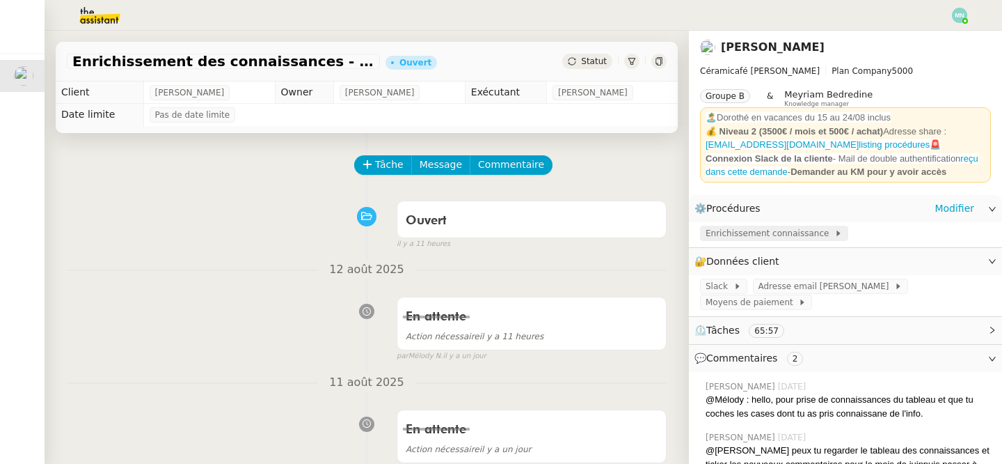
click at [740, 238] on span "Enrichissement connaissance" at bounding box center [770, 233] width 129 height 14
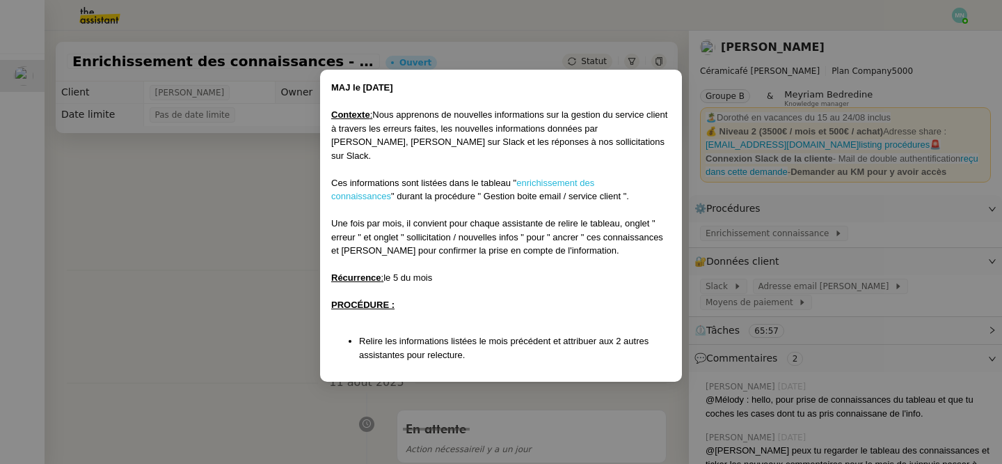
click at [565, 177] on link "enrichissement des connaissances" at bounding box center [462, 189] width 263 height 24
click at [229, 258] on nz-modal-container "MAJ le [DATE] Contexte : Nous apprenons de nouvelles informations sur la gestio…" at bounding box center [501, 232] width 1002 height 464
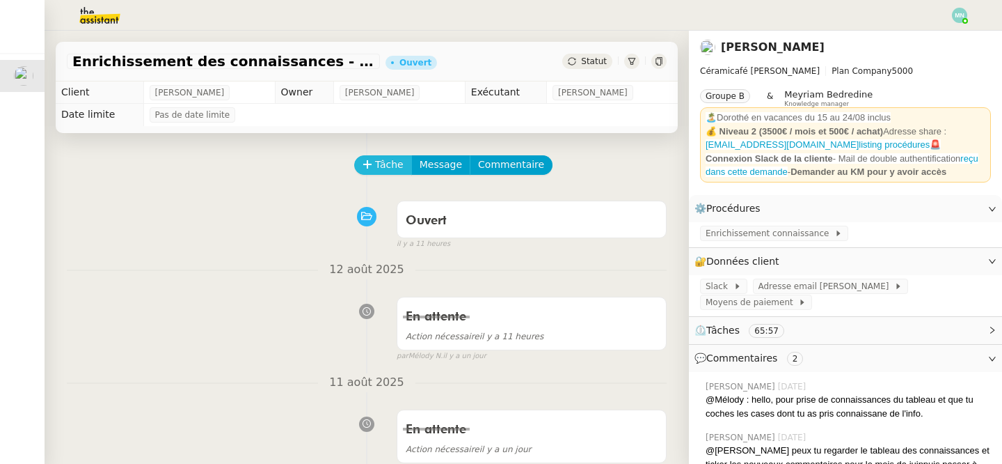
click at [376, 159] on span "Tâche" at bounding box center [389, 165] width 29 height 16
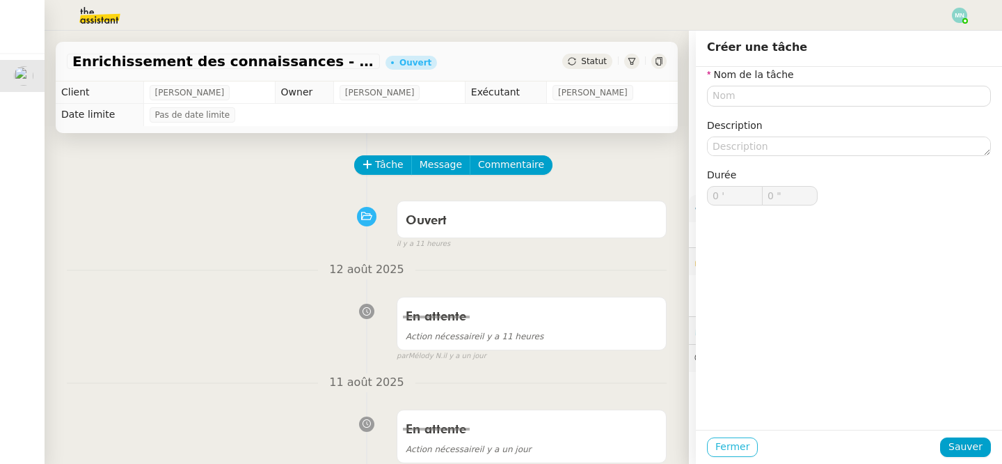
click at [731, 448] on span "Fermer" at bounding box center [732, 446] width 34 height 16
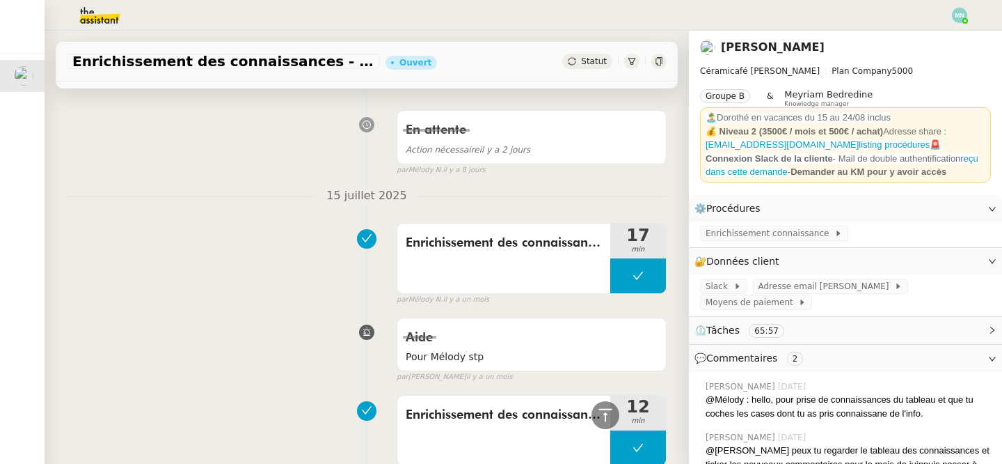
scroll to position [349, 0]
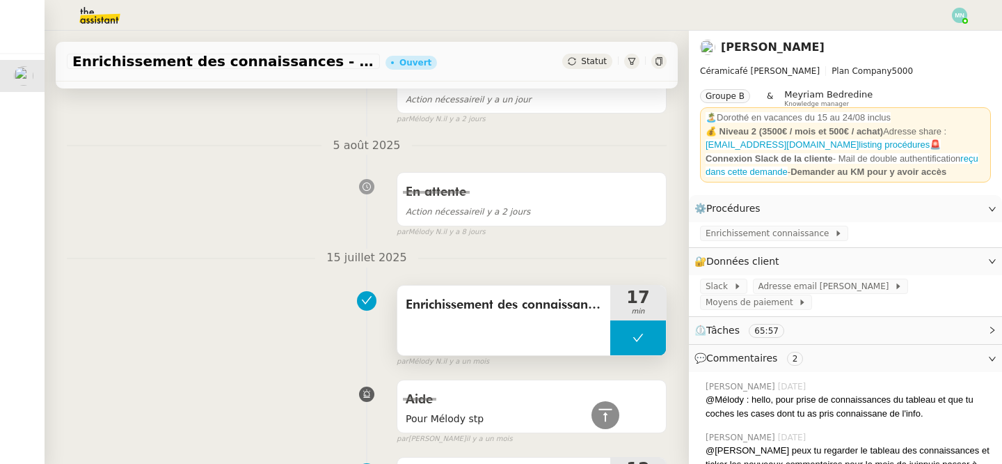
click at [523, 319] on div "Enrichissement des connaissances" at bounding box center [503, 320] width 213 height 70
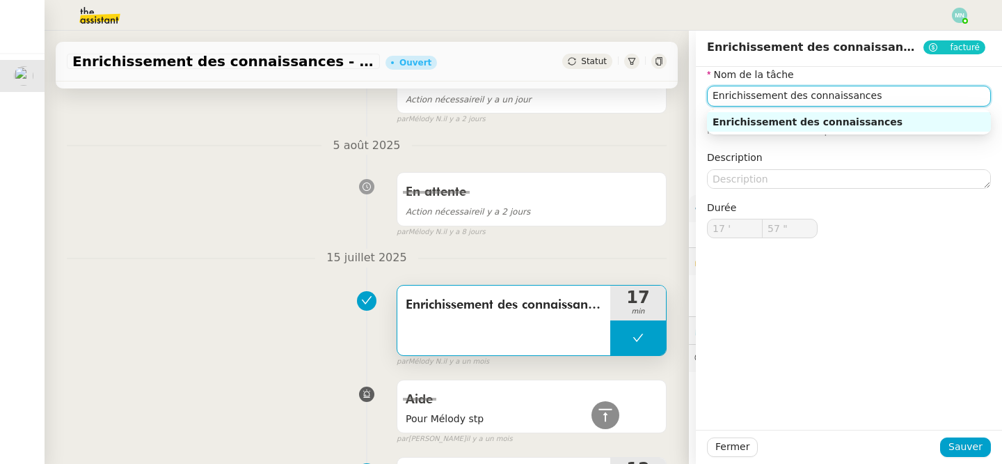
drag, startPoint x: 880, startPoint y: 96, endPoint x: 667, endPoint y: 96, distance: 213.0
click at [667, 96] on app-ticket "Enrichissement des connaissances - [DATE] Ouvert Statut Client [PERSON_NAME] Ow…" at bounding box center [524, 247] width 958 height 433
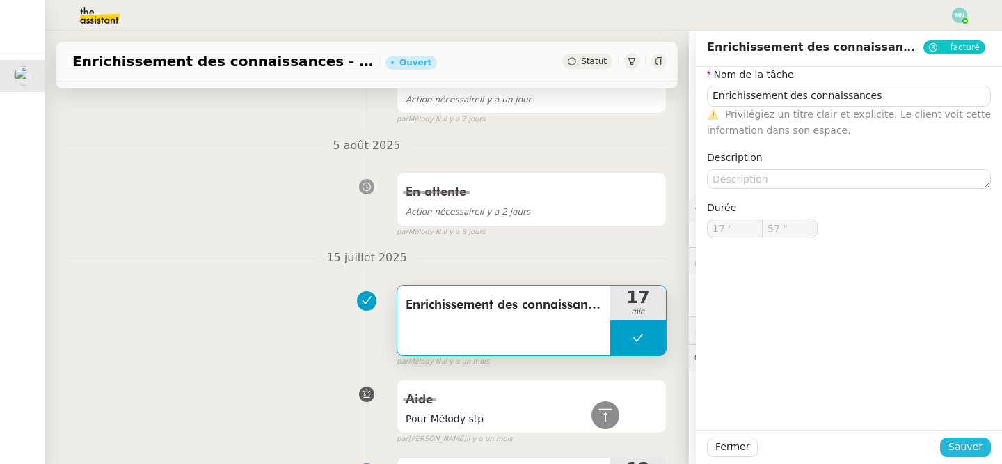
click at [986, 449] on button "Sauver" at bounding box center [965, 446] width 51 height 19
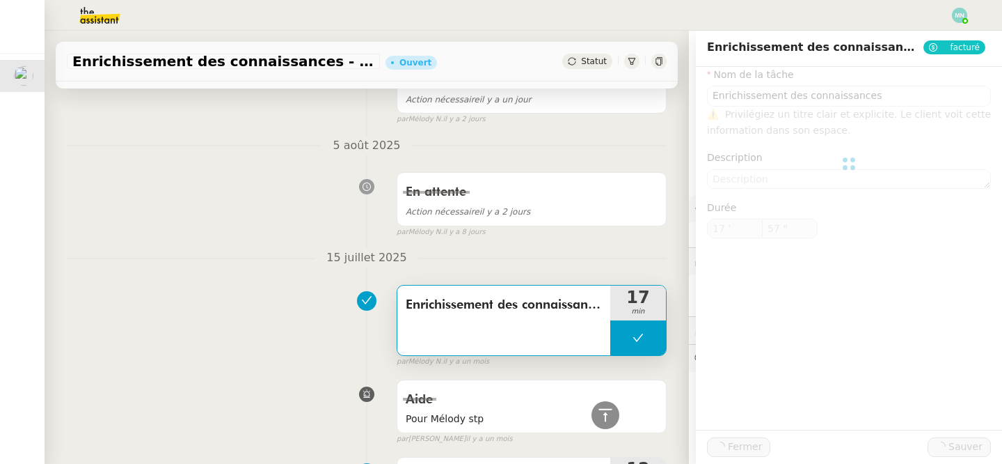
type input "Enrichissement des connaissances"
type input "17 '"
type input "57 ""
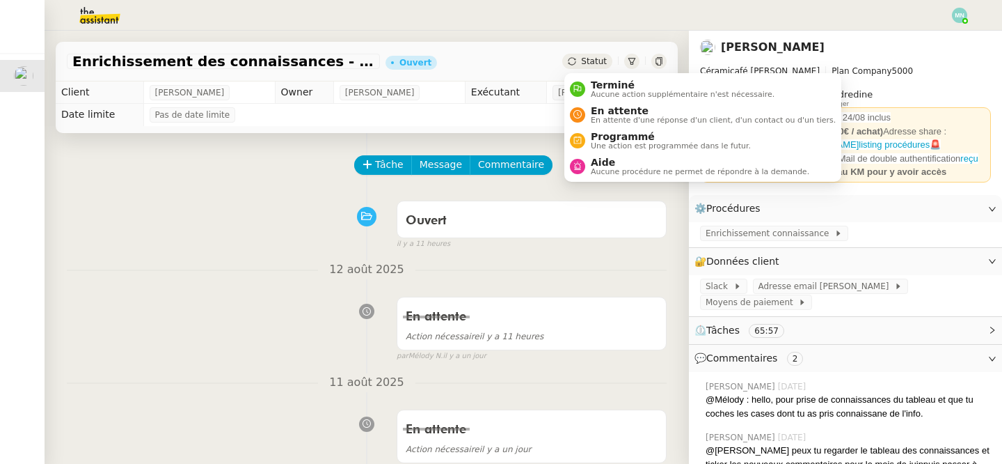
click at [584, 58] on span "Statut" at bounding box center [594, 61] width 26 height 10
click at [625, 95] on span "Aucune action supplémentaire n'est nécessaire." at bounding box center [683, 94] width 184 height 8
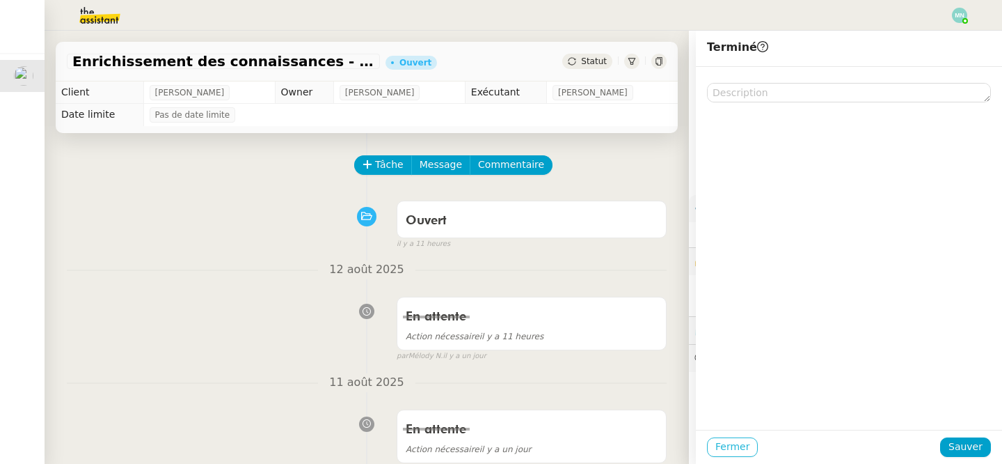
click at [734, 443] on span "Fermer" at bounding box center [732, 446] width 34 height 16
